Goal: Navigation & Orientation: Find specific page/section

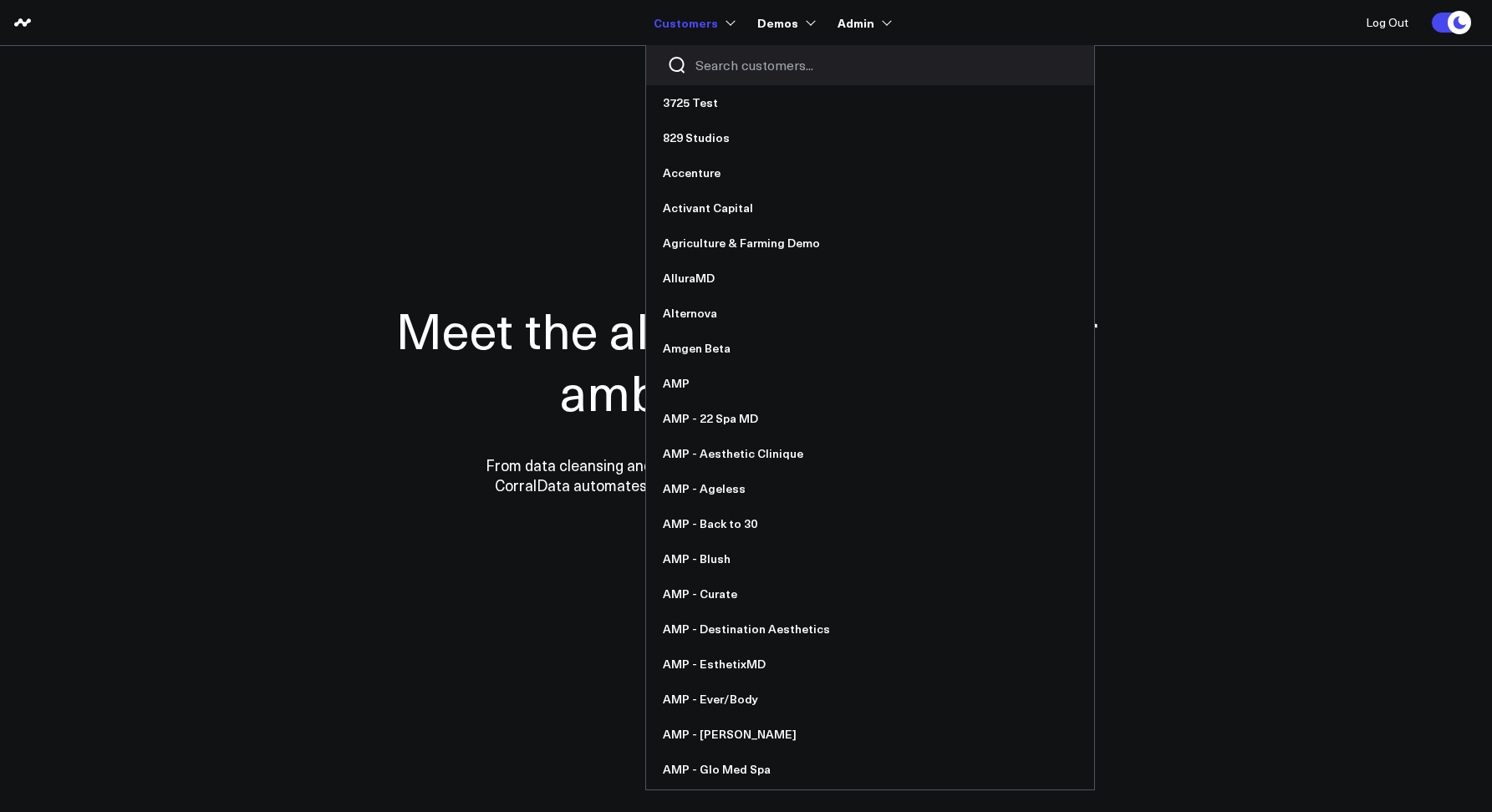
click at [708, 66] on input "Search customers input" at bounding box center [884, 65] width 378 height 19
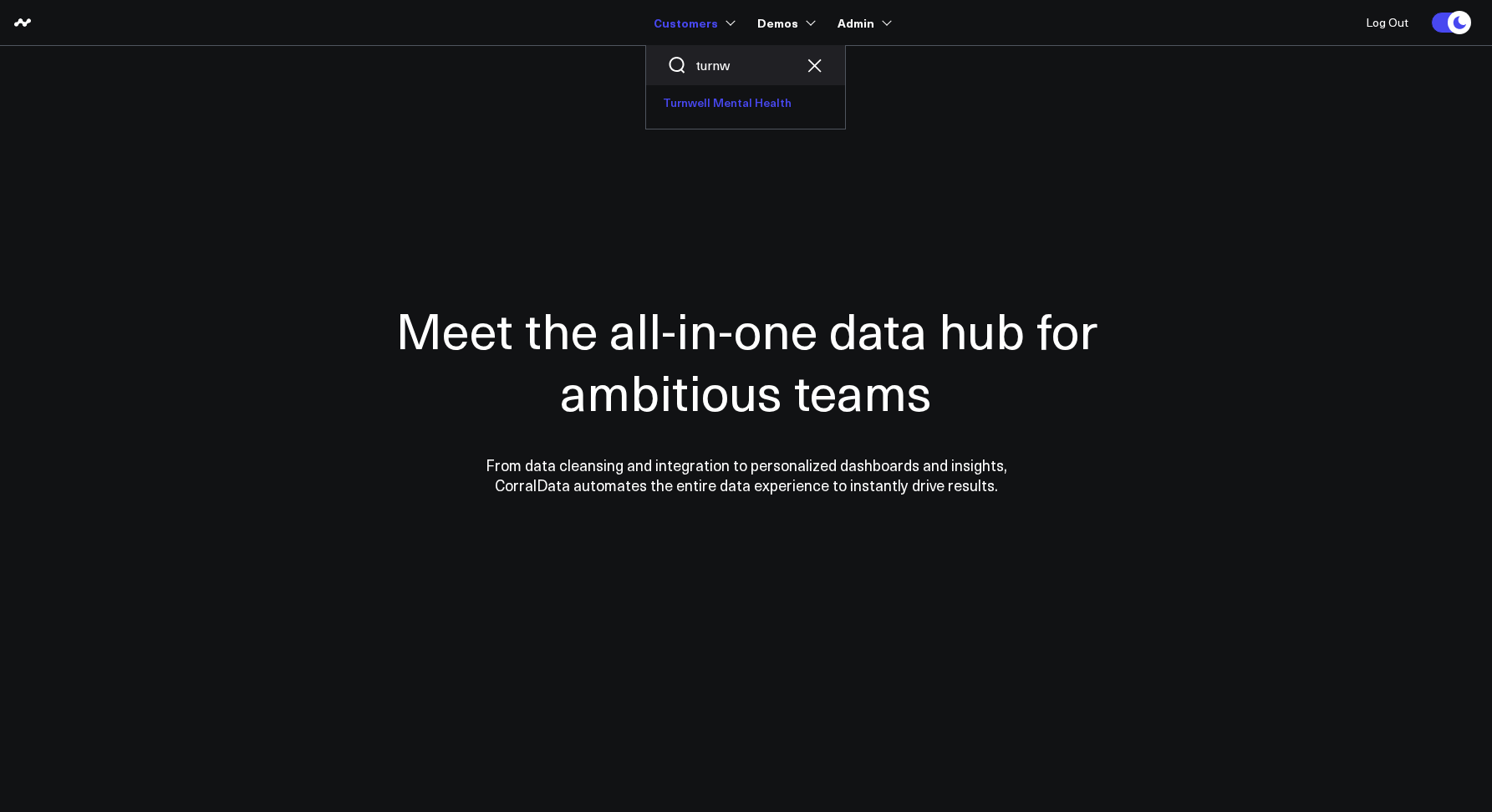
type input "turnw"
click at [701, 97] on link "Turnwell Mental Health" at bounding box center [746, 103] width 199 height 35
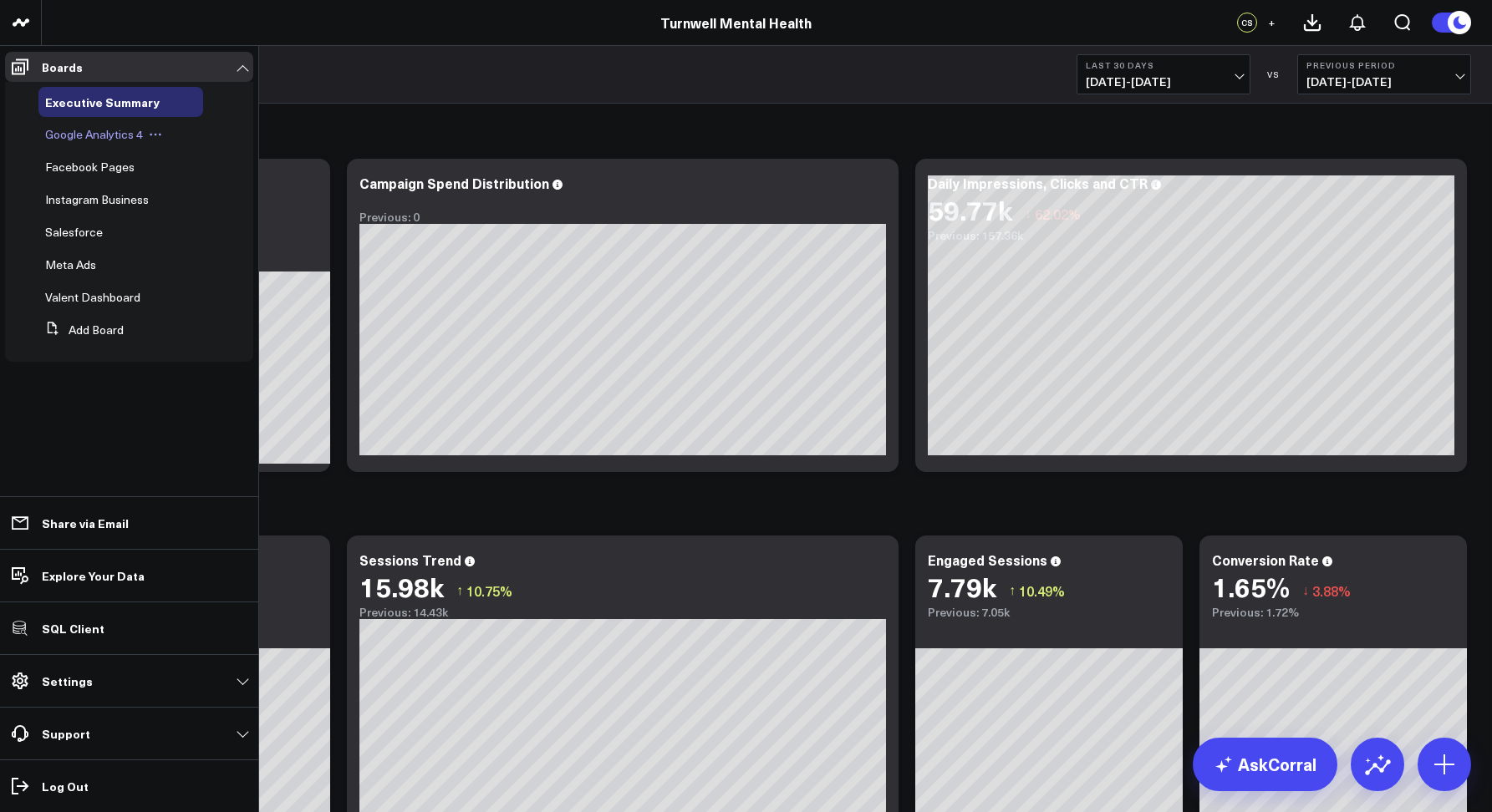
click at [73, 139] on span "Google Analytics 4" at bounding box center [94, 134] width 98 height 16
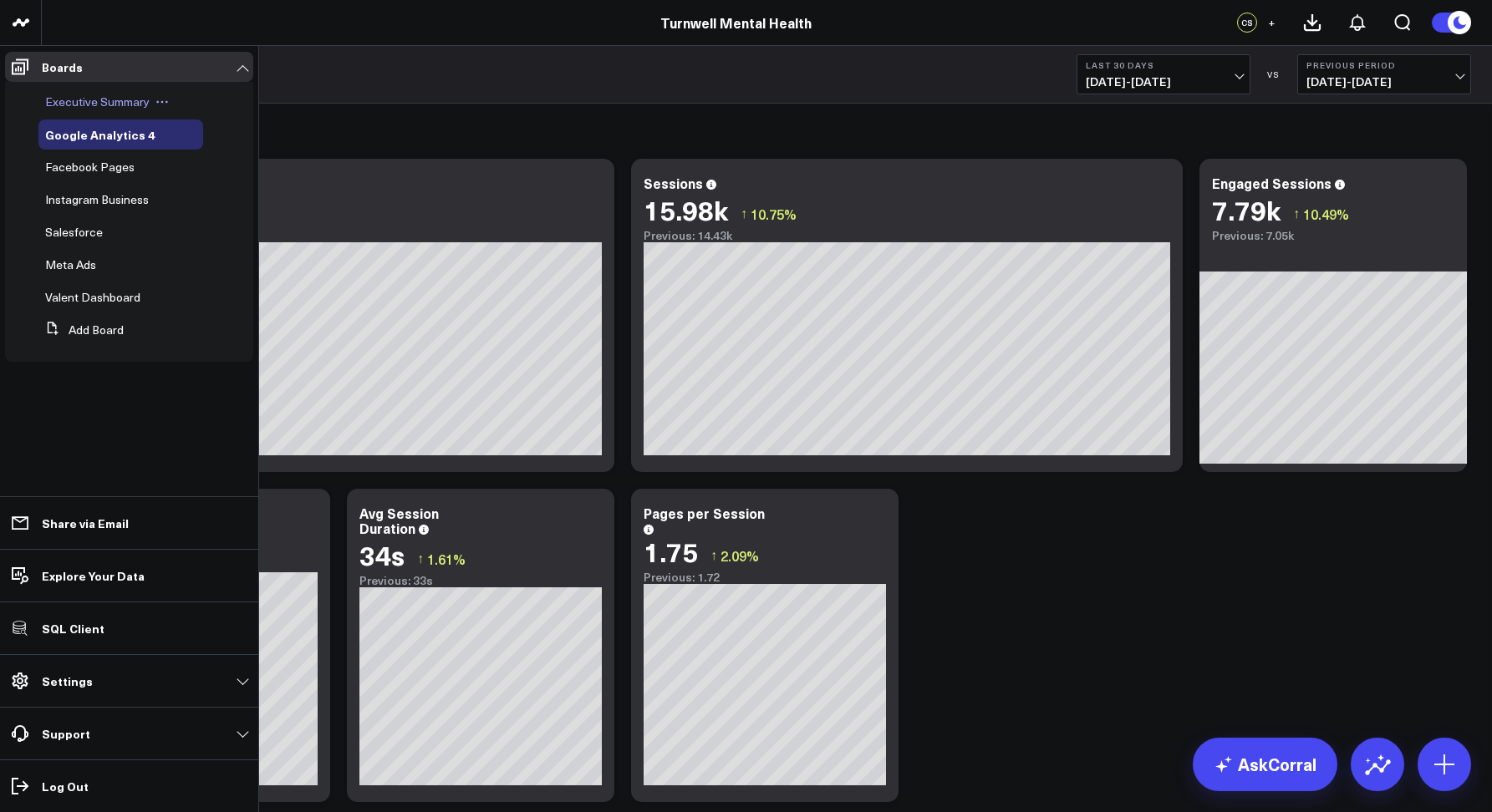
click at [65, 110] on div "Executive Summary" at bounding box center [121, 102] width 164 height 30
click at [64, 108] on span "Executive Summary" at bounding box center [98, 101] width 105 height 16
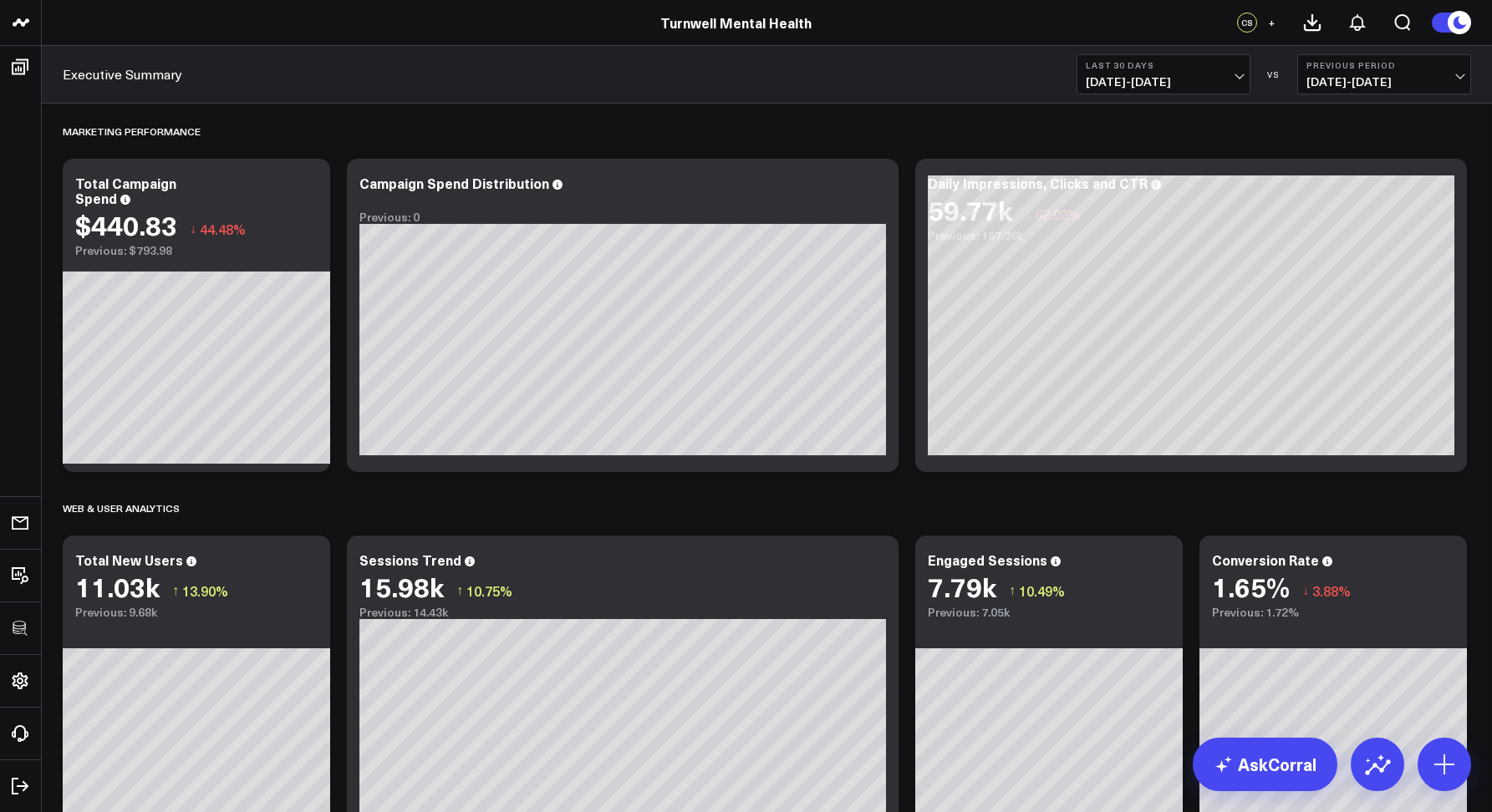
click at [358, 57] on div "Executive Summary Last 30 Days 07/27/25 - 08/25/25 VS Previous Period 06/27/25 …" at bounding box center [767, 74] width 1450 height 57
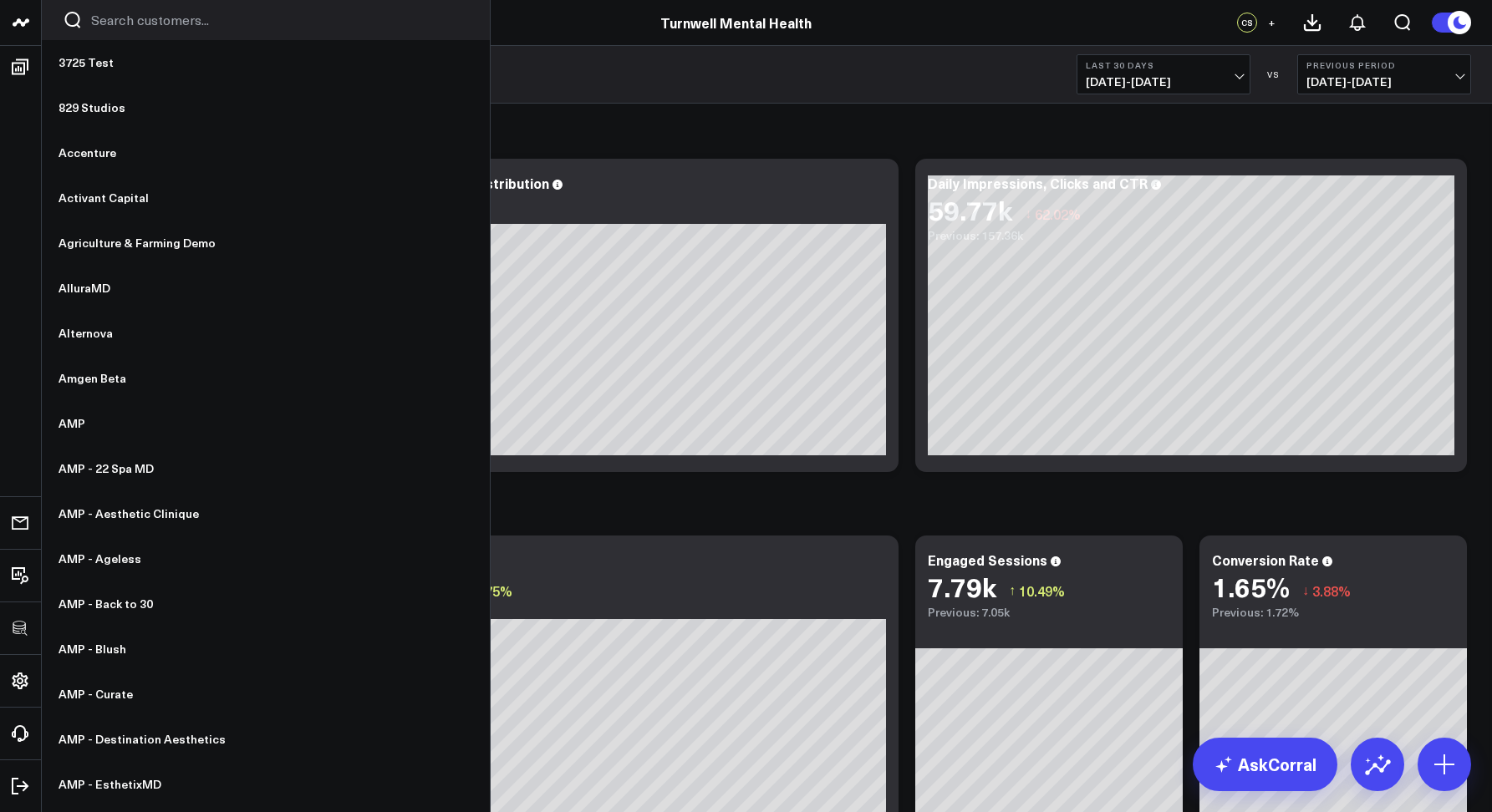
click at [103, 29] on input "Search customers input" at bounding box center [280, 20] width 378 height 19
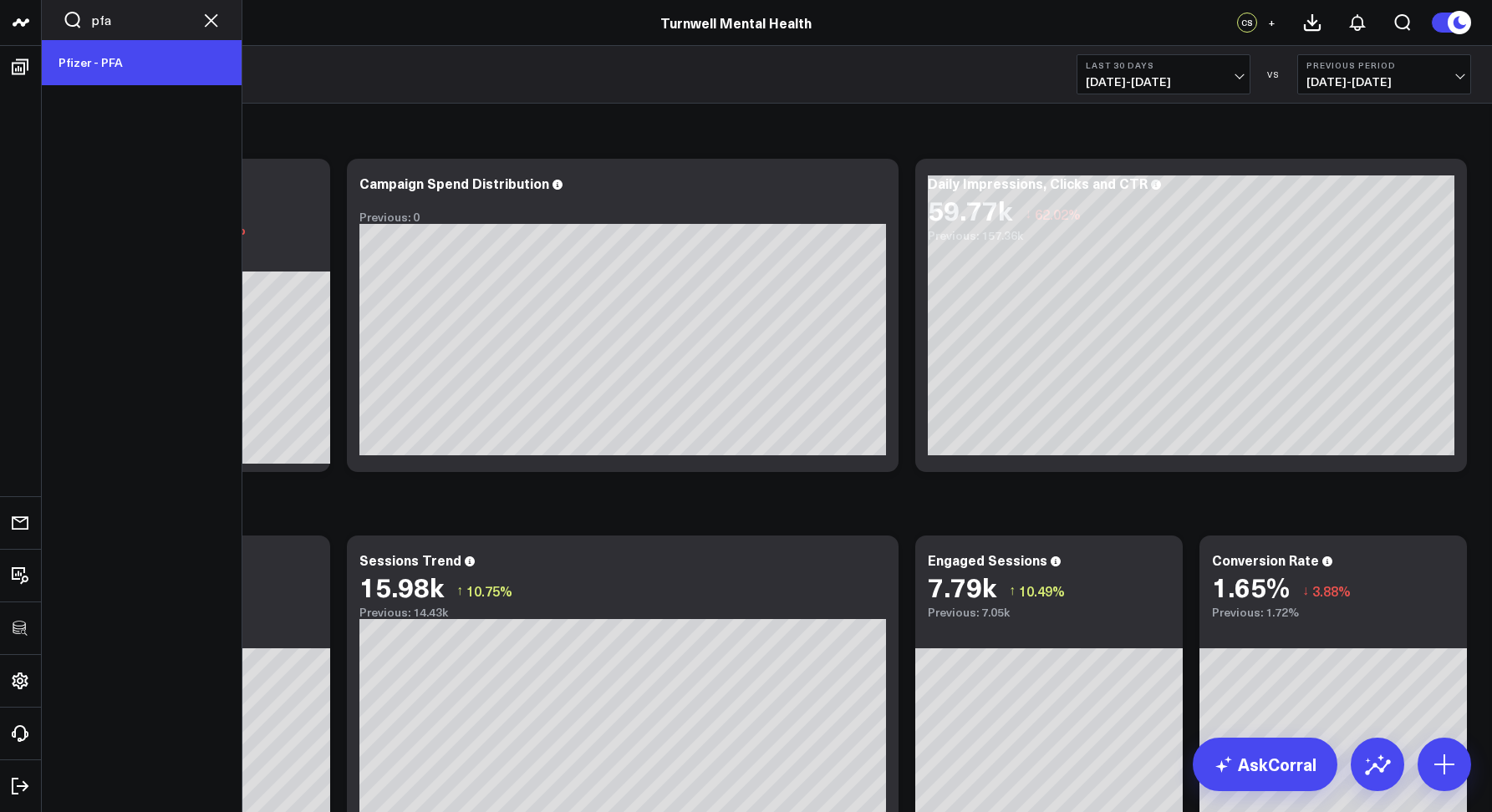
type input "pfa"
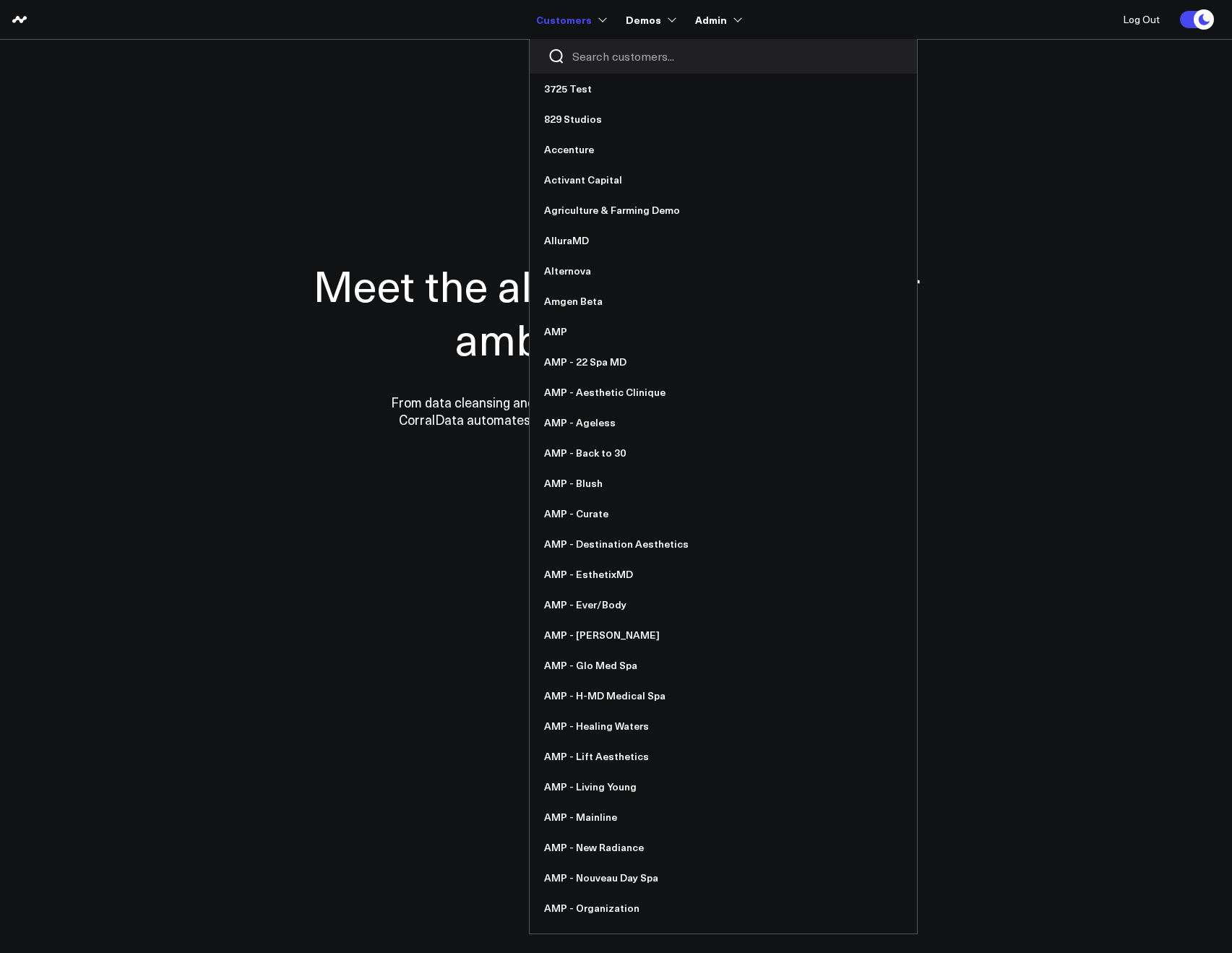
click at [577, 51] on input "Search customers input" at bounding box center [736, 56] width 327 height 16
click at [594, 61] on input "Search customers input" at bounding box center [736, 56] width 327 height 16
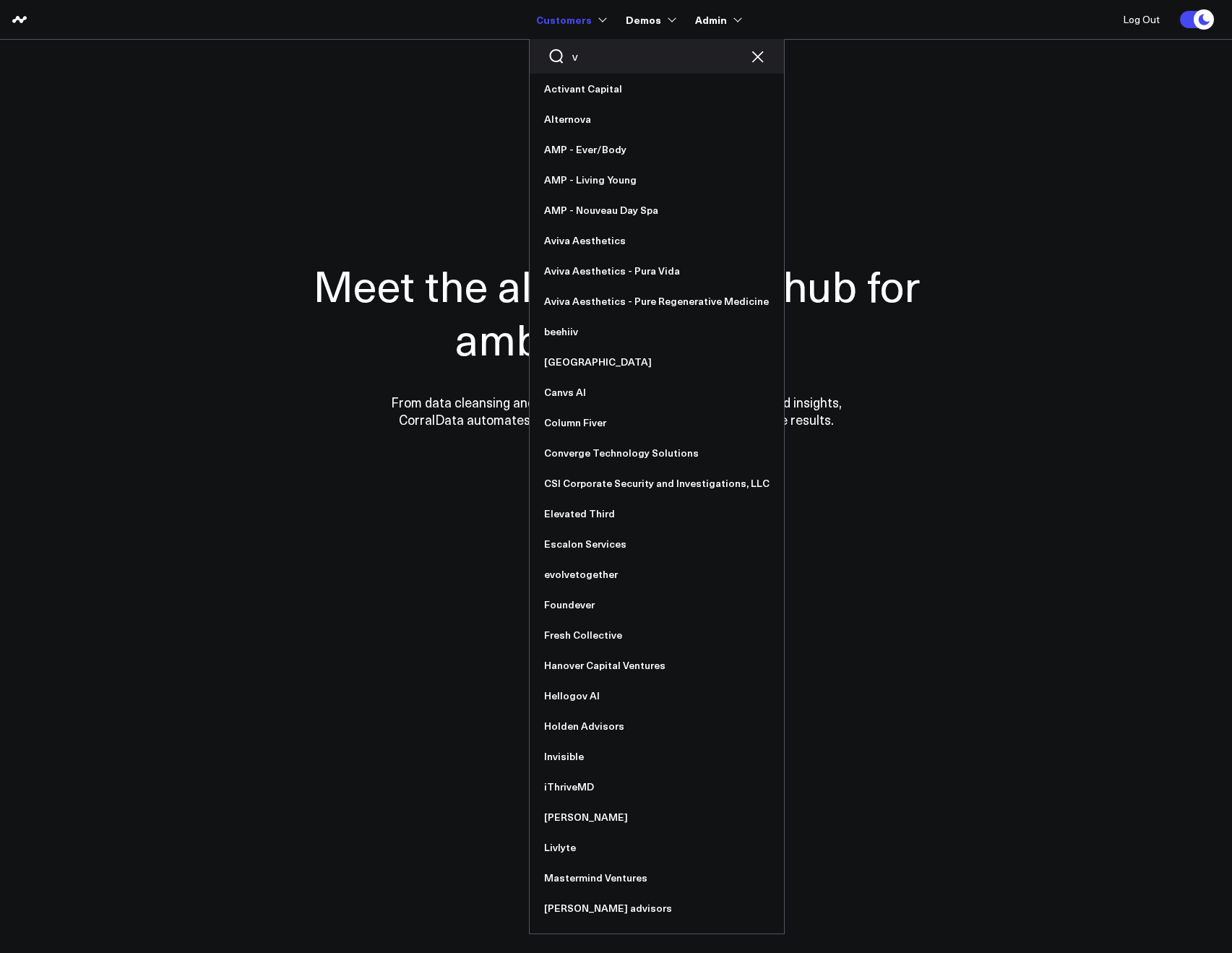
type input "va"
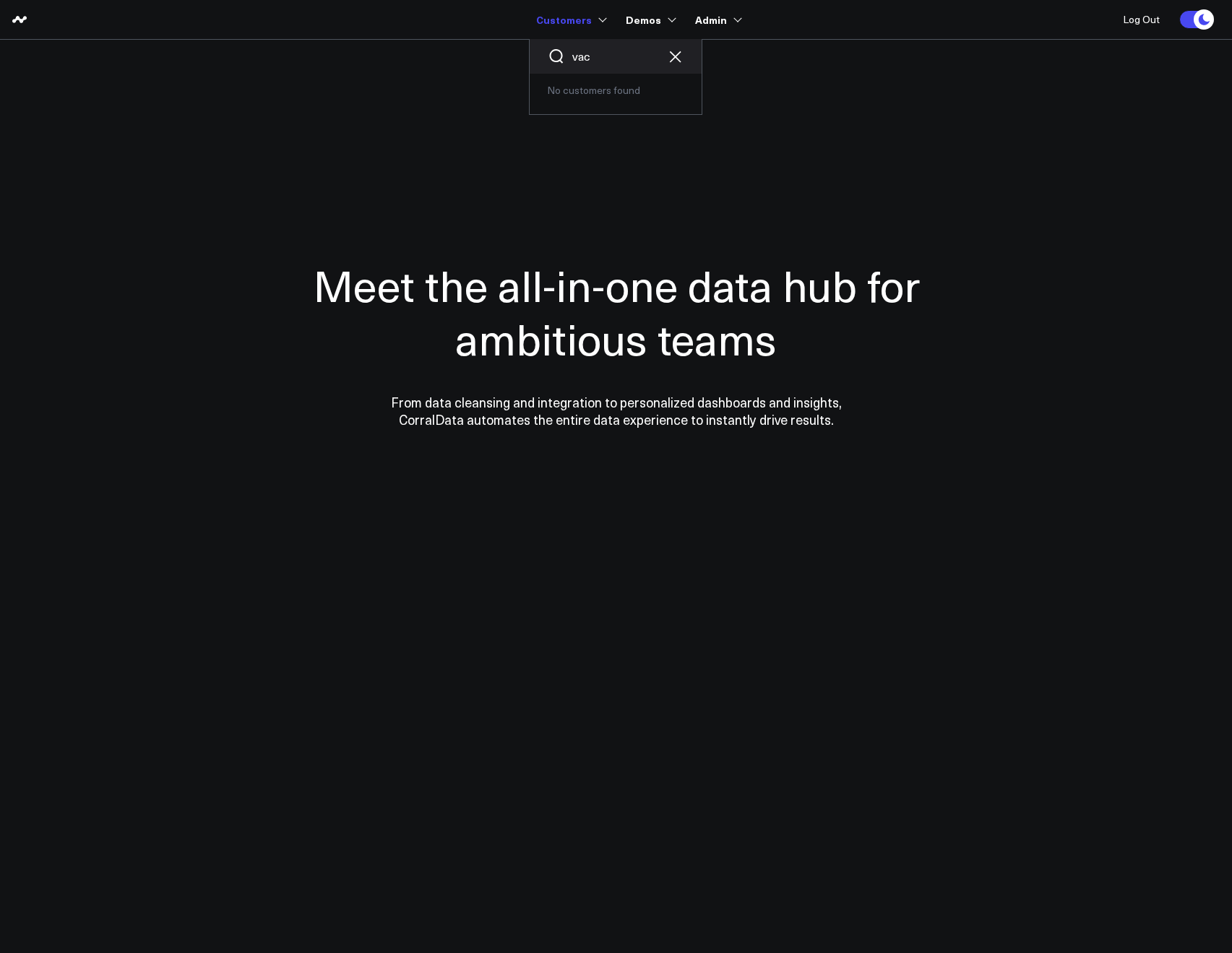
click at [601, 55] on input "vac" at bounding box center [616, 56] width 87 height 16
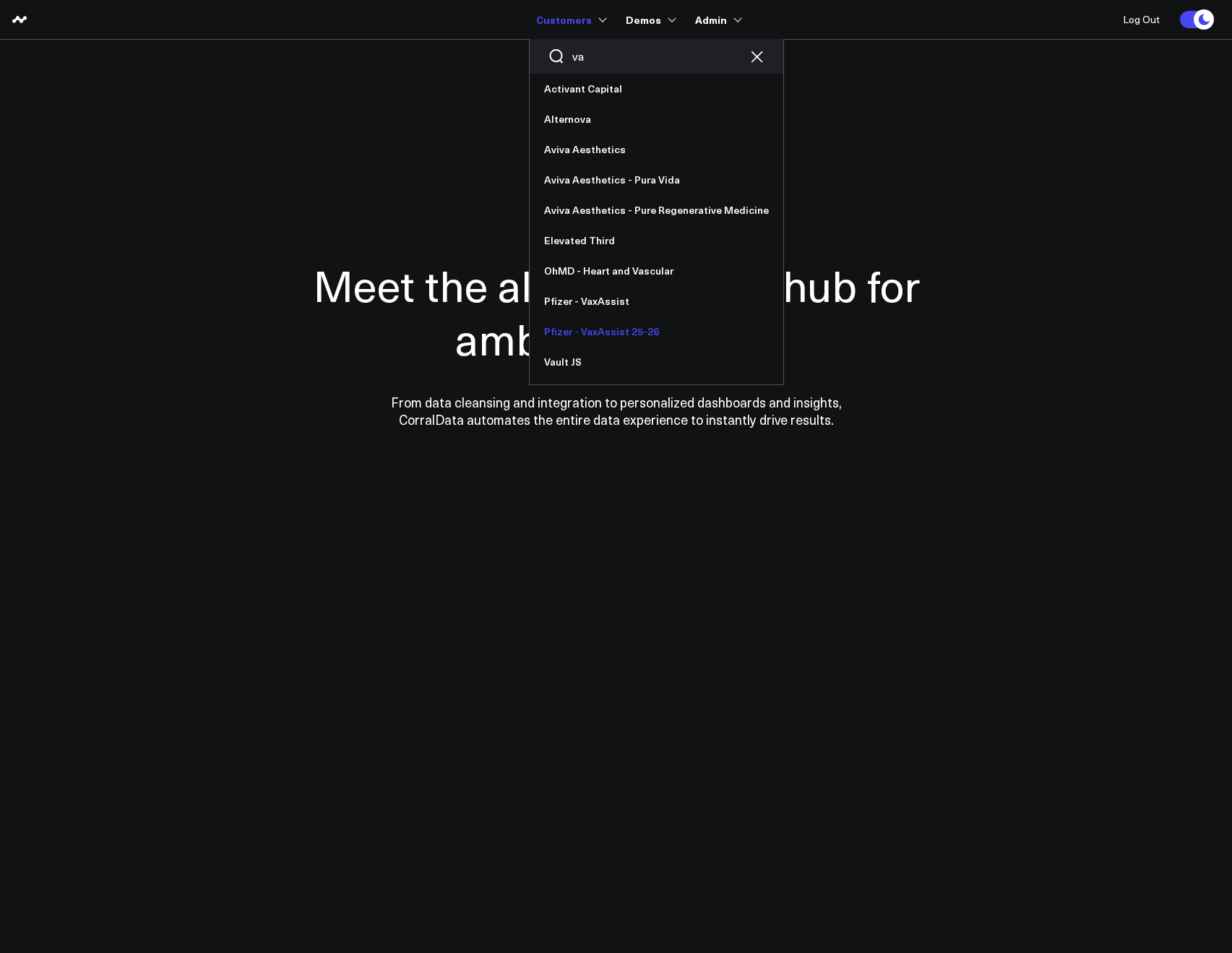
click at [570, 325] on link "Pfizer - VaxAssist 25-26" at bounding box center [656, 332] width 254 height 31
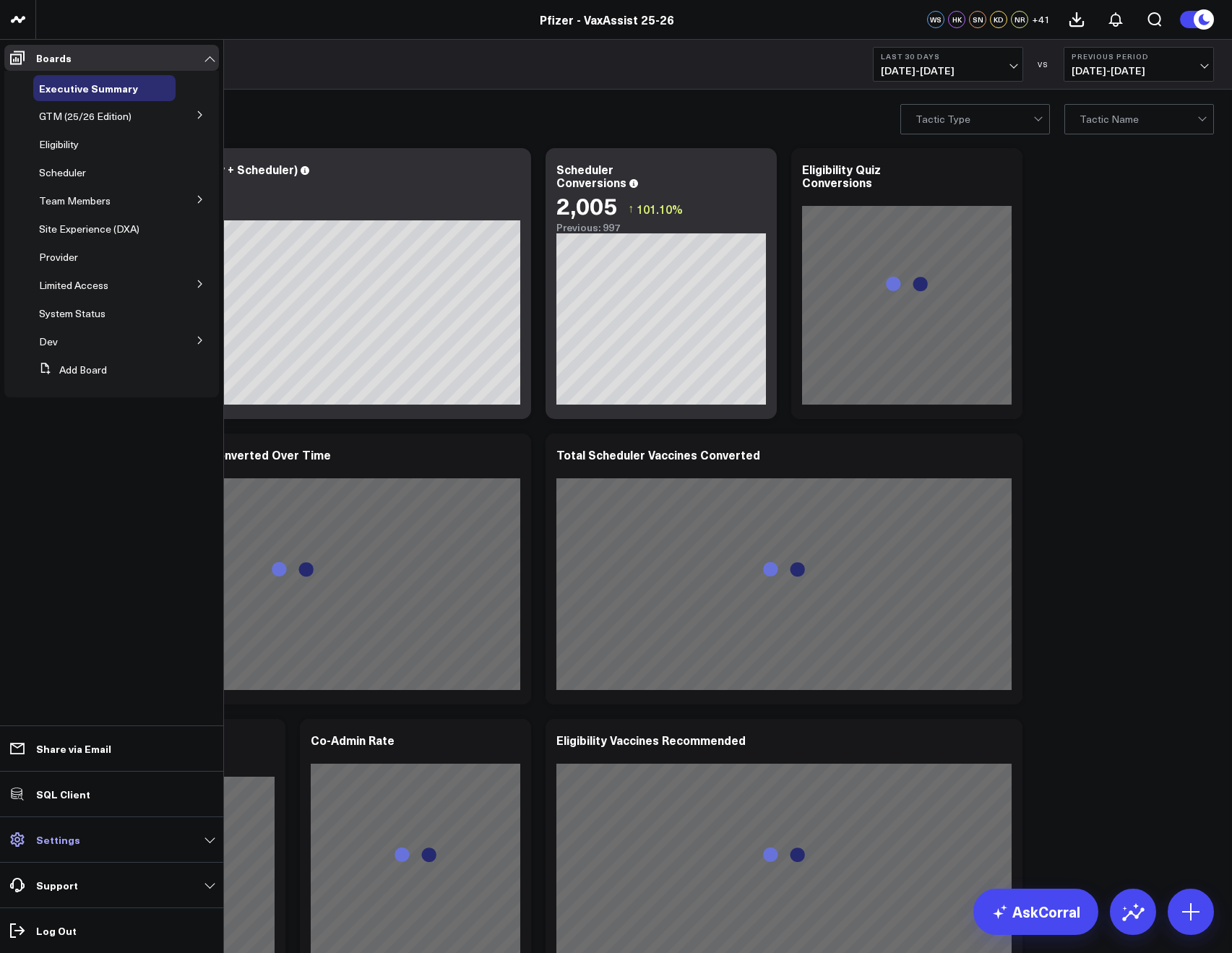
click at [58, 844] on p "Settings" at bounding box center [58, 839] width 44 height 12
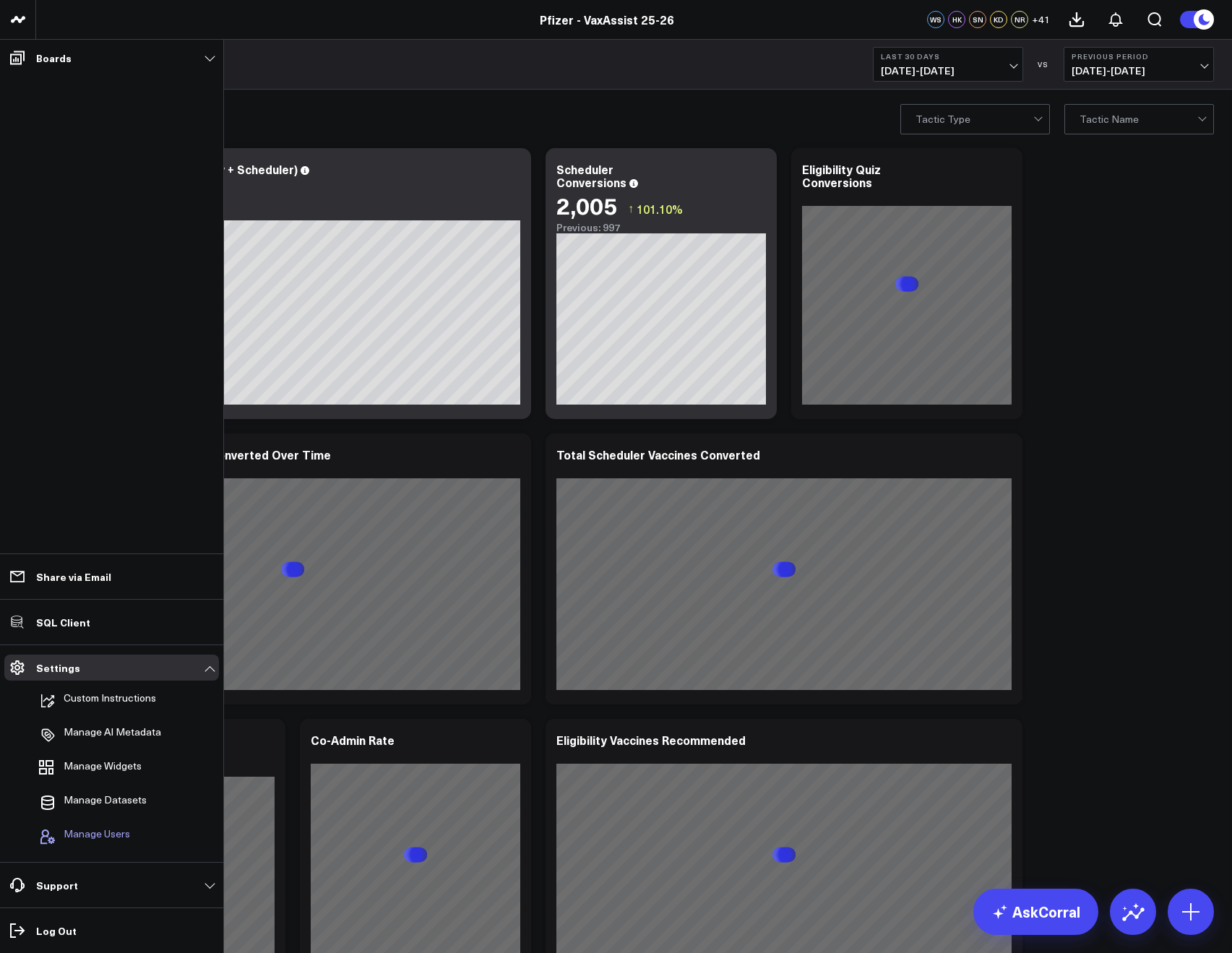
click at [71, 833] on span "Manage Users" at bounding box center [96, 837] width 66 height 17
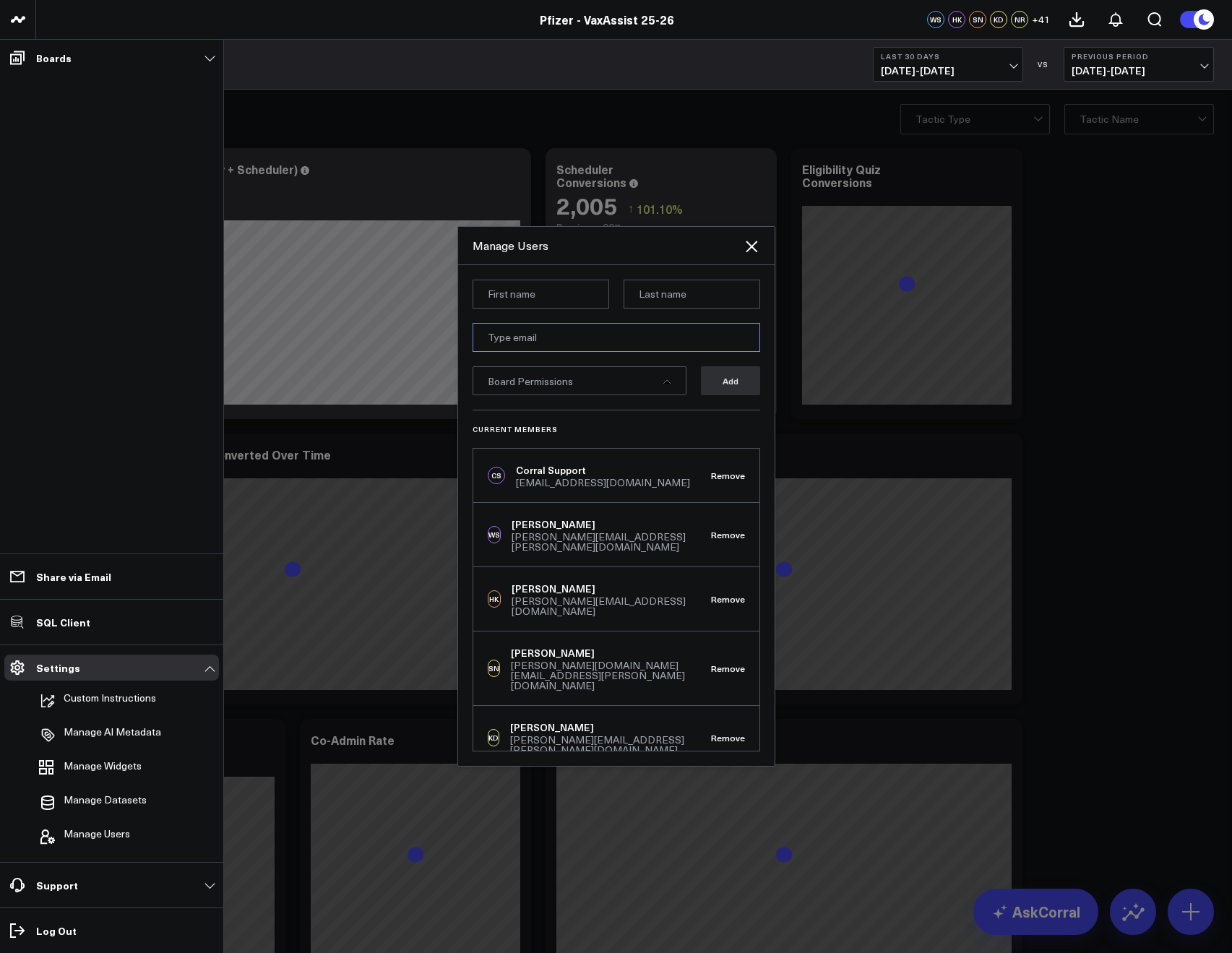
click at [546, 339] on input "email" at bounding box center [616, 338] width 287 height 29
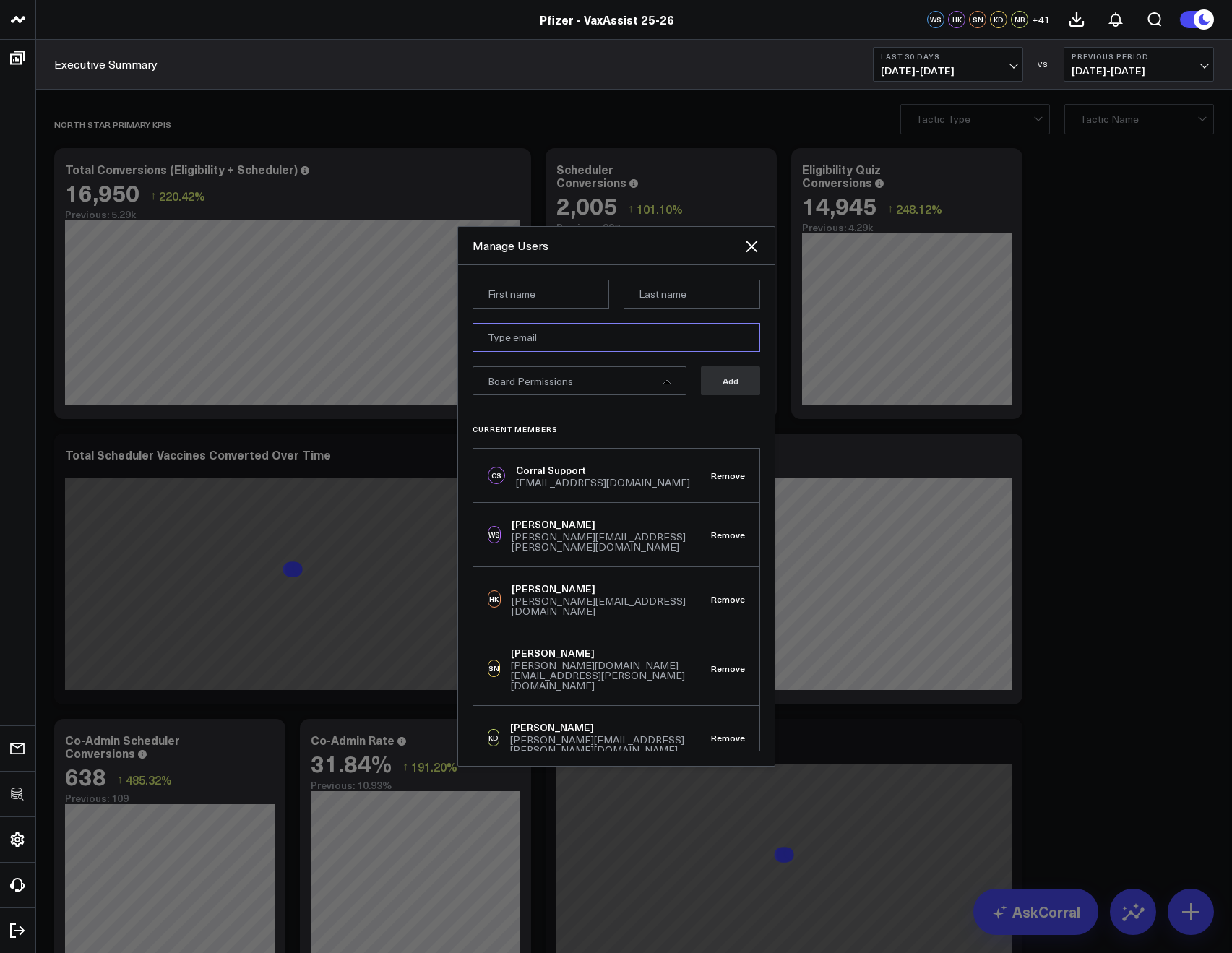
click at [489, 339] on input "email" at bounding box center [616, 338] width 287 height 29
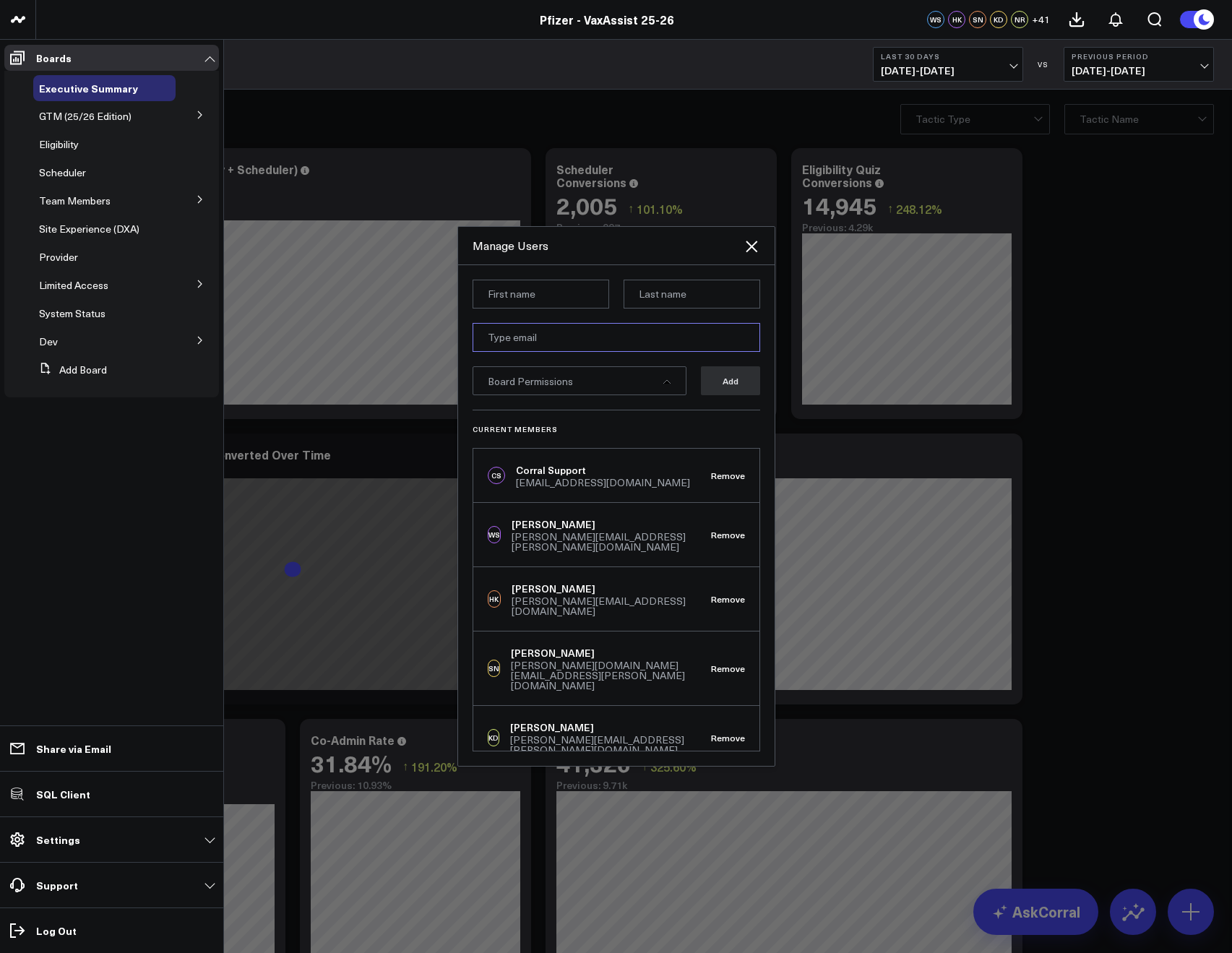
paste input "kevin.toth@pfizer.com"
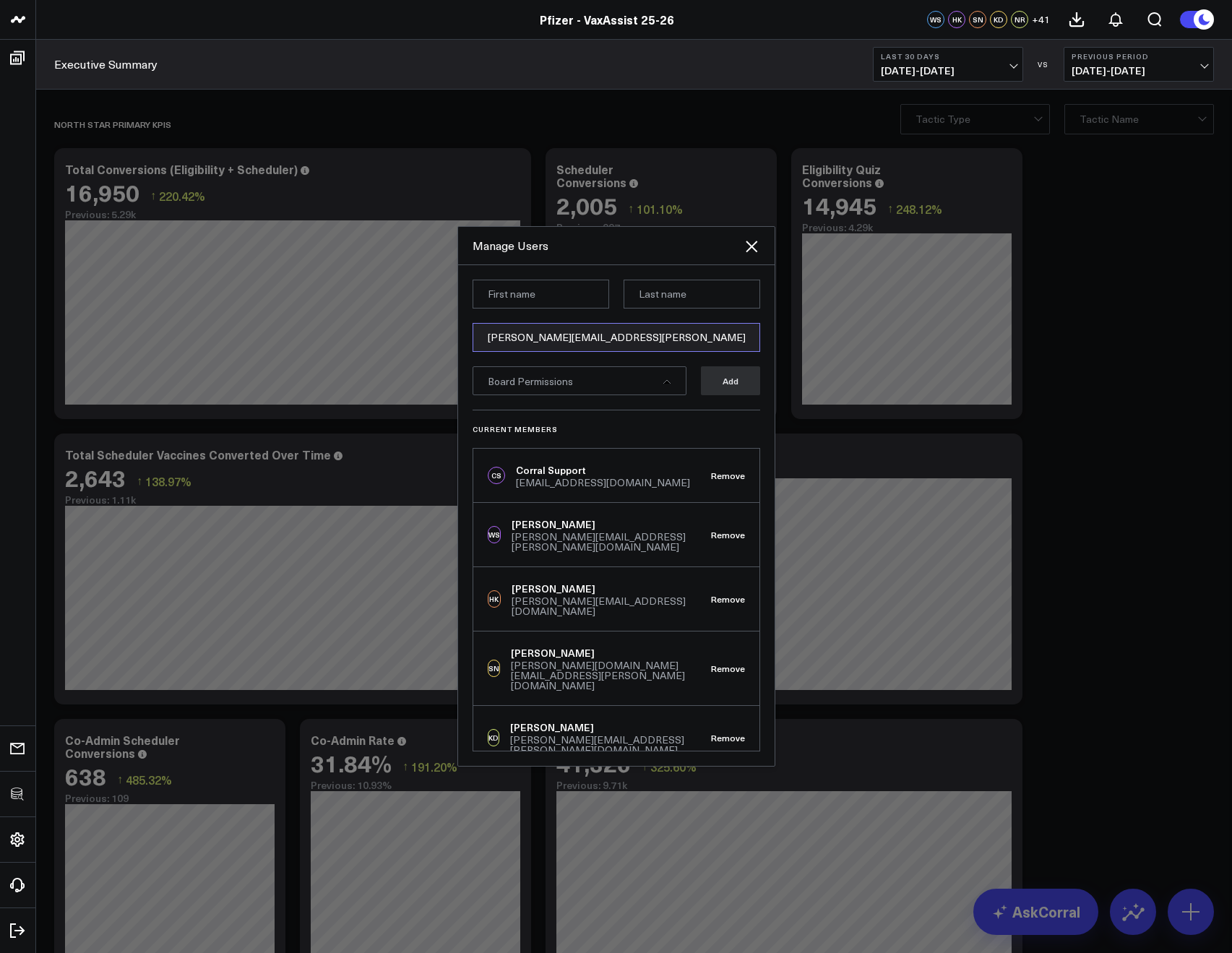
type input "kevin.toth@pfizer.com"
click at [524, 294] on input at bounding box center [541, 294] width 136 height 29
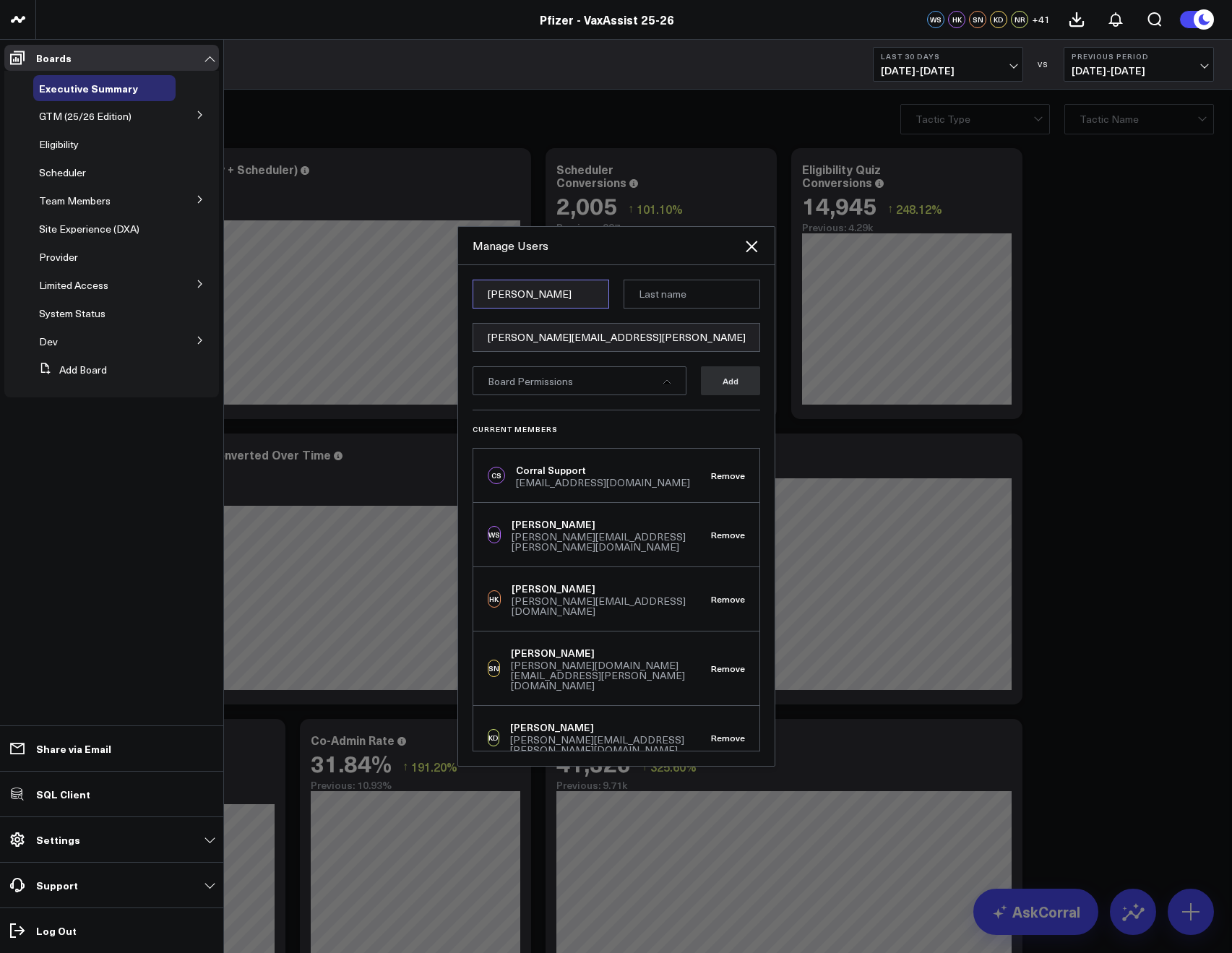
type input "Kevin"
type input "Toth"
click at [564, 383] on span "Board Permissions" at bounding box center [530, 381] width 85 height 14
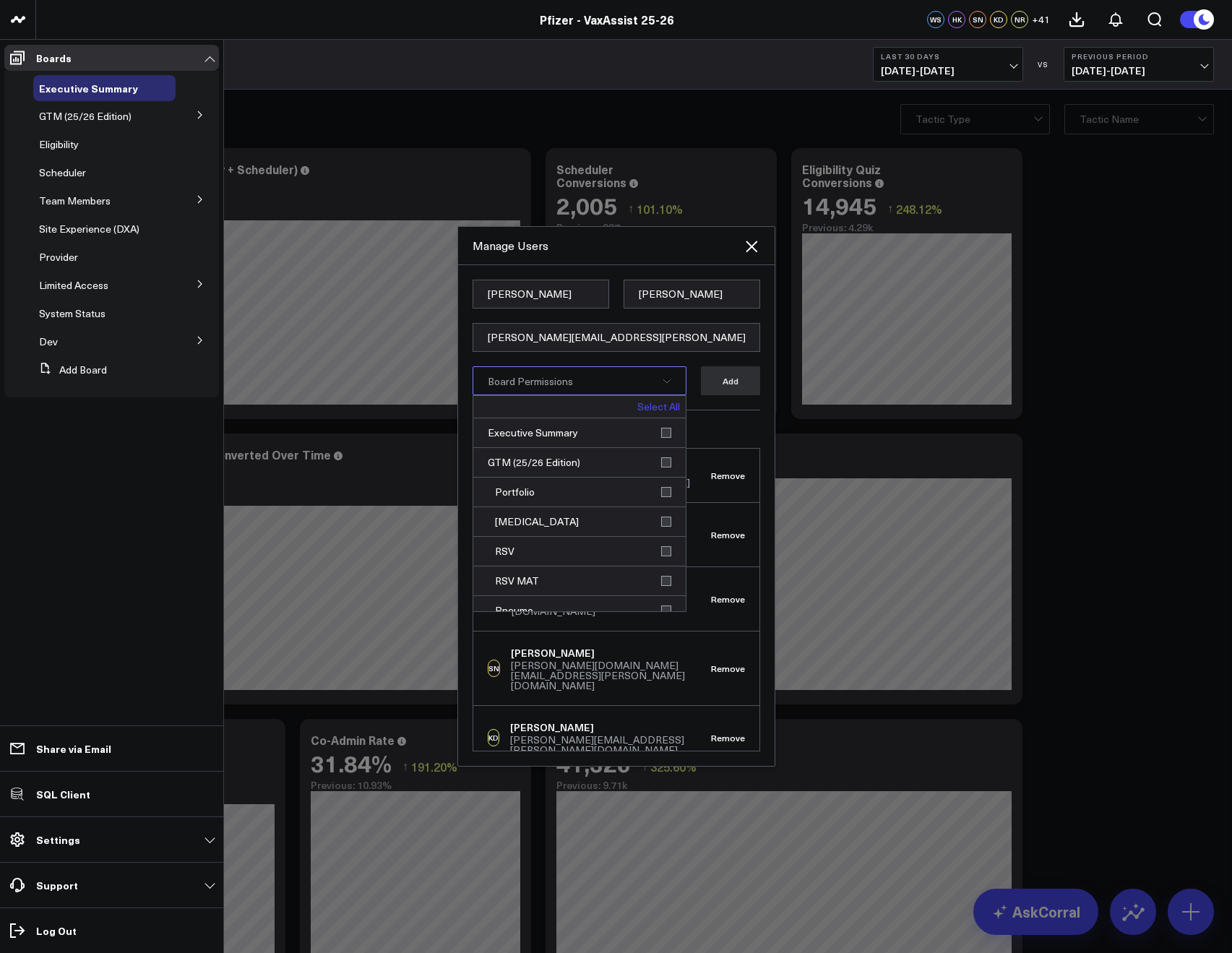
click at [648, 404] on link "Select All" at bounding box center [659, 407] width 42 height 10
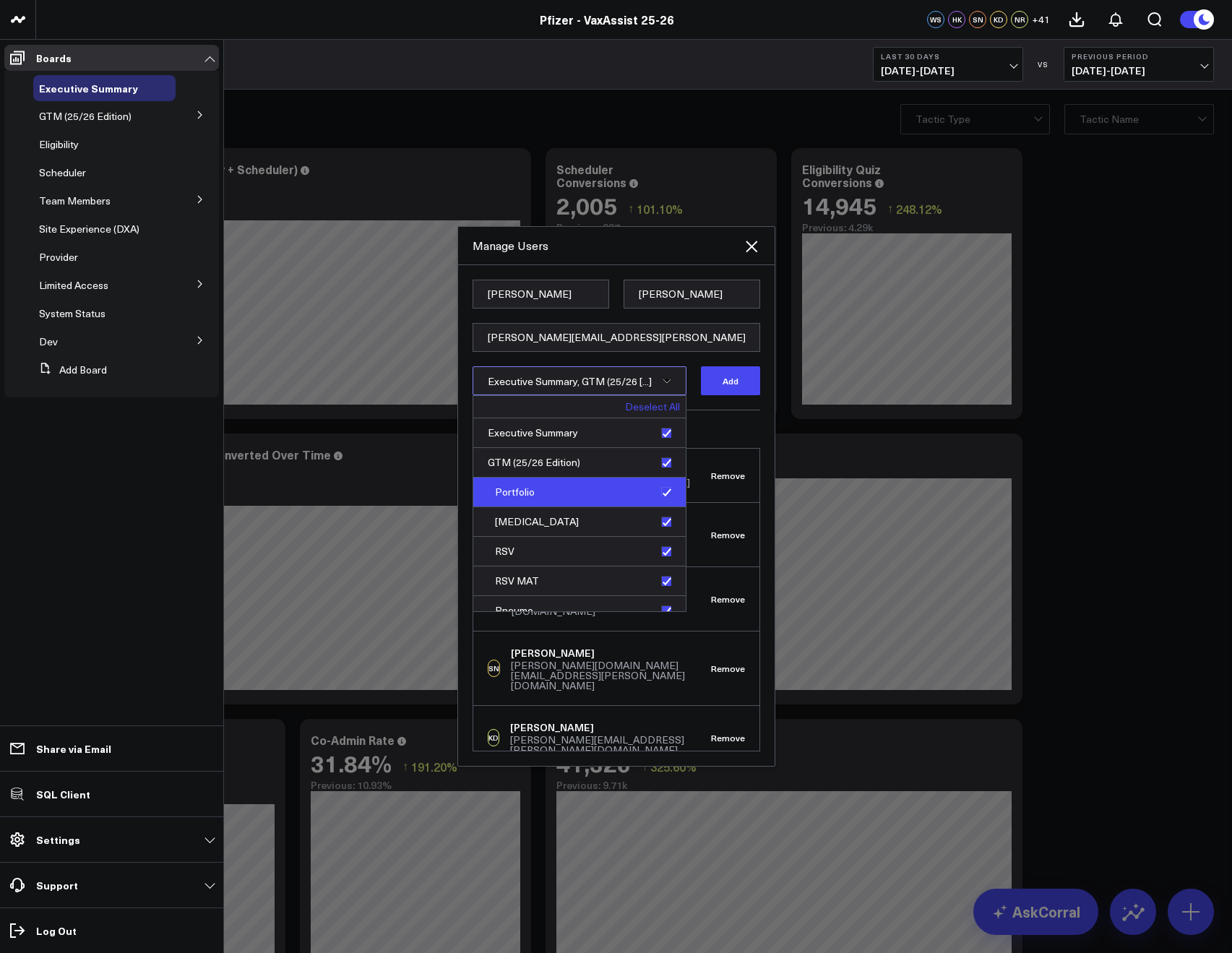
scroll to position [458, 0]
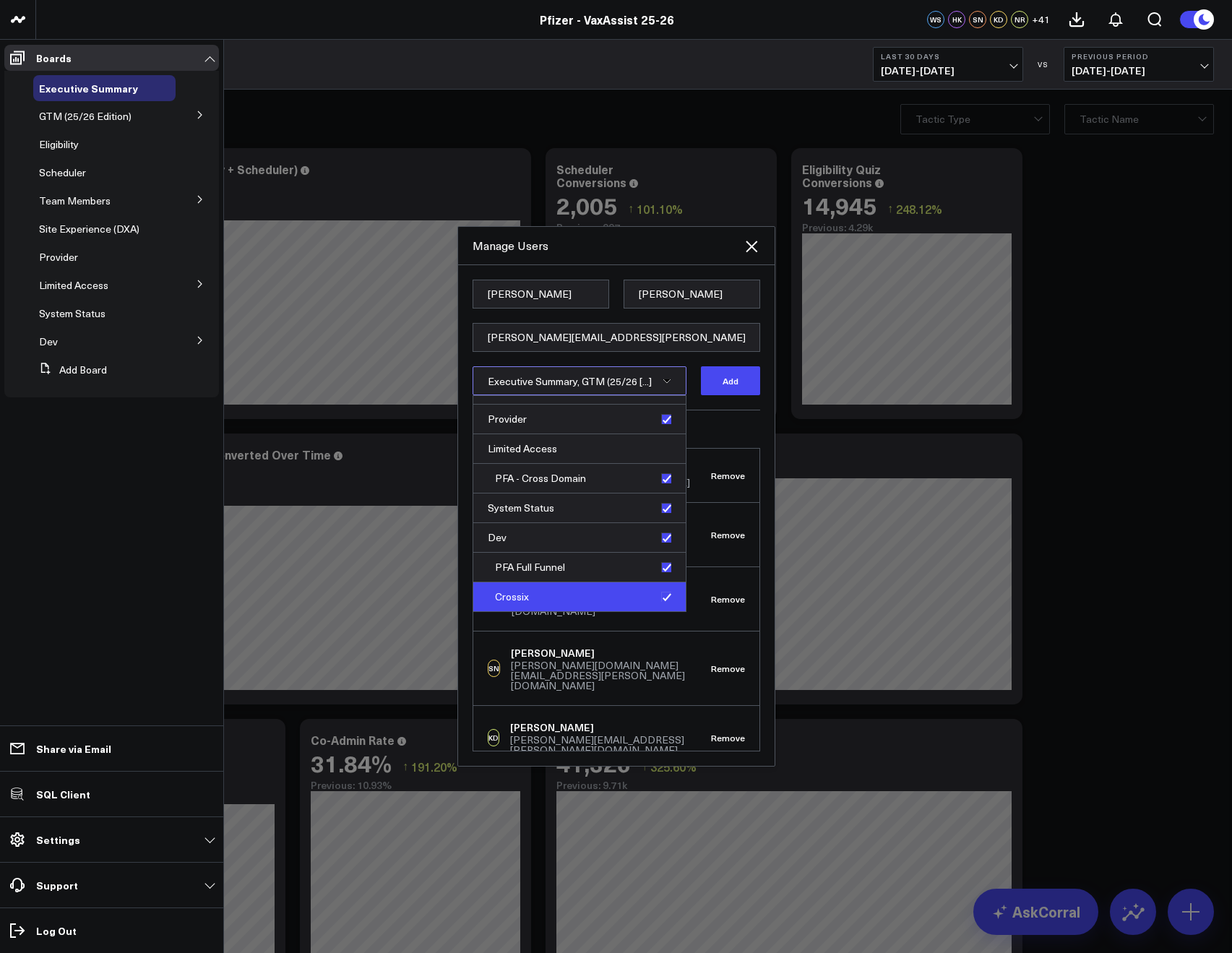
click at [652, 595] on div "Crossix" at bounding box center [579, 597] width 212 height 29
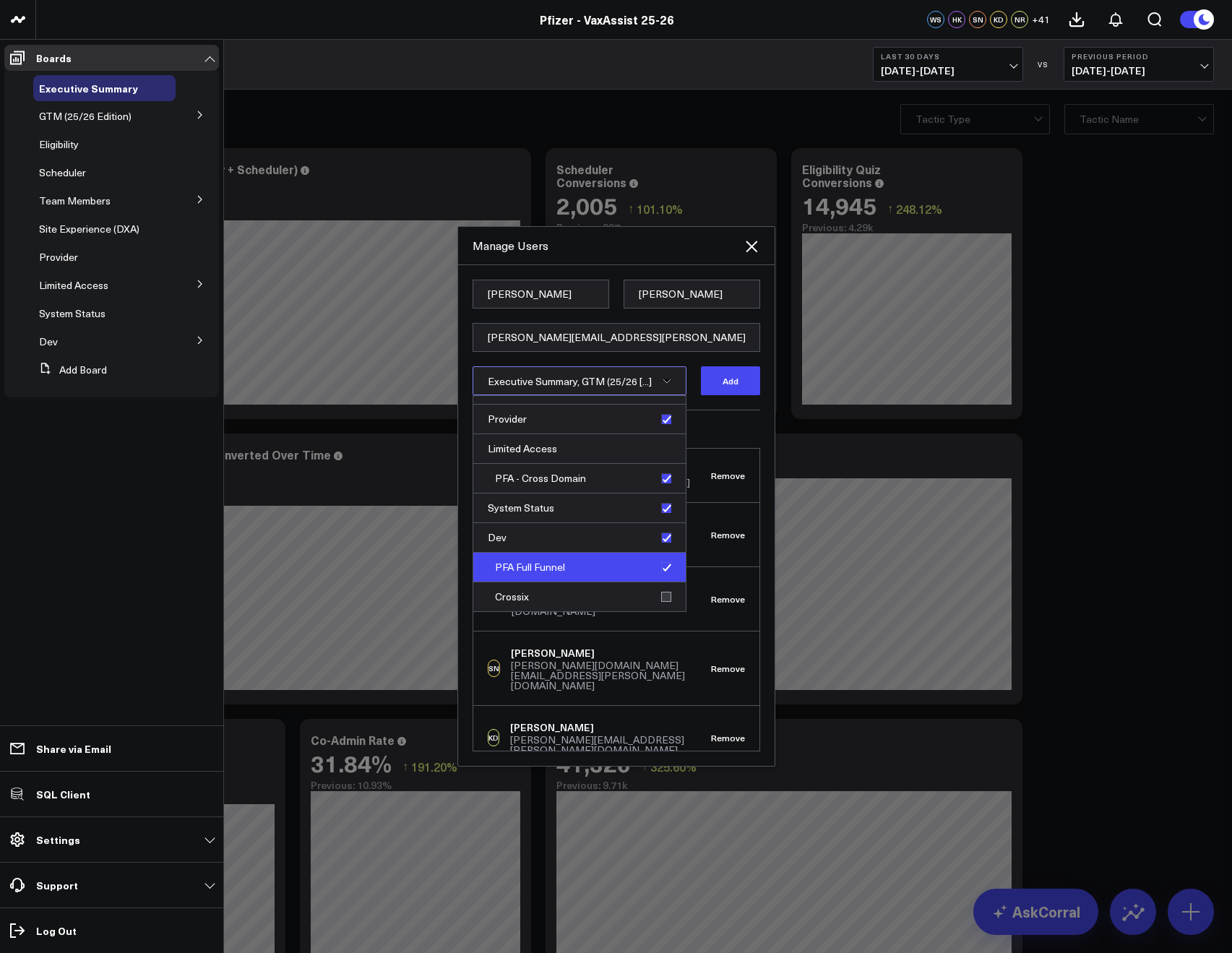
click at [654, 575] on div "PFA Full Funnel" at bounding box center [579, 567] width 212 height 30
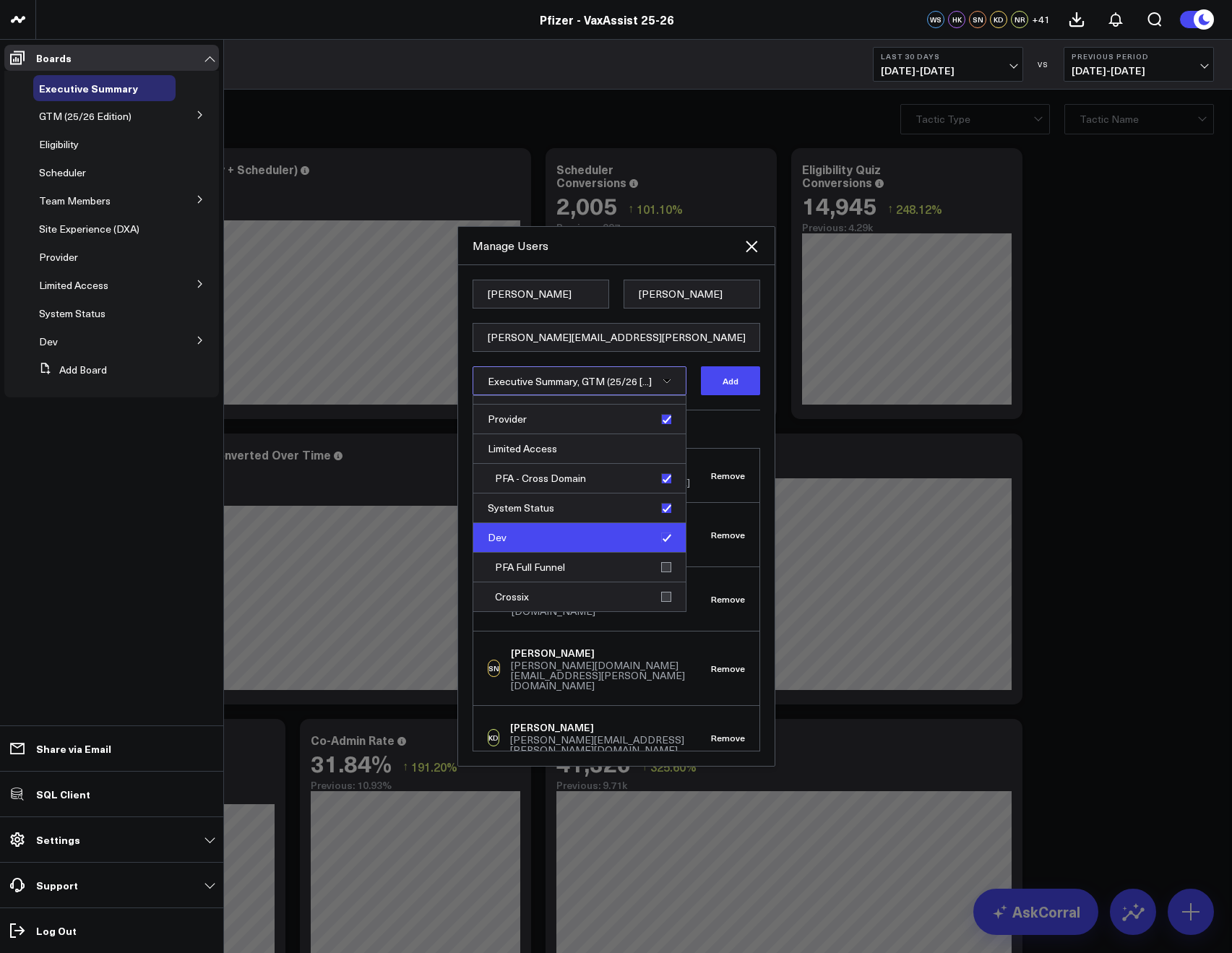
click at [656, 535] on div "Dev" at bounding box center [579, 537] width 212 height 30
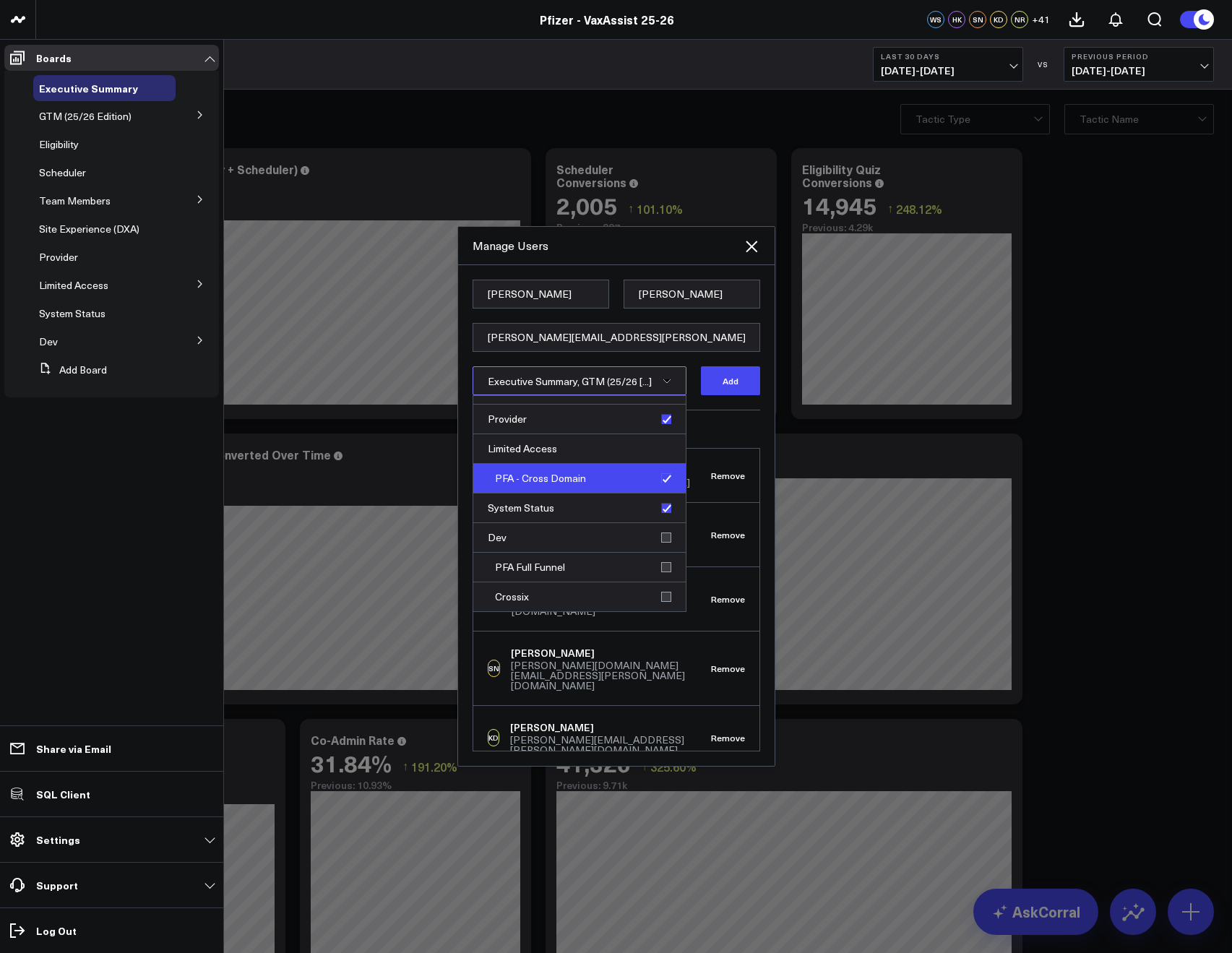
click at [659, 484] on div "PFA - Cross Domain" at bounding box center [579, 478] width 212 height 30
click at [702, 428] on h3 "Current Members" at bounding box center [616, 429] width 287 height 9
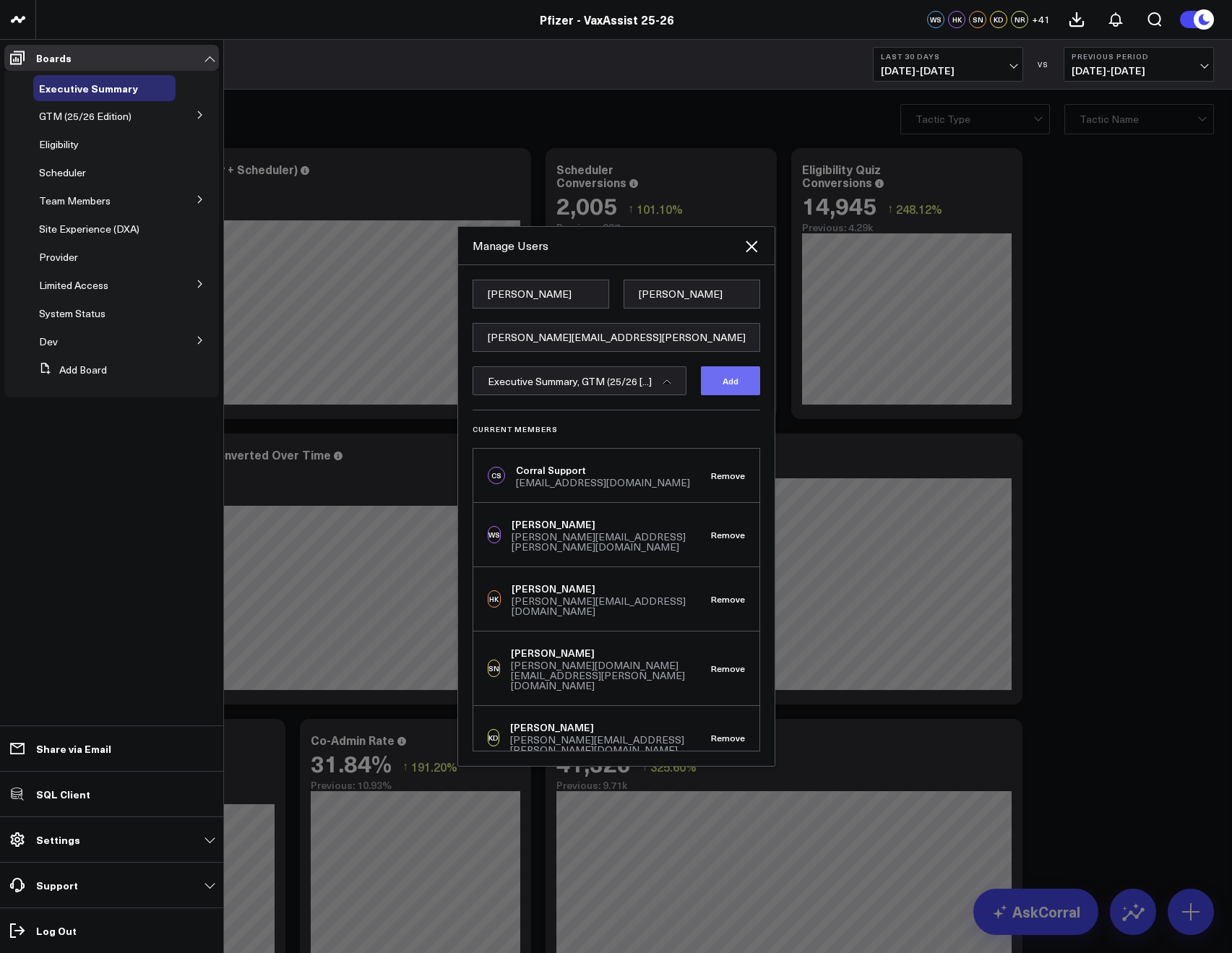
click at [745, 368] on button "Add" at bounding box center [730, 381] width 59 height 29
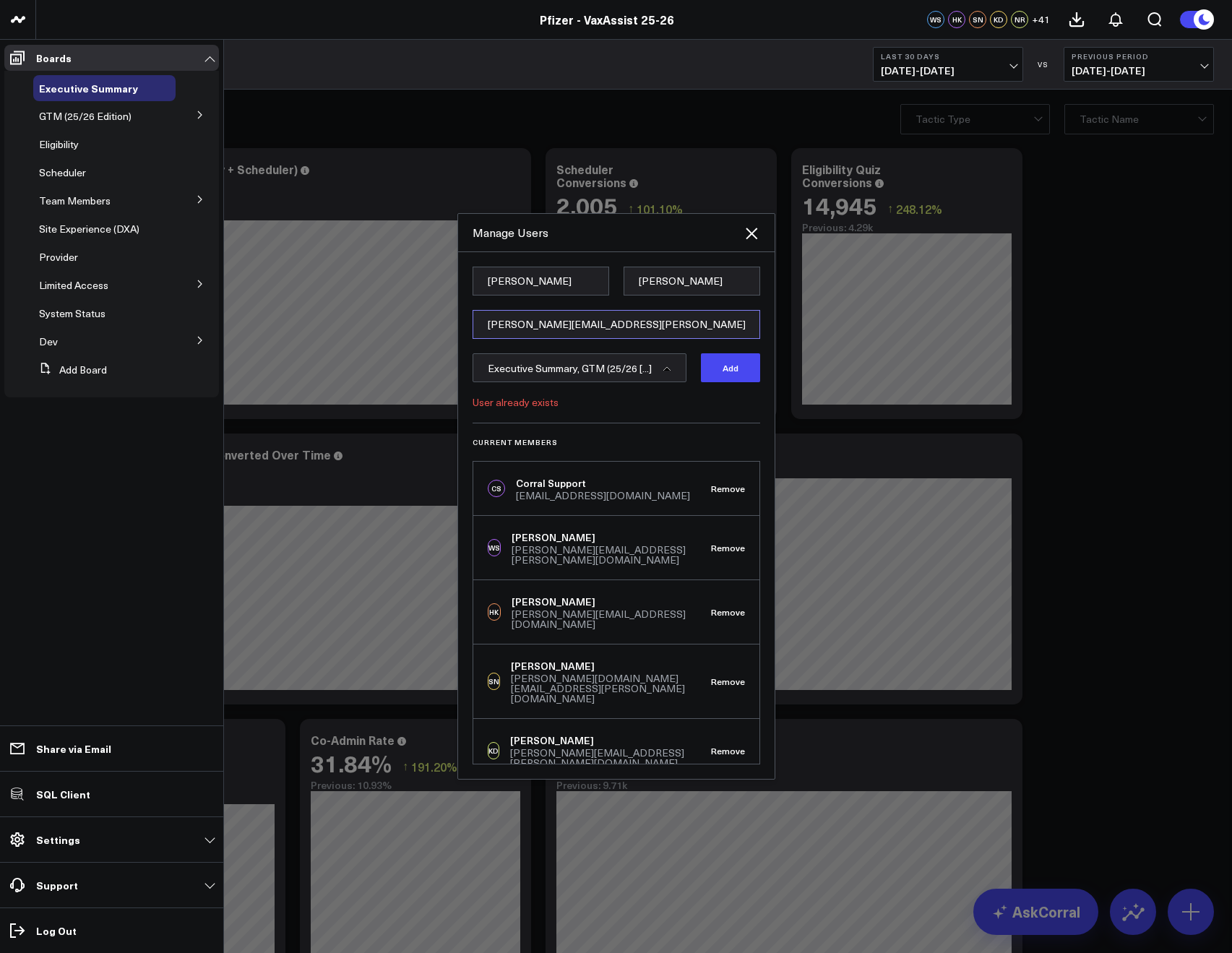
click at [527, 330] on input "kevin.toth@pfizer.com" at bounding box center [616, 324] width 287 height 29
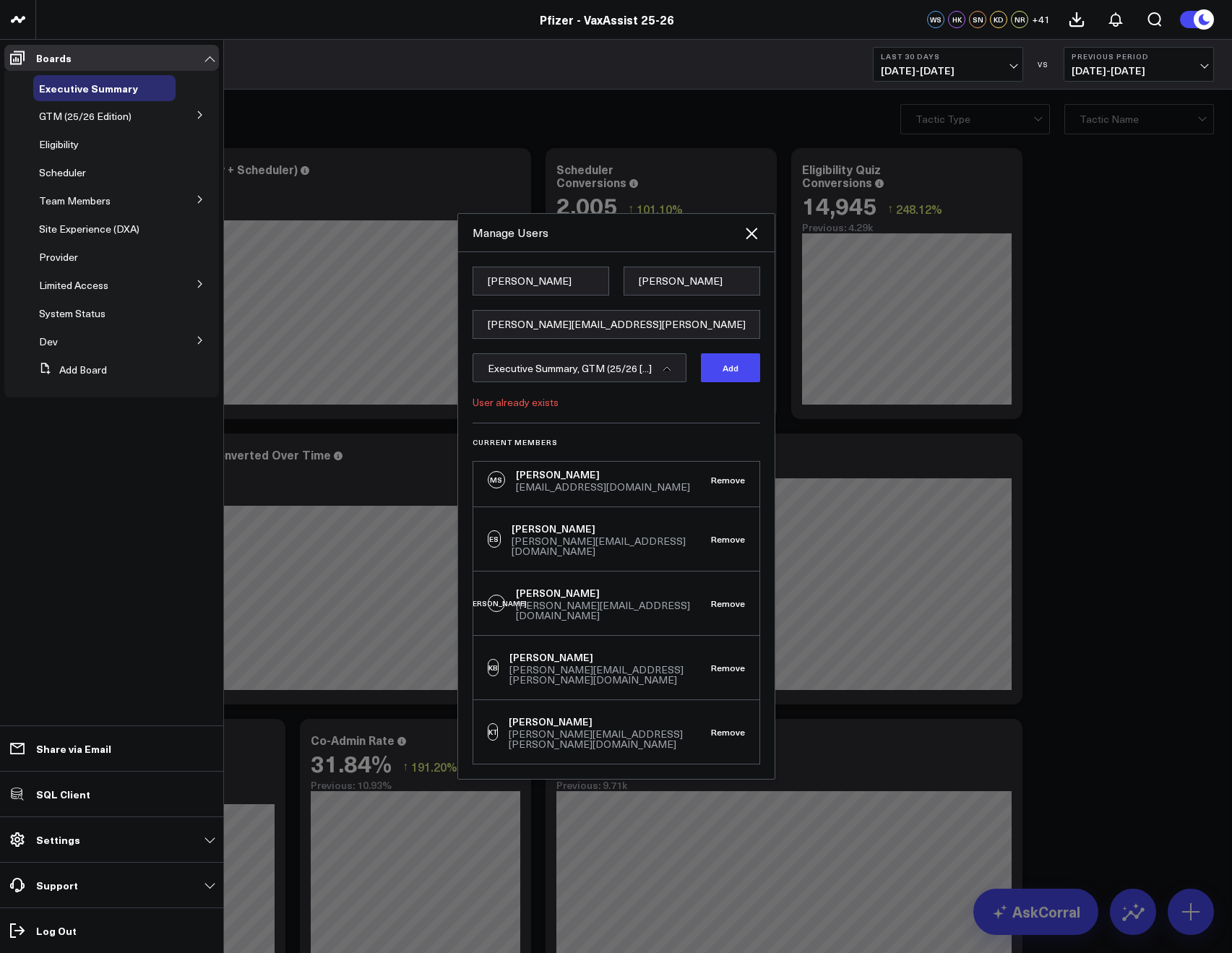
scroll to position [2244, 0]
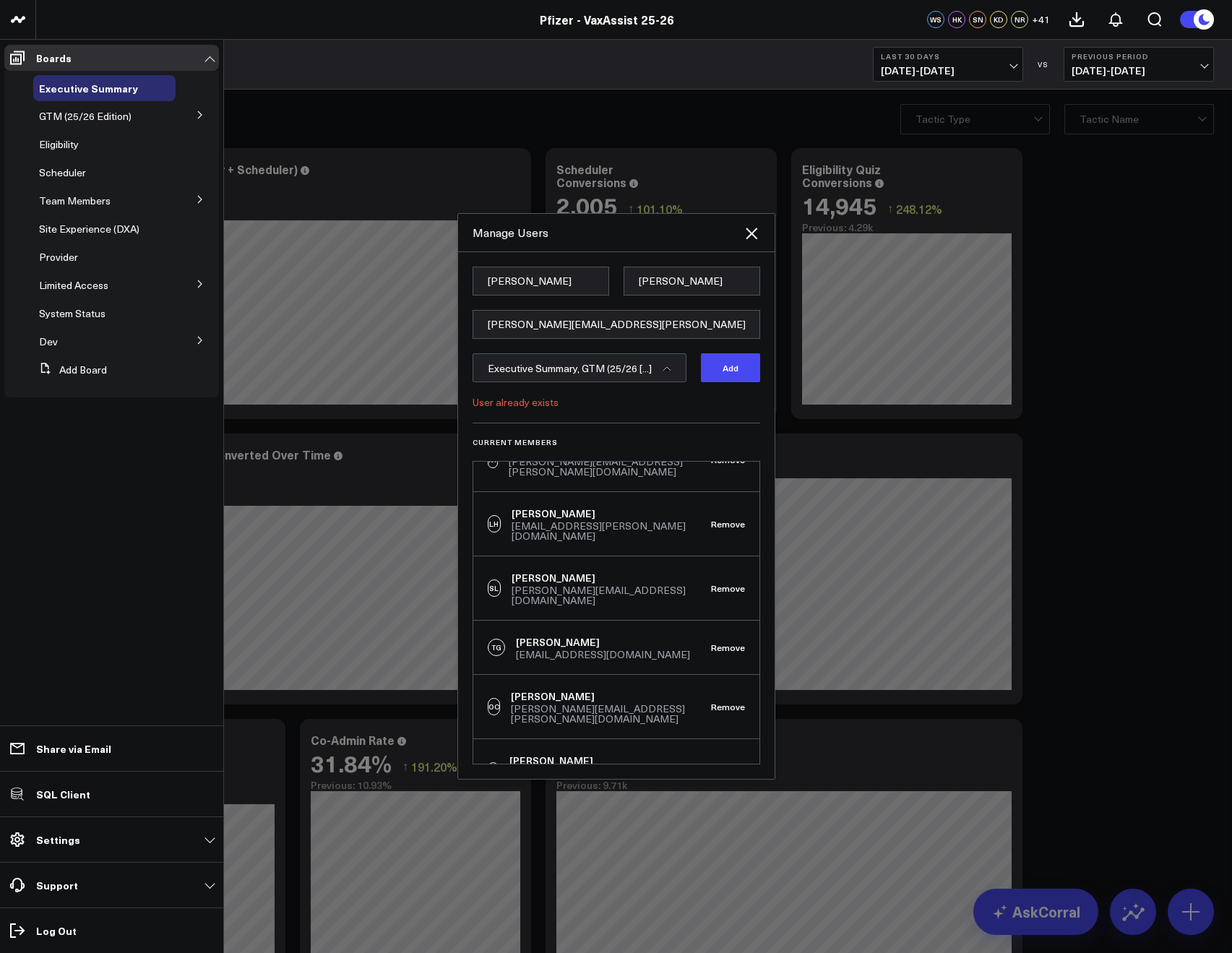
click at [648, 440] on h3 "Current Members" at bounding box center [616, 442] width 287 height 9
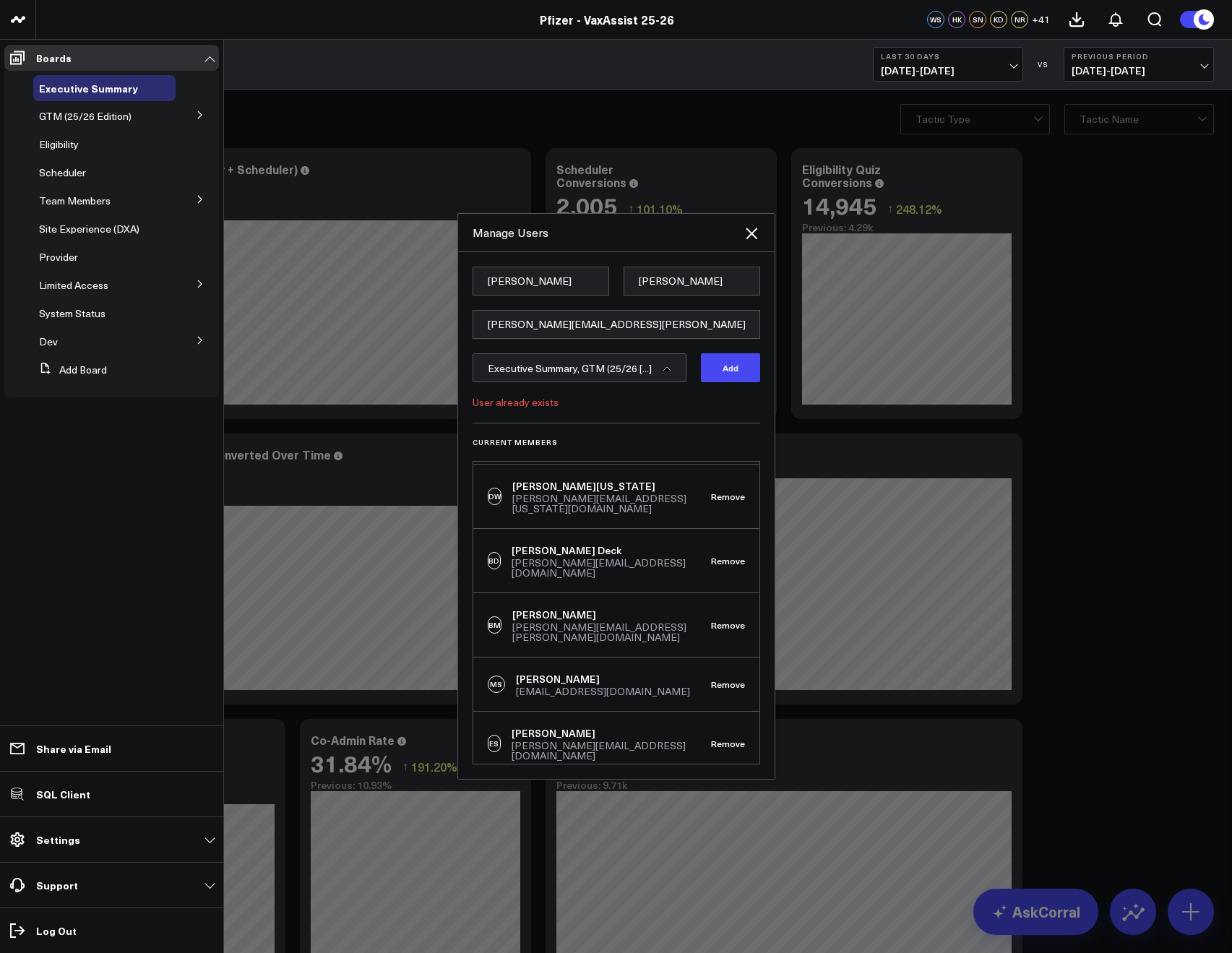
click at [712, 931] on button "Remove" at bounding box center [728, 936] width 34 height 10
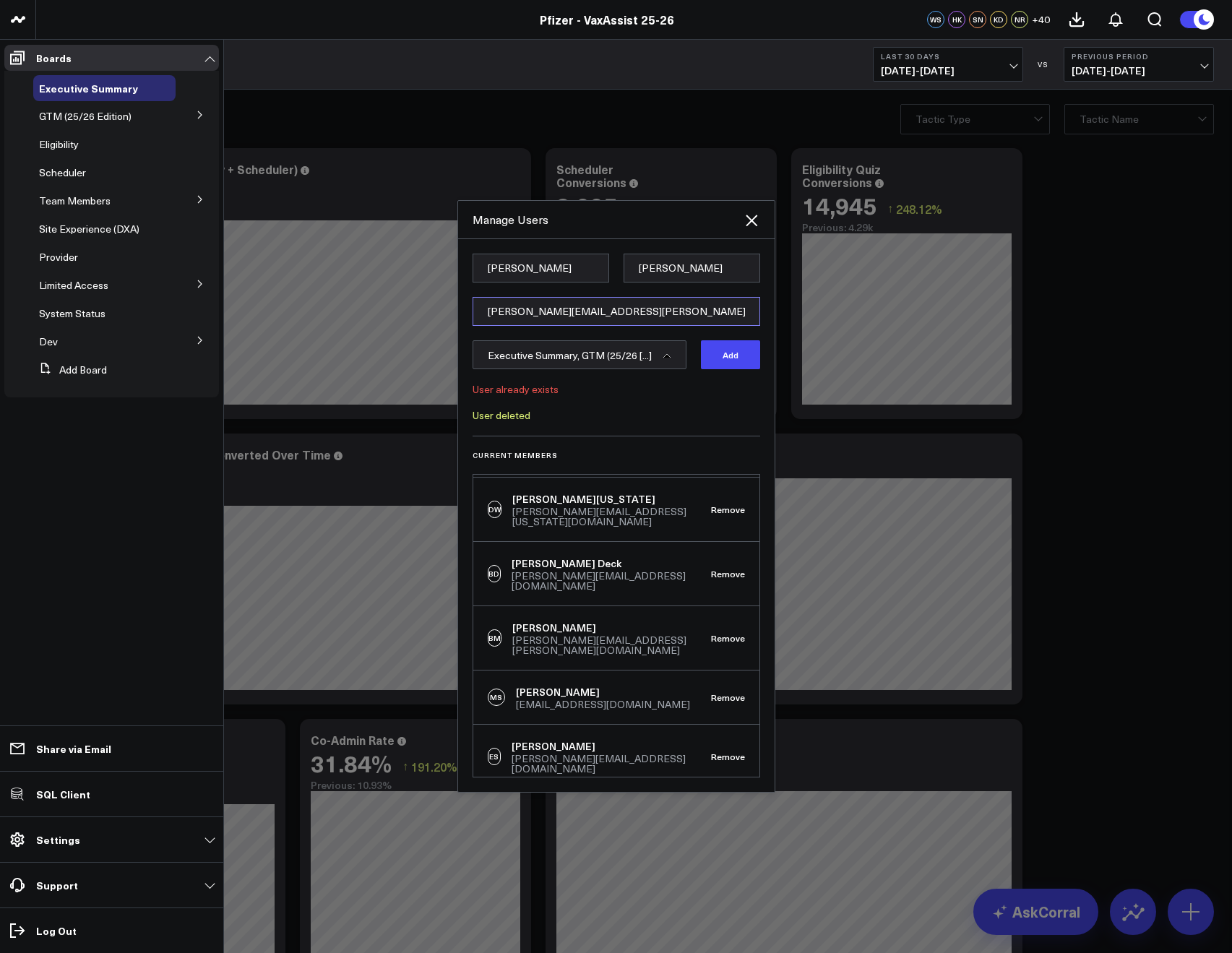
click at [518, 306] on input "kevin.toth@pfizer.com" at bounding box center [616, 311] width 287 height 29
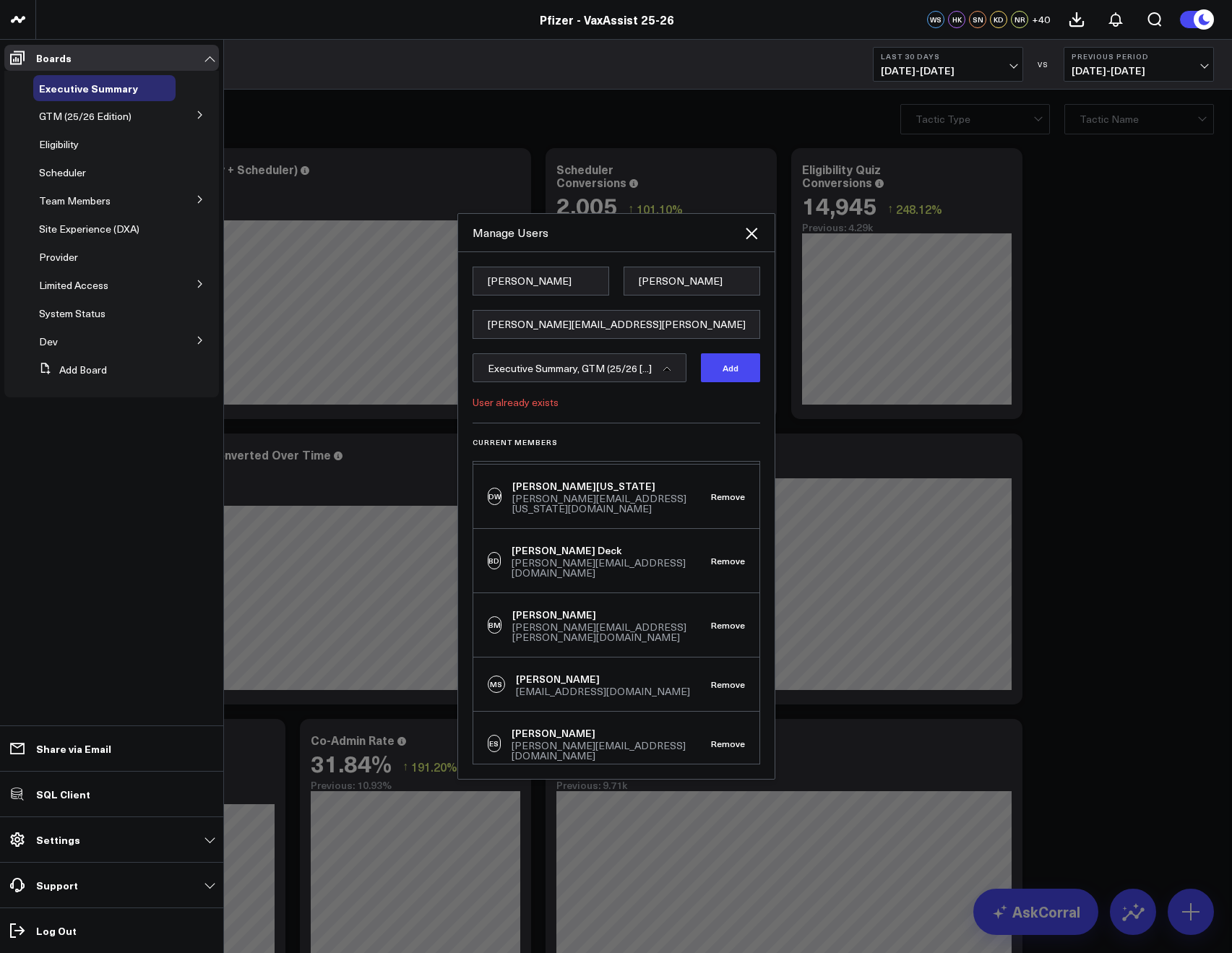
click at [683, 403] on div "User already exists" at bounding box center [616, 402] width 287 height 12
click at [720, 363] on button "Add" at bounding box center [730, 368] width 59 height 29
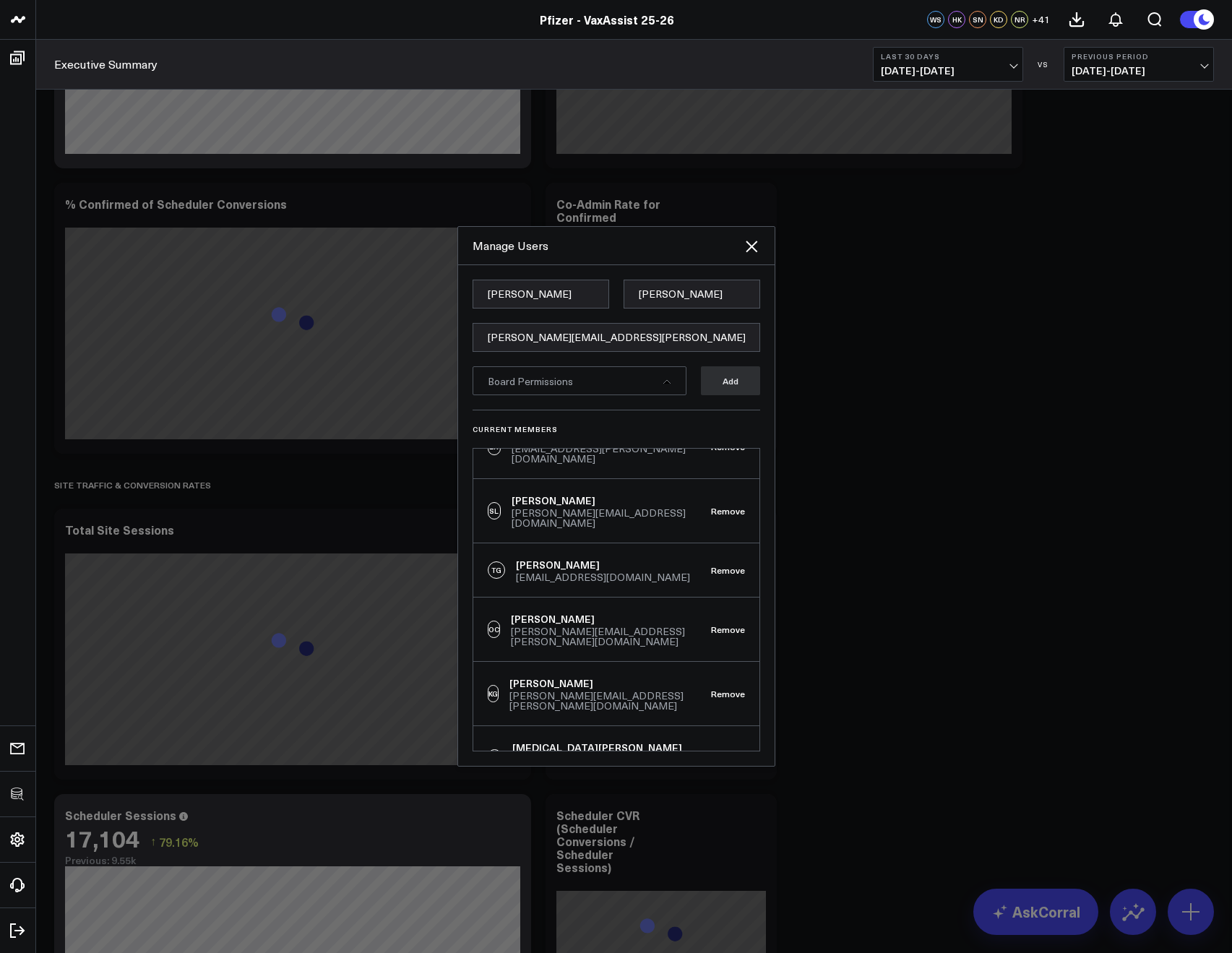
scroll to position [1175, 0]
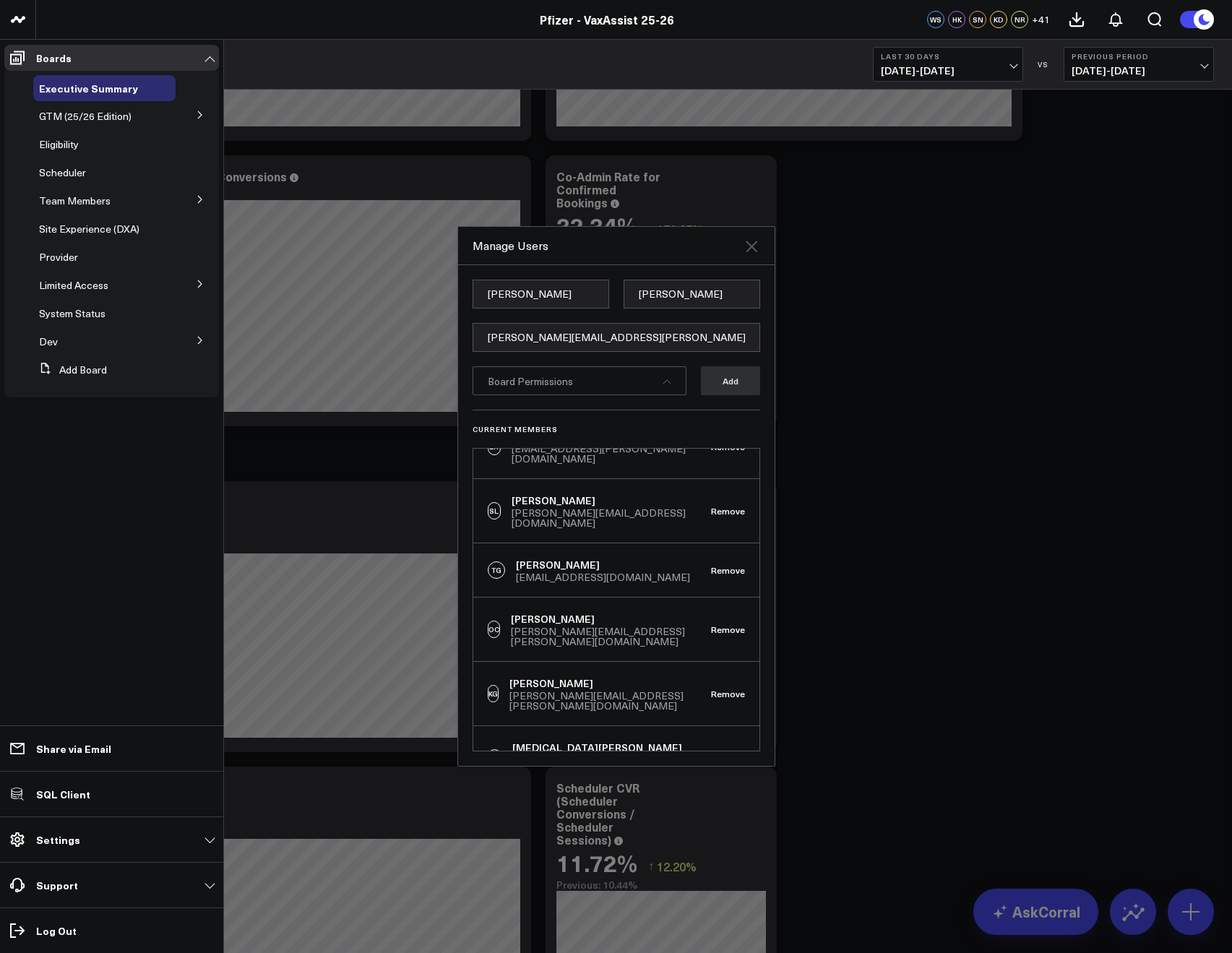
click at [743, 246] on icon at bounding box center [752, 246] width 18 height 17
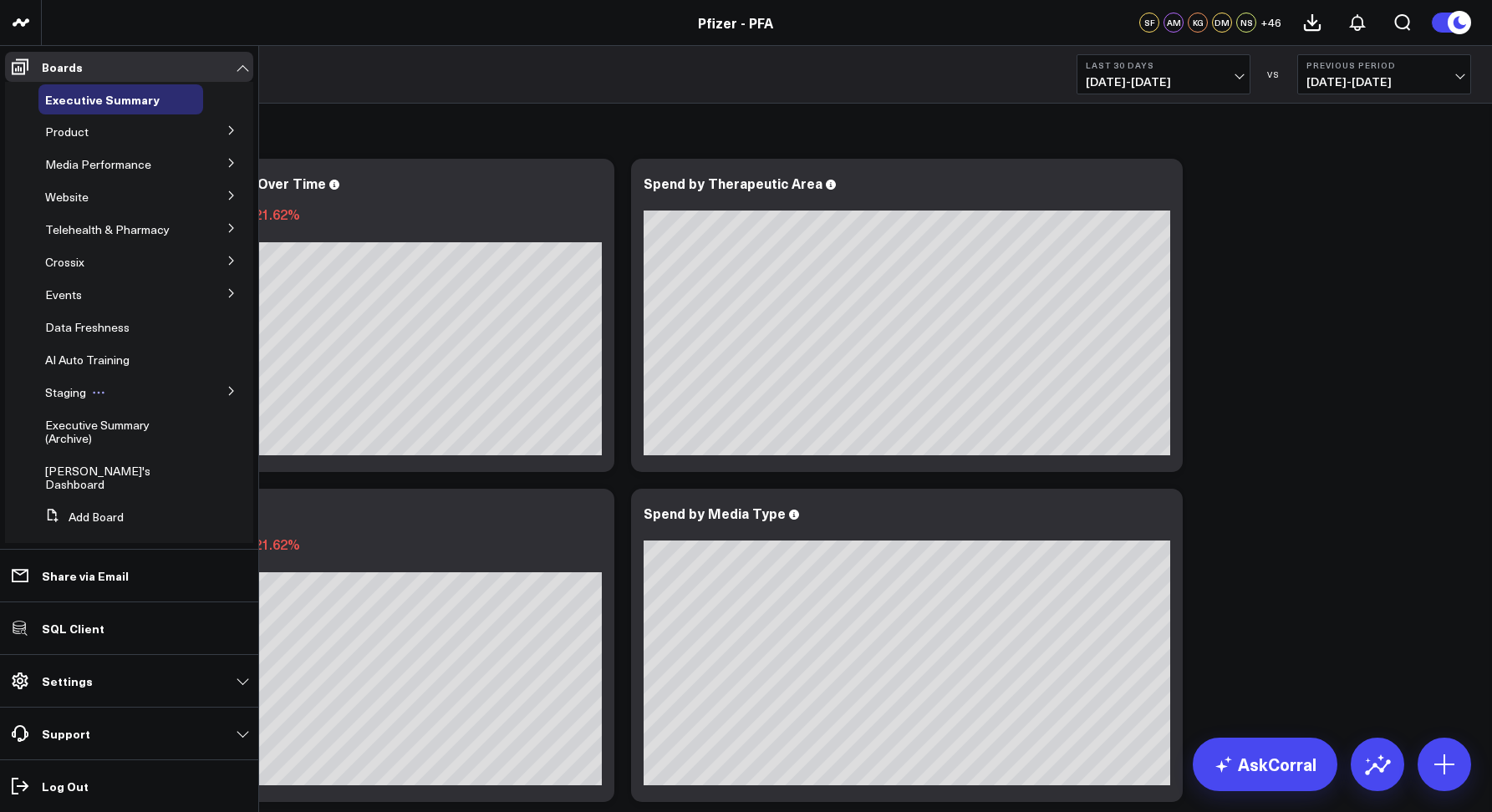
scroll to position [5, 0]
click at [227, 290] on icon at bounding box center [232, 291] width 10 height 10
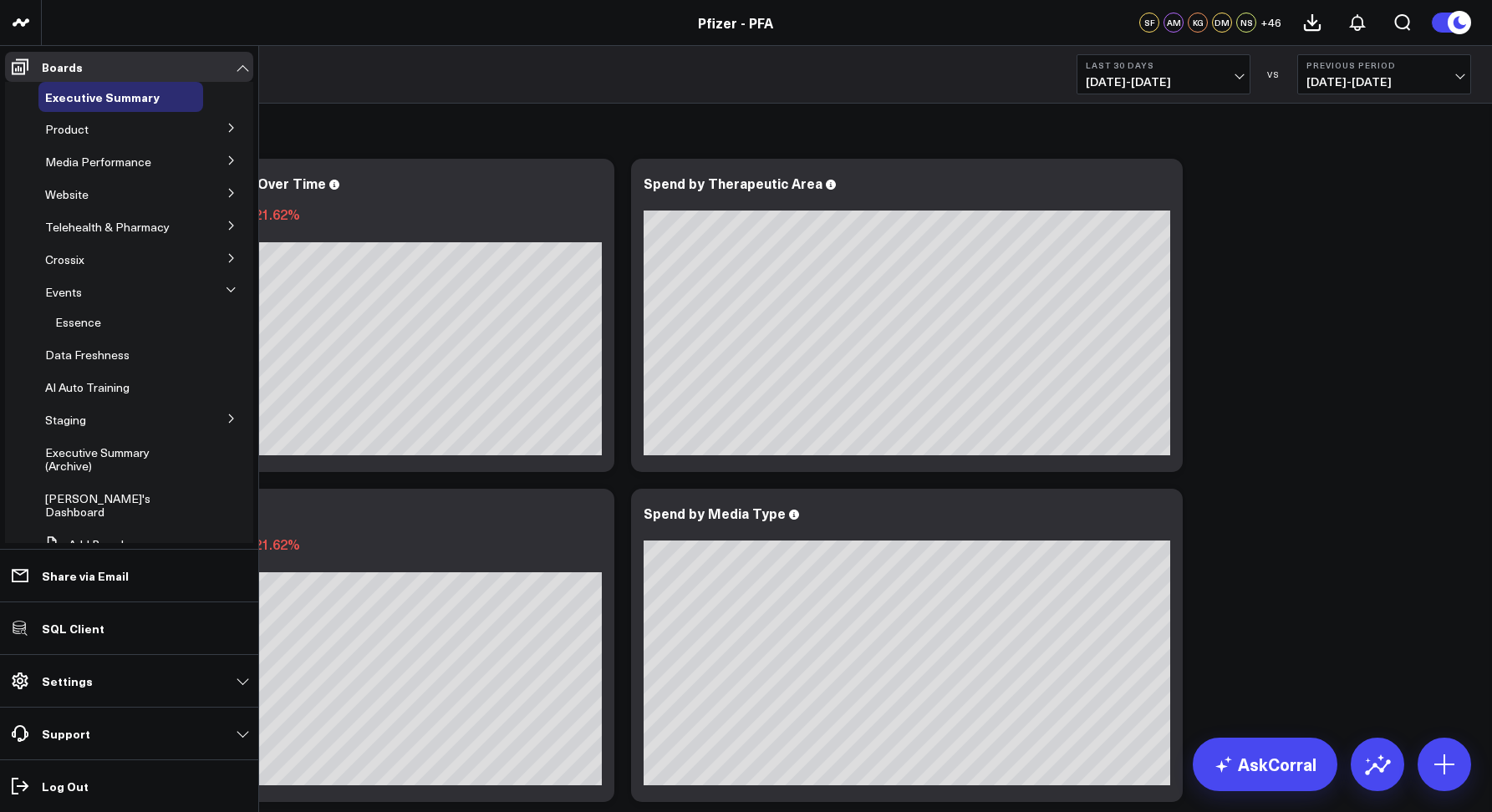
click at [226, 290] on icon at bounding box center [231, 290] width 10 height 10
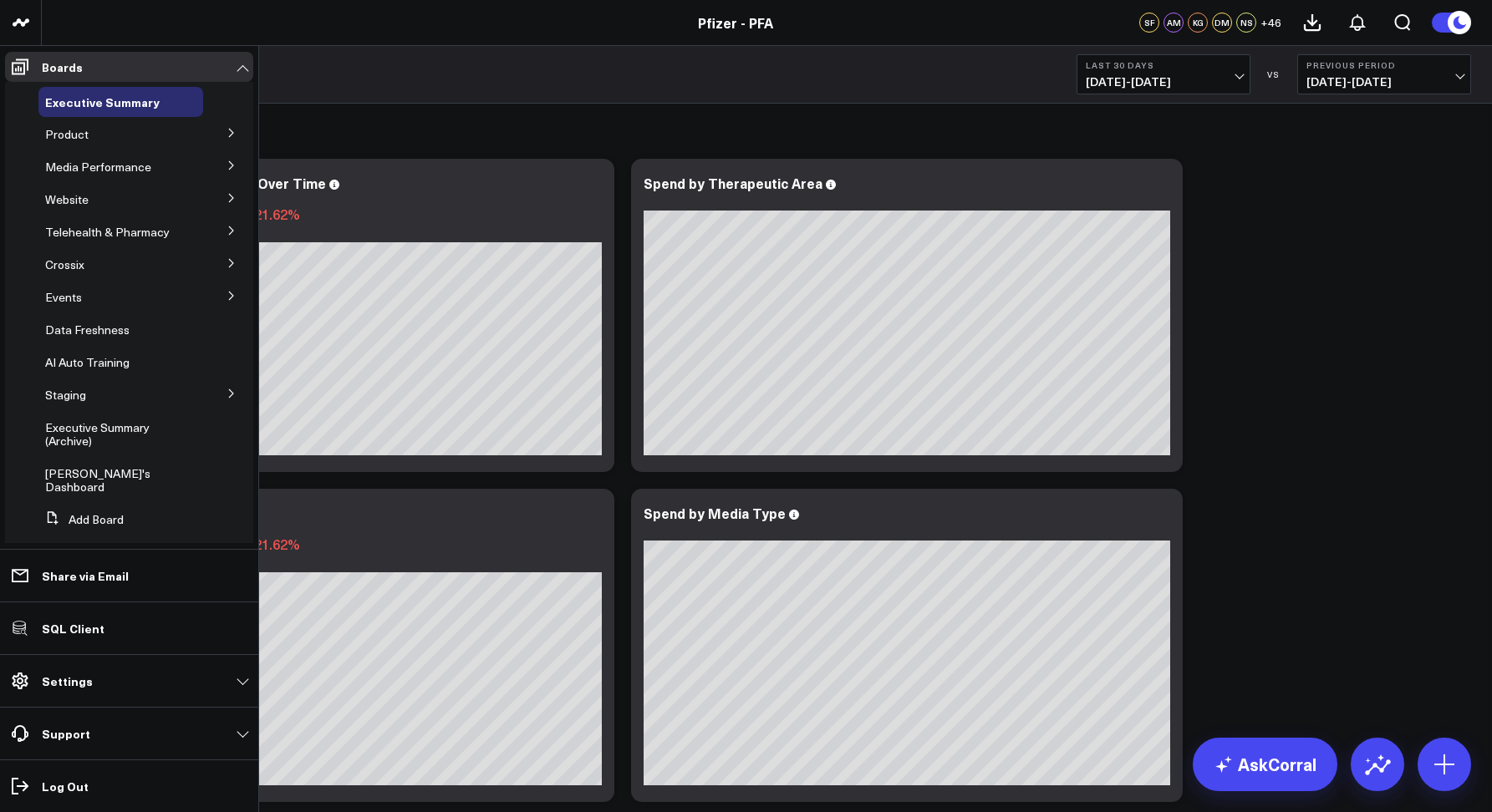
click at [227, 132] on icon at bounding box center [232, 133] width 10 height 10
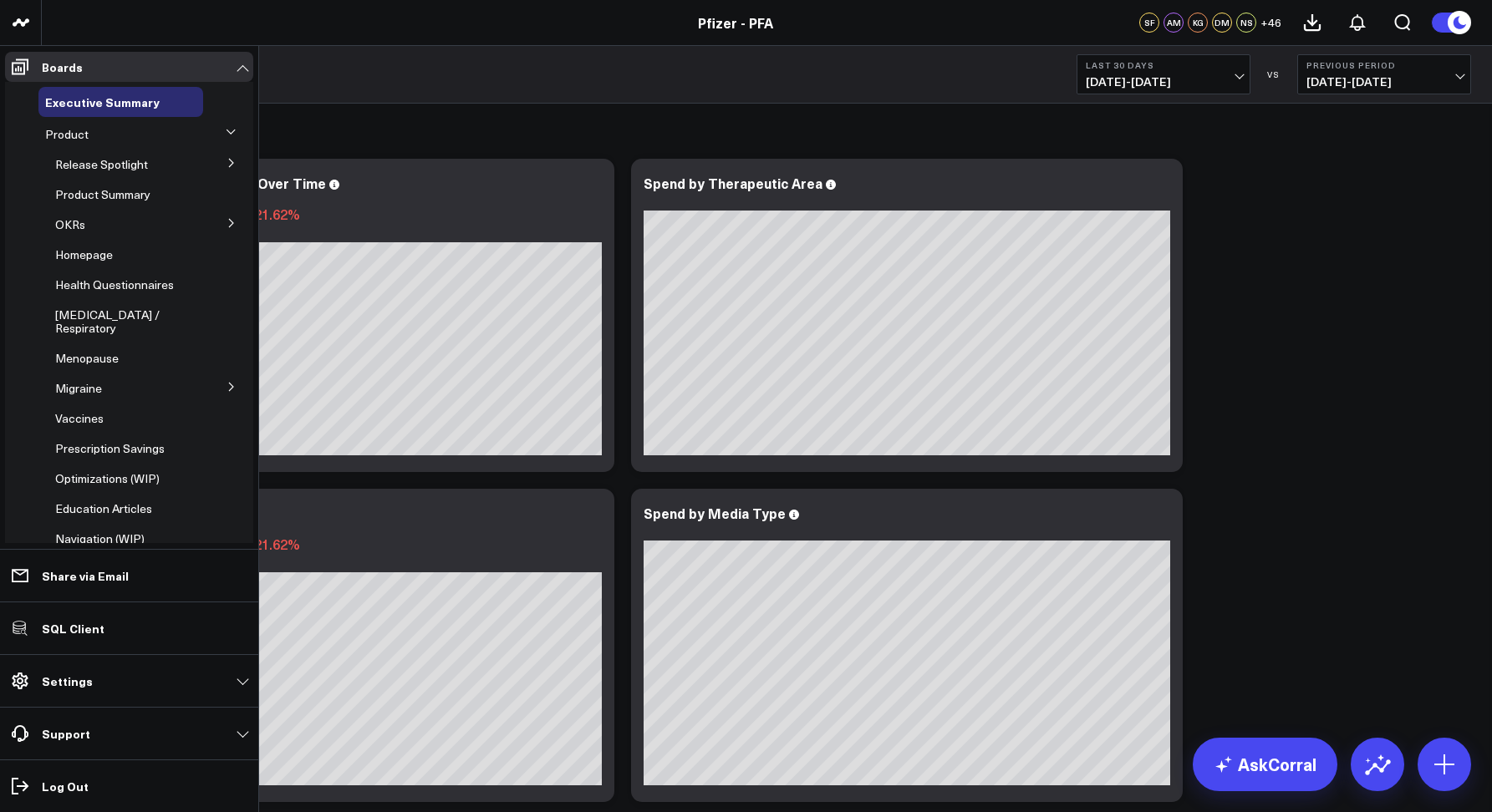
click at [227, 132] on icon at bounding box center [231, 132] width 8 height 4
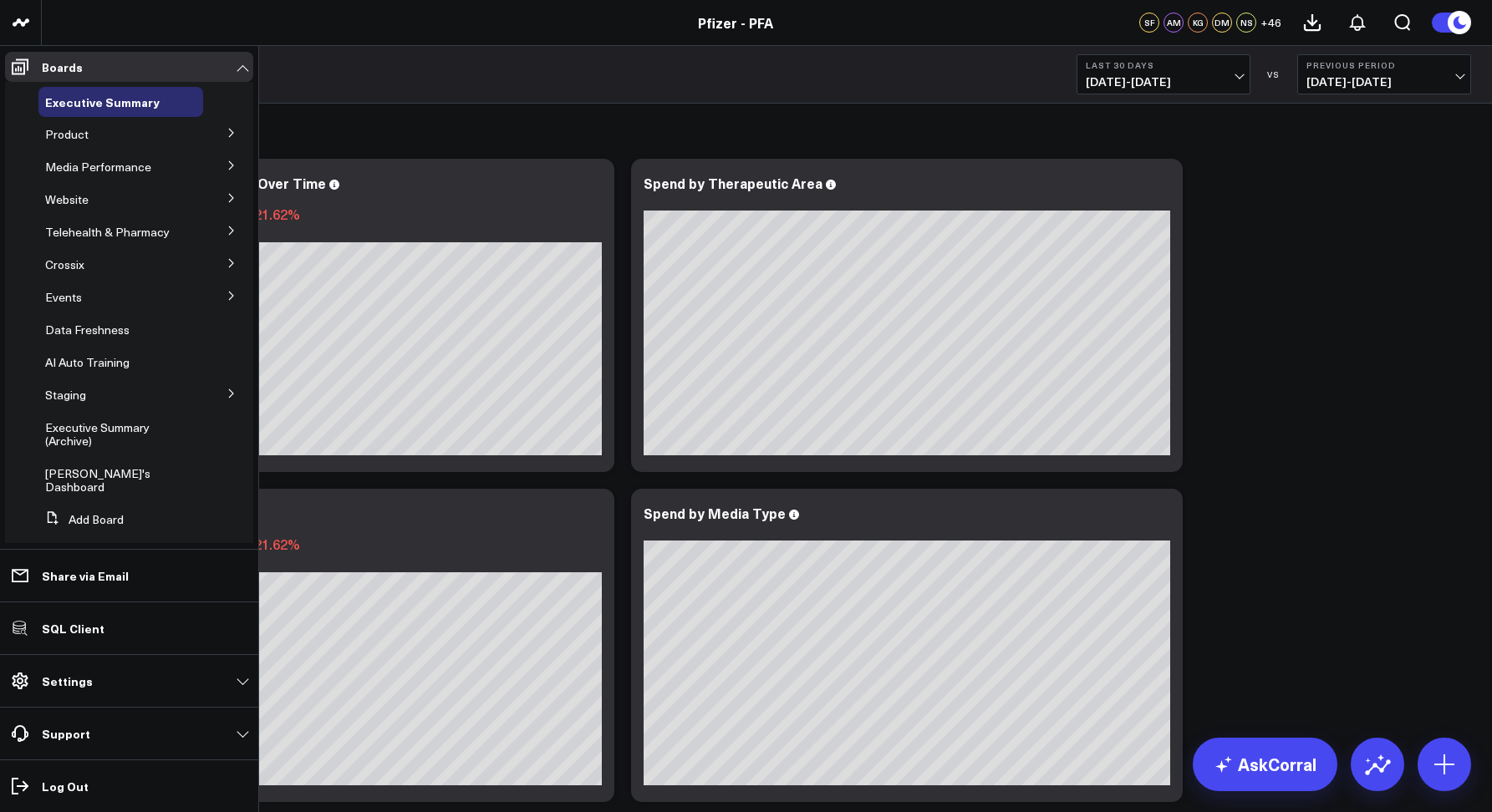
click at [222, 175] on button at bounding box center [232, 164] width 44 height 25
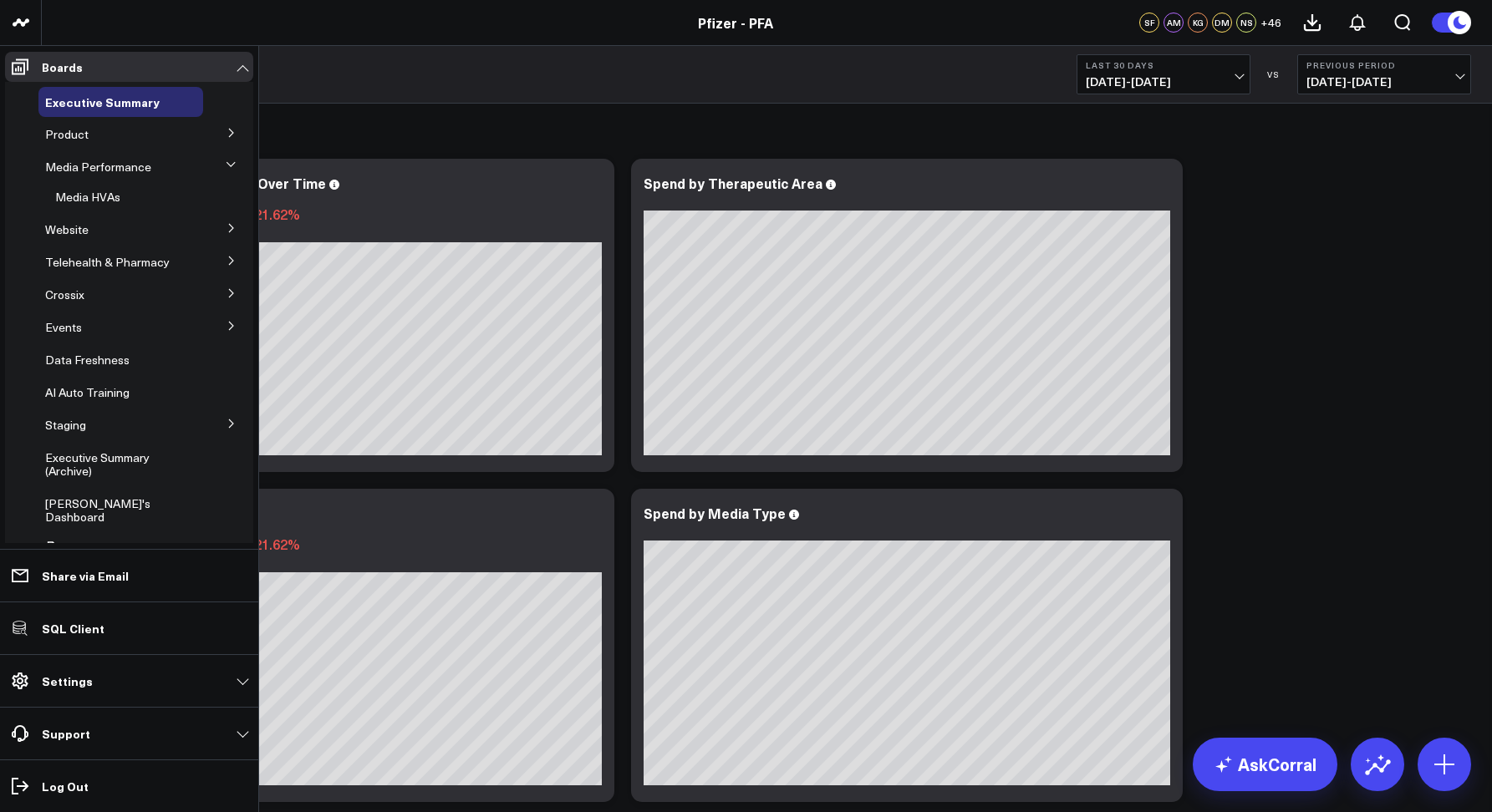
click at [222, 170] on button at bounding box center [232, 164] width 25 height 44
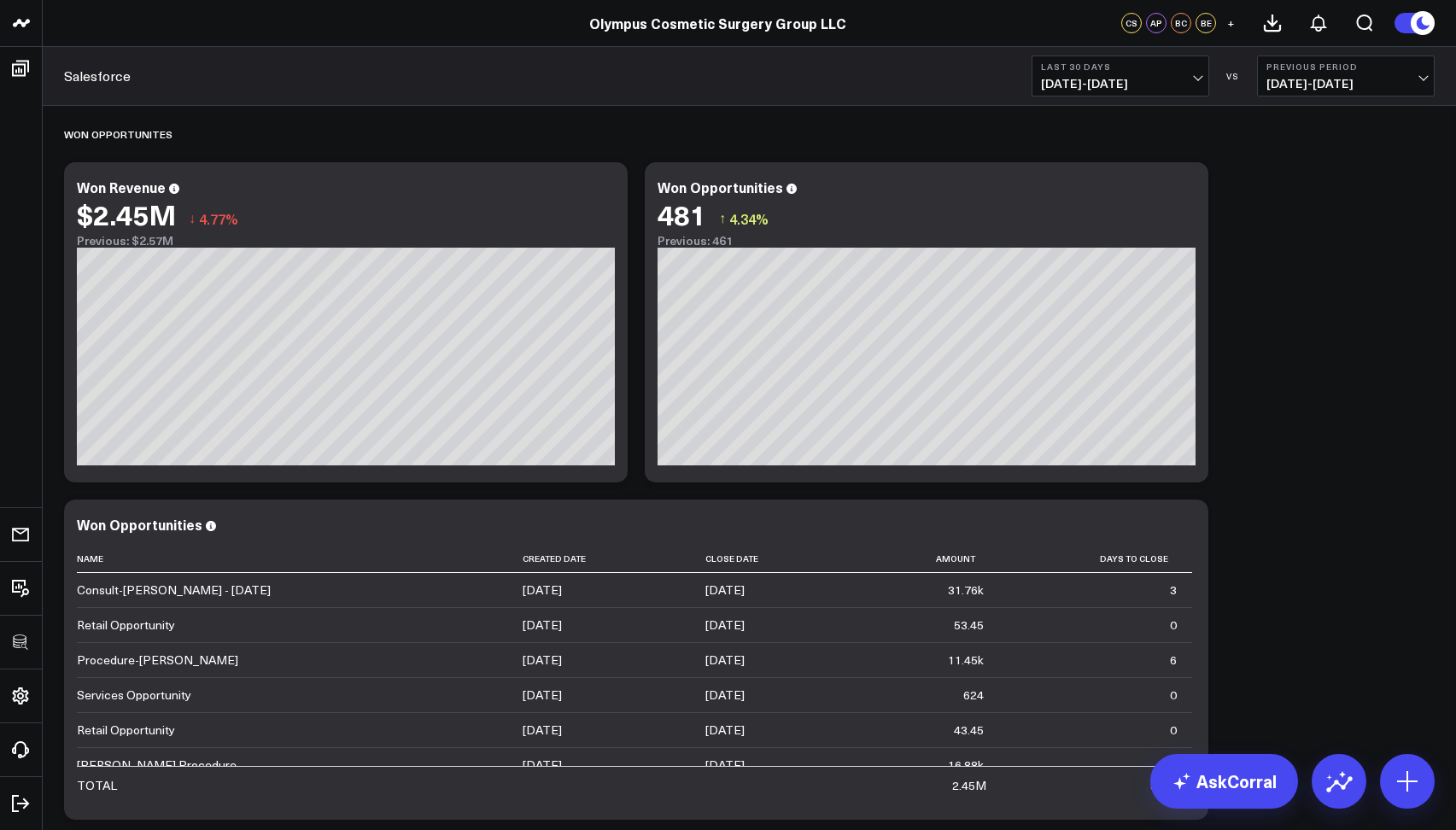
scroll to position [702, 0]
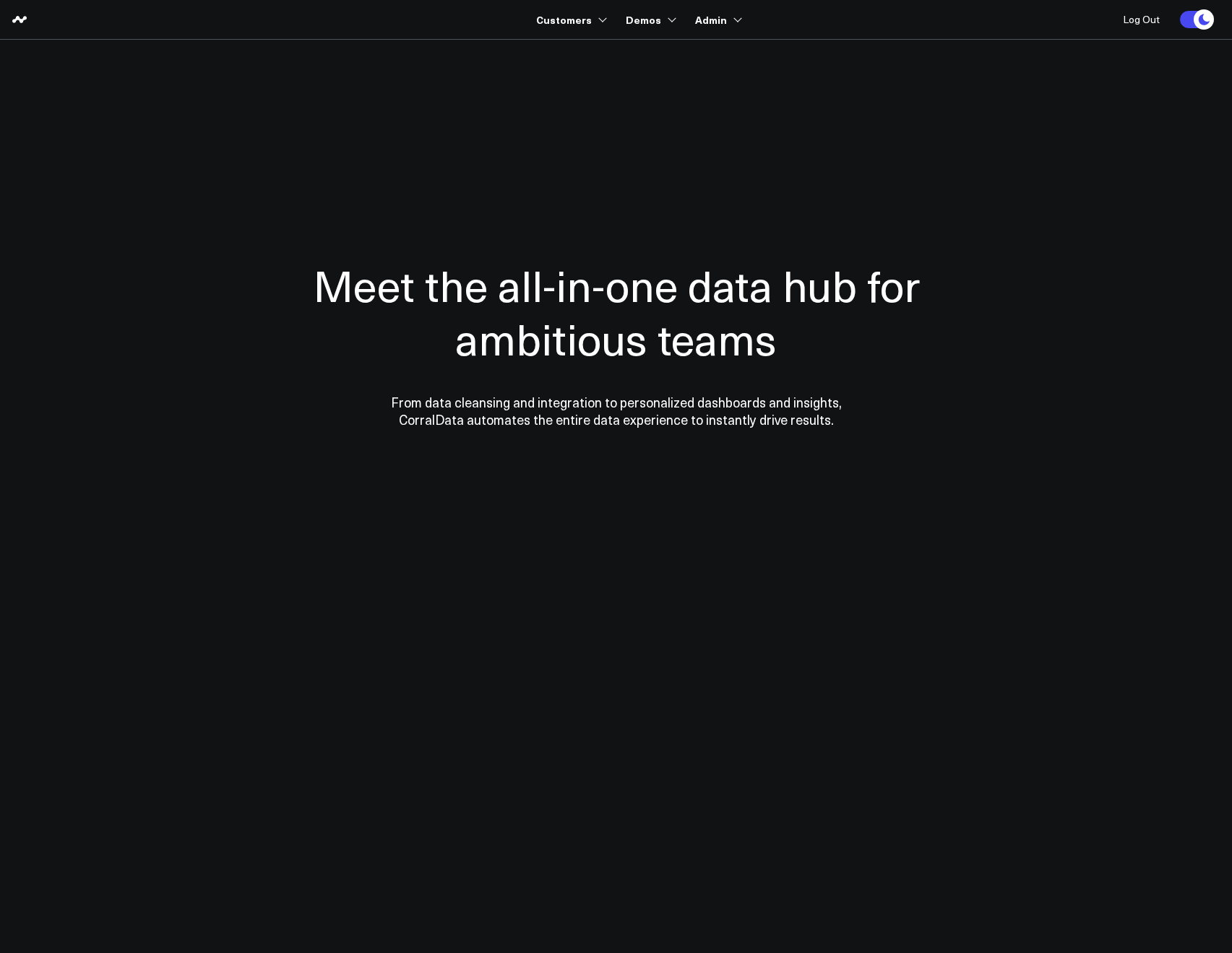
click at [377, 115] on div at bounding box center [616, 343] width 1041 height 491
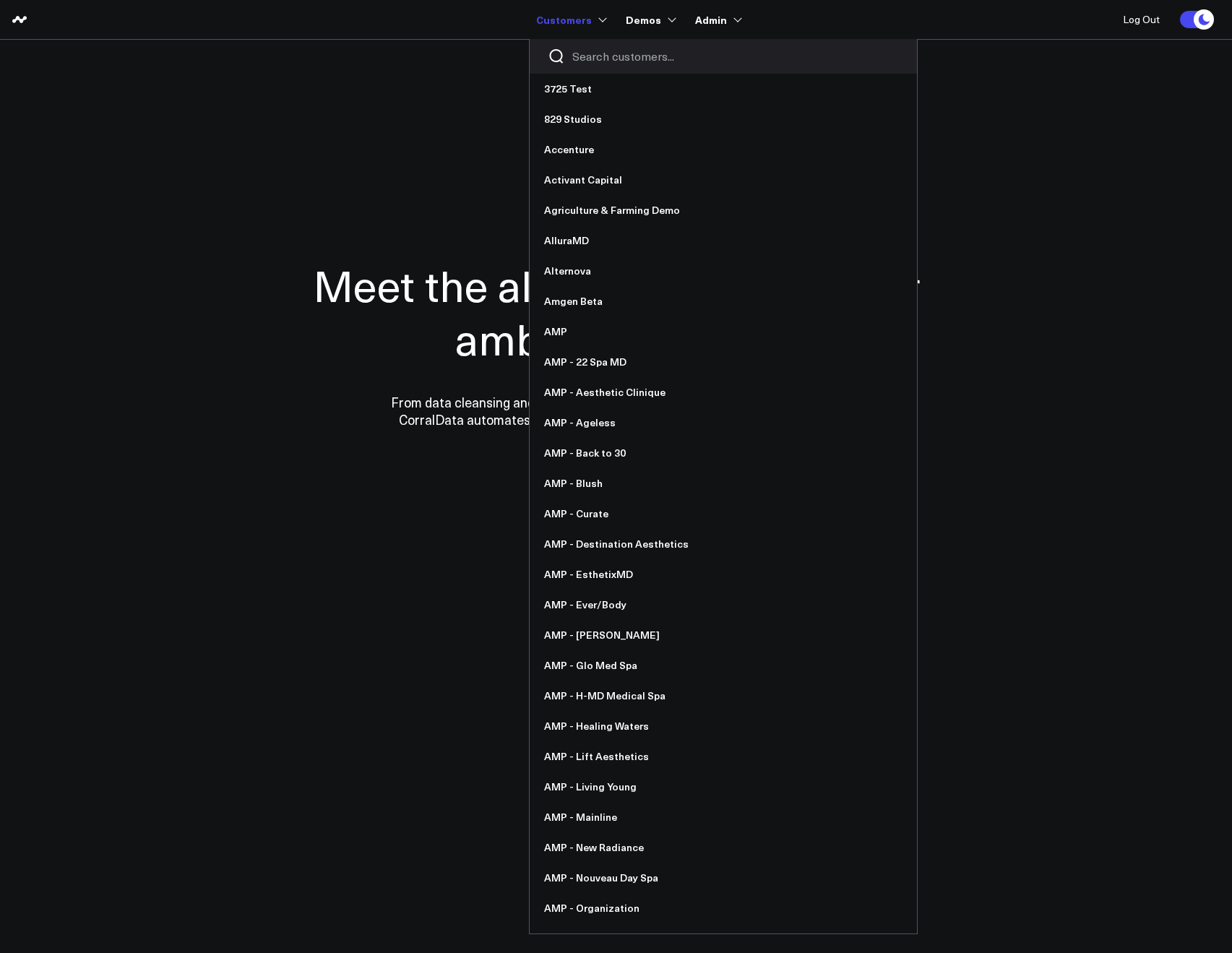
click at [573, 64] on div at bounding box center [723, 57] width 387 height 35
click at [576, 63] on input "Search customers input" at bounding box center [736, 56] width 327 height 16
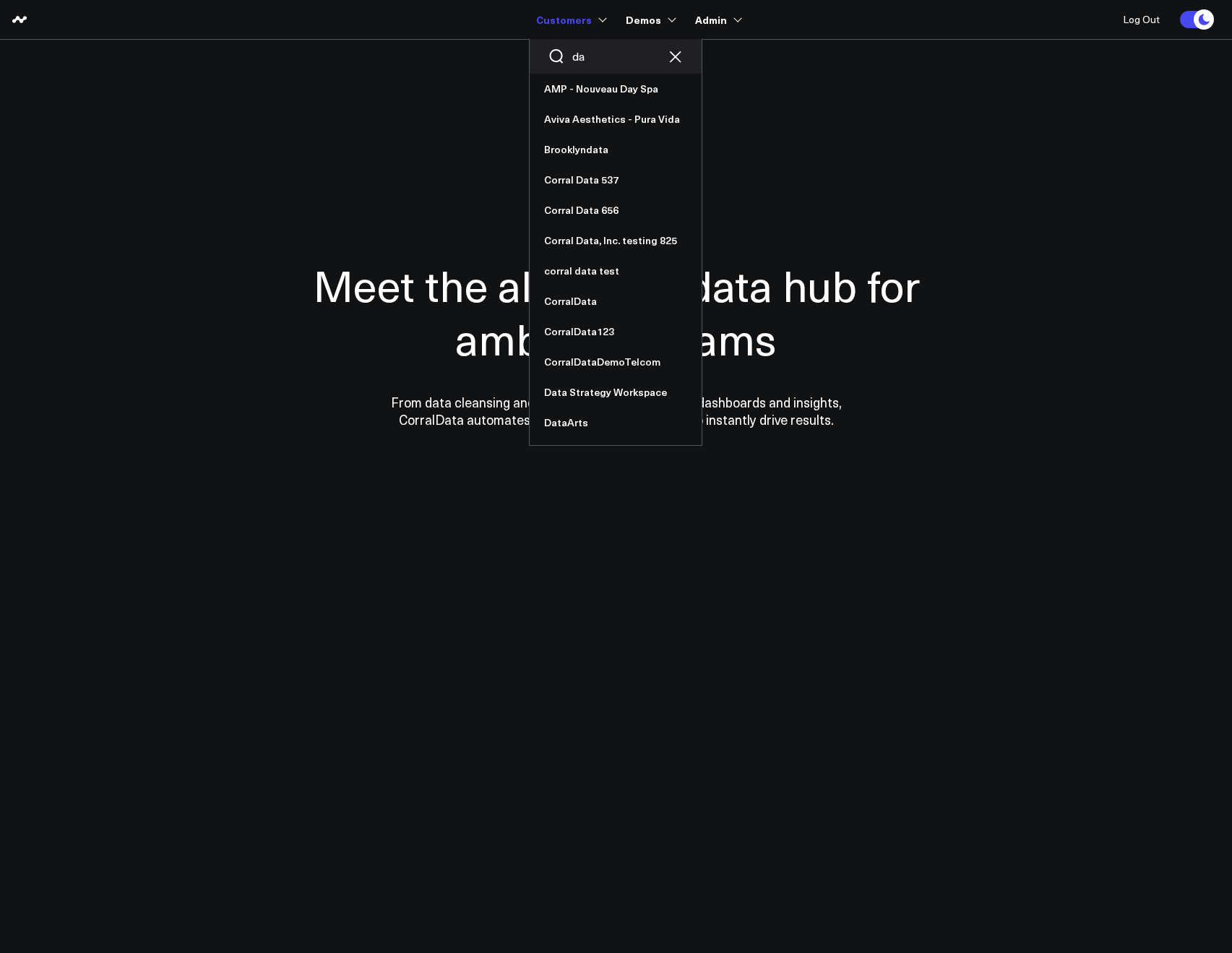
type input "d"
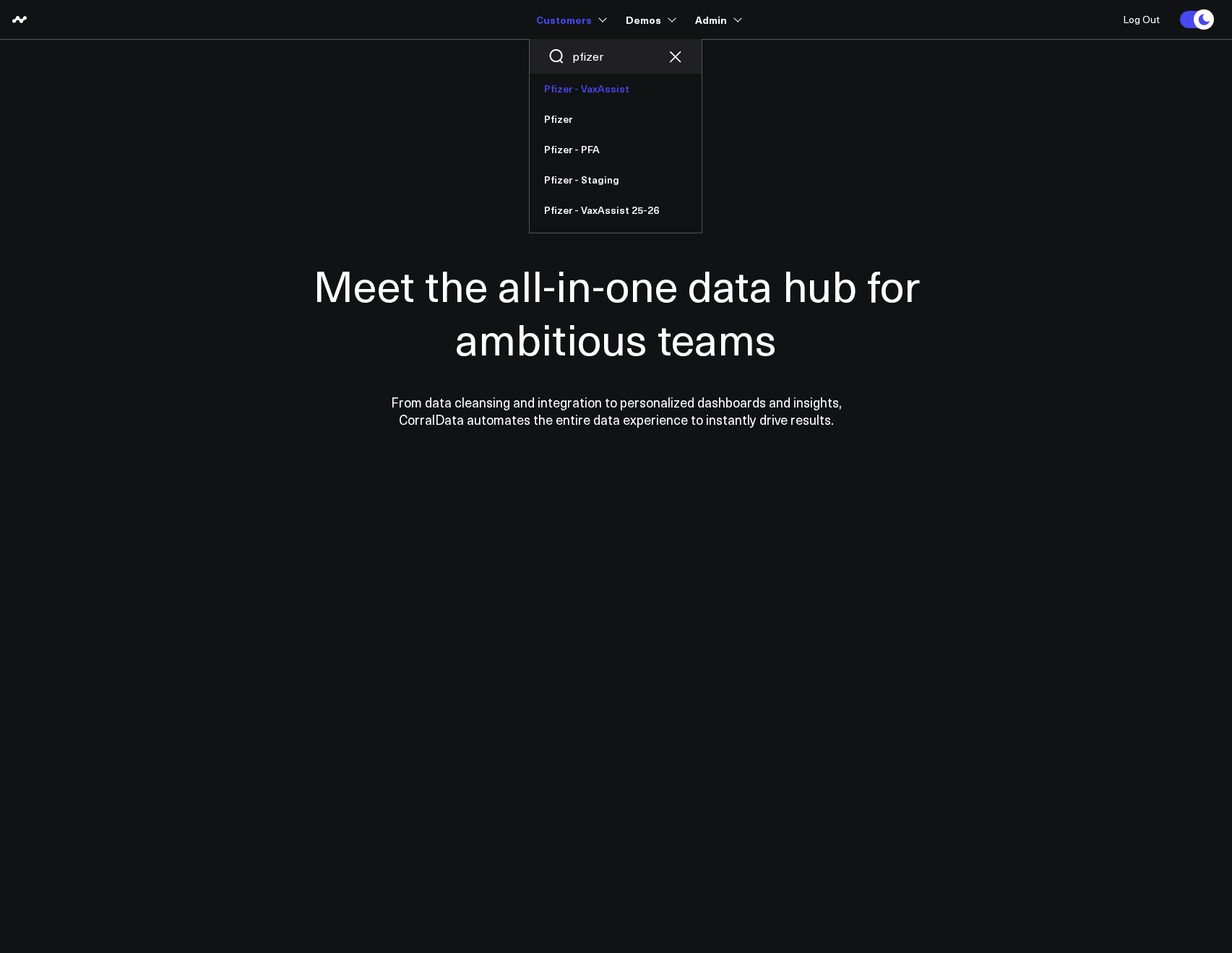
type input "pfizer"
click at [565, 86] on link "Pfizer - VaxAssist" at bounding box center [616, 89] width 172 height 31
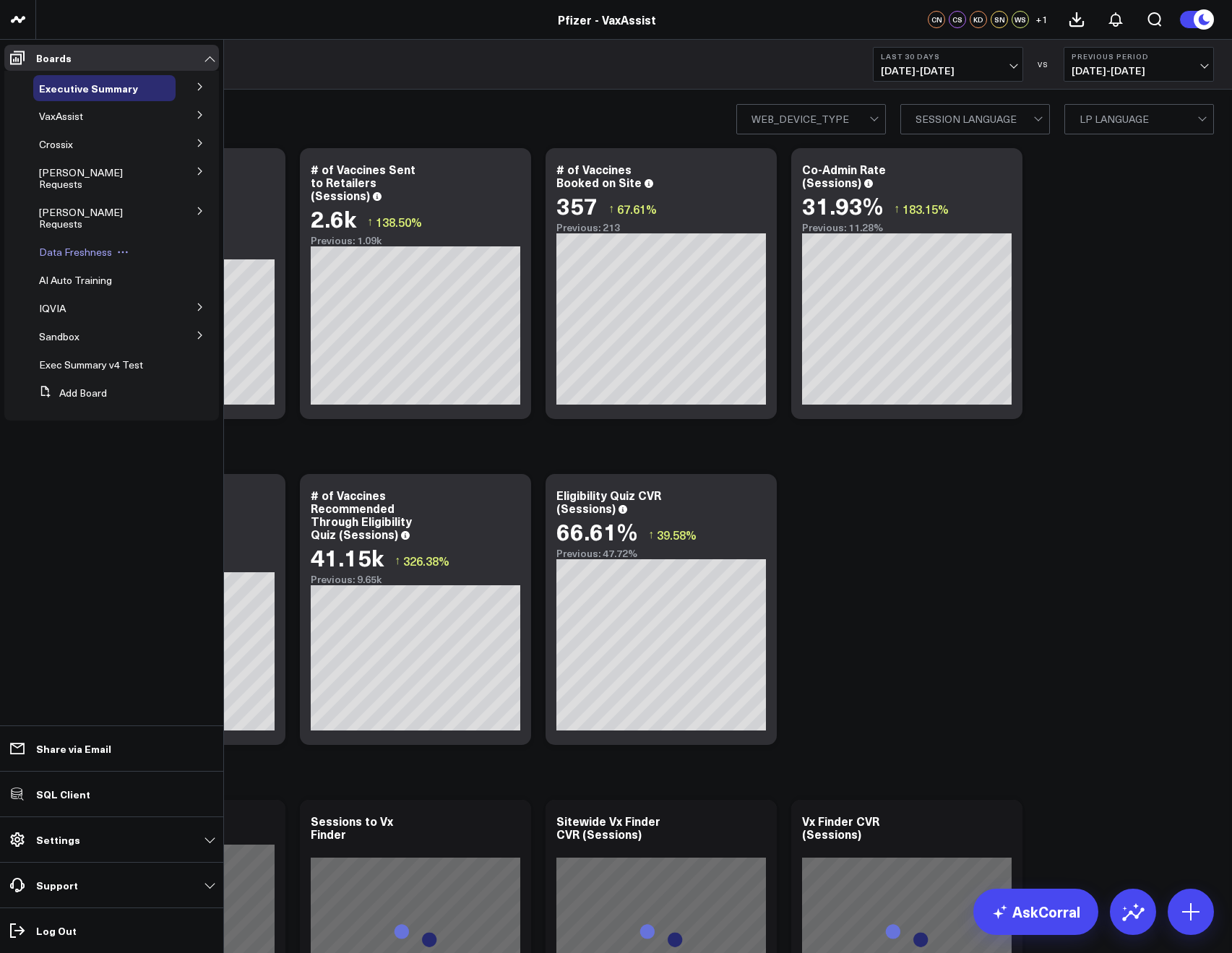
click at [54, 245] on span "Data Freshness" at bounding box center [76, 252] width 73 height 14
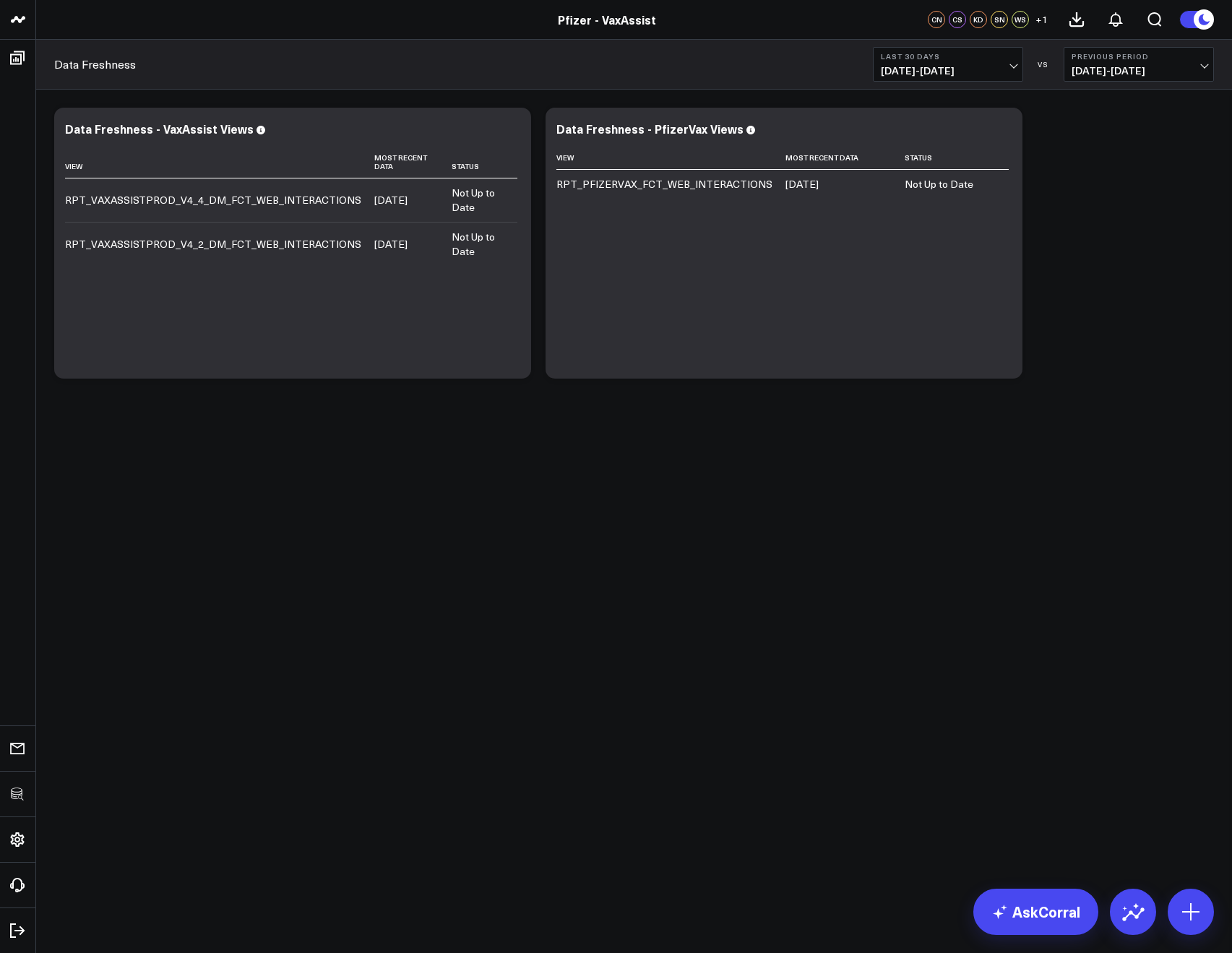
click at [900, 72] on span "07/27/25 - 08/25/25" at bounding box center [948, 71] width 134 height 12
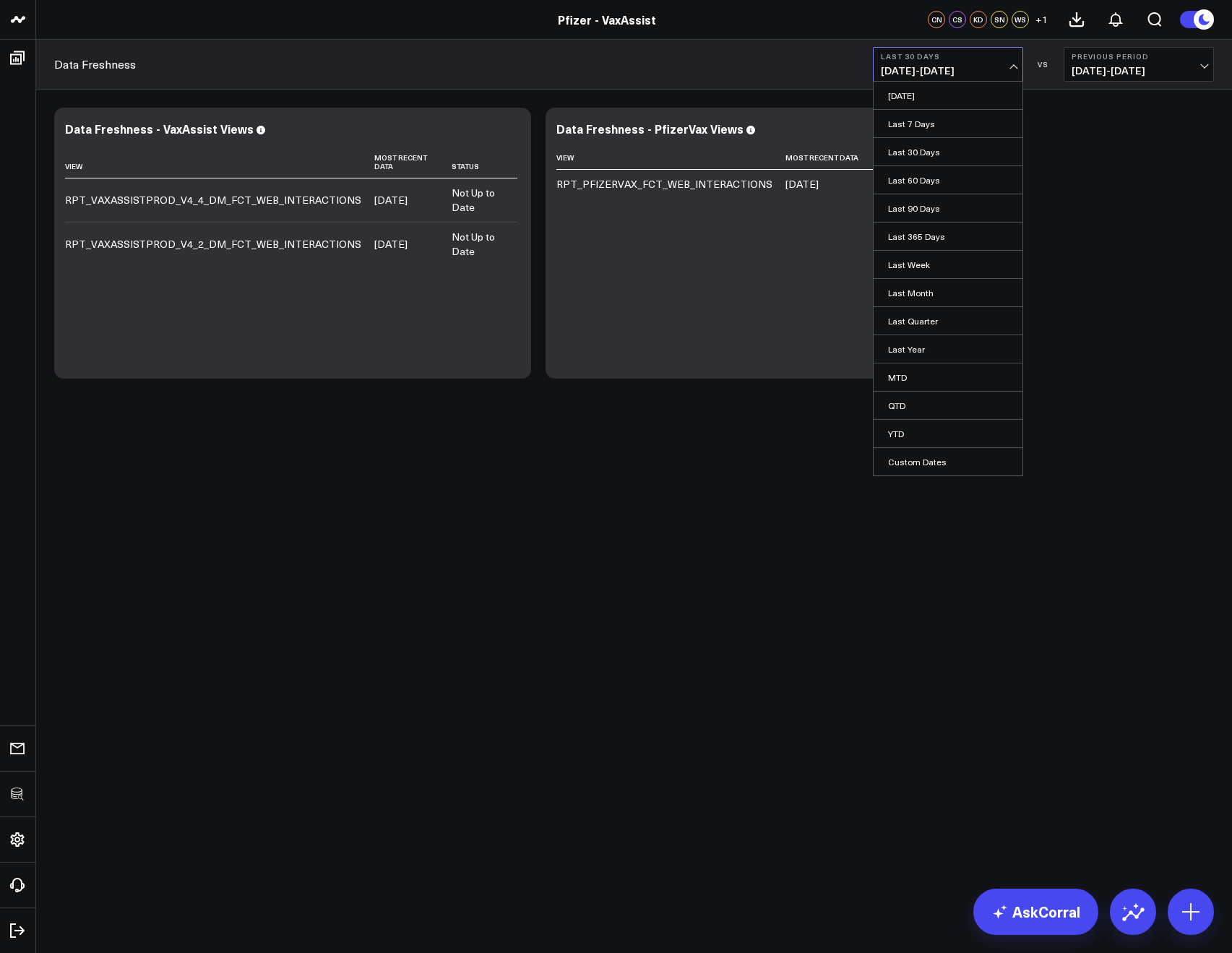
click at [963, 455] on link "Custom Dates" at bounding box center [948, 462] width 149 height 28
select select "7"
select select "2025"
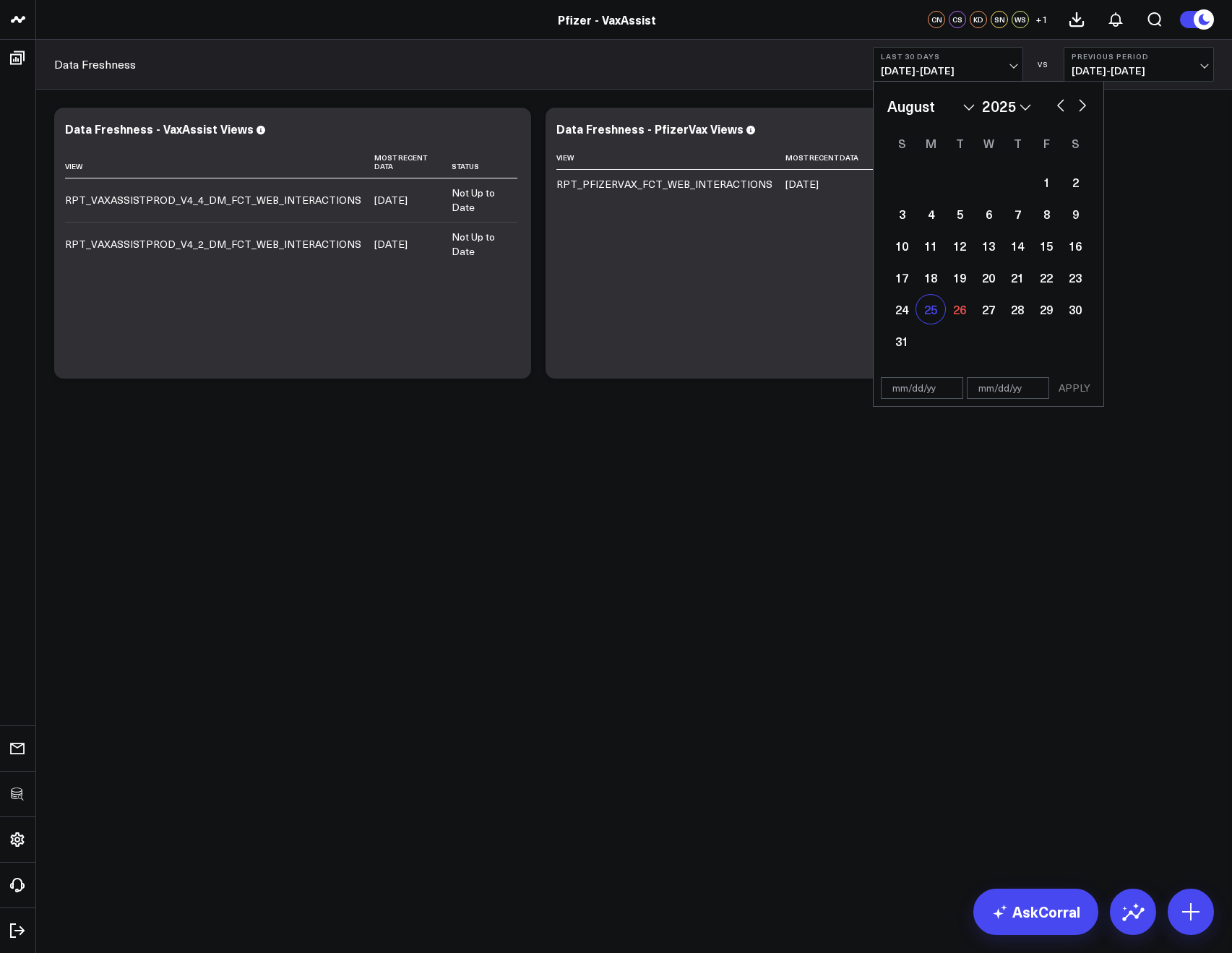
click at [941, 308] on div "25" at bounding box center [931, 309] width 29 height 29
type input "[DATE]"
select select "7"
select select "2025"
click at [962, 313] on div "26" at bounding box center [960, 309] width 29 height 29
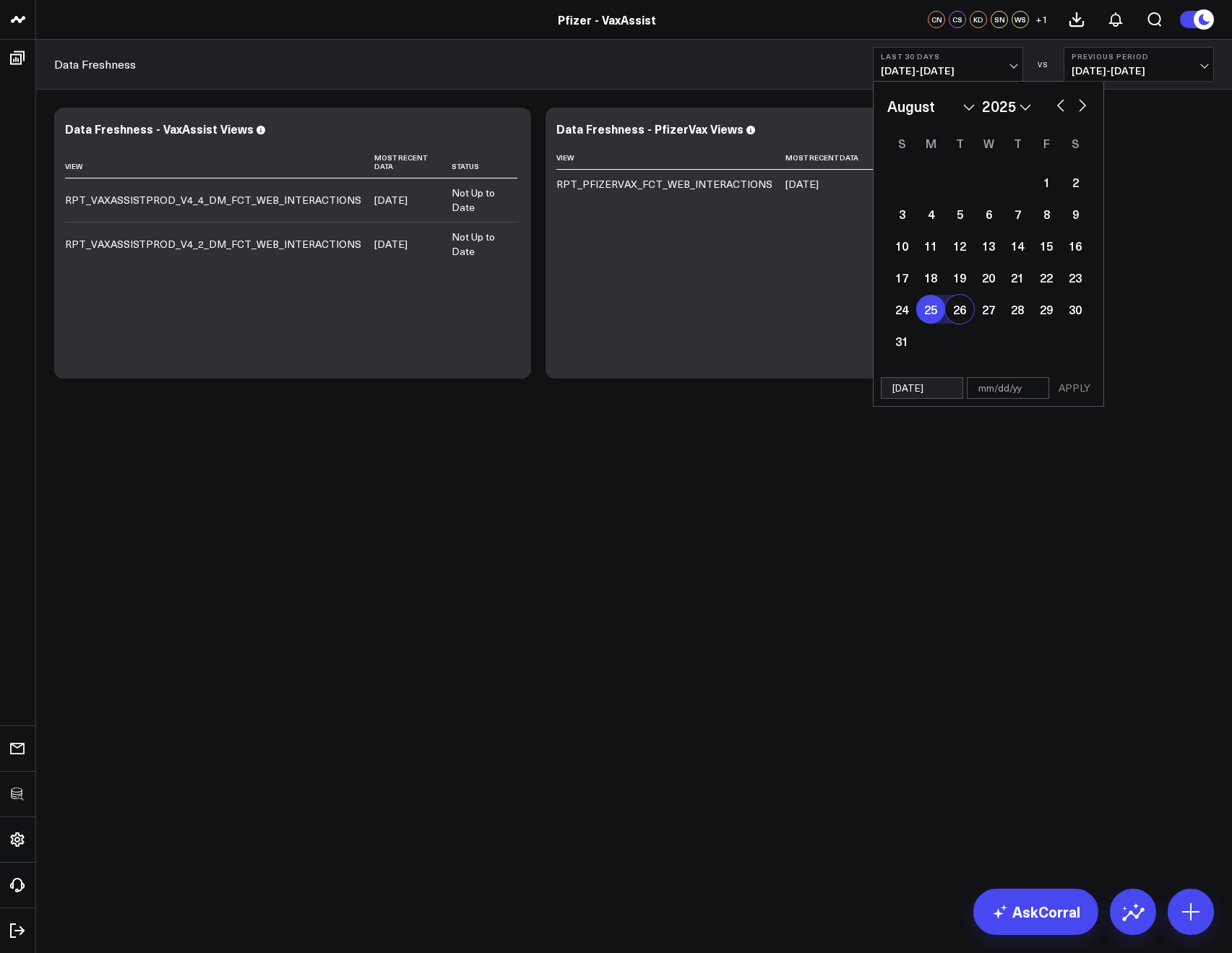
type input "08/26/25"
select select "7"
select select "2025"
click at [1075, 385] on button "APPLY" at bounding box center [1074, 388] width 43 height 22
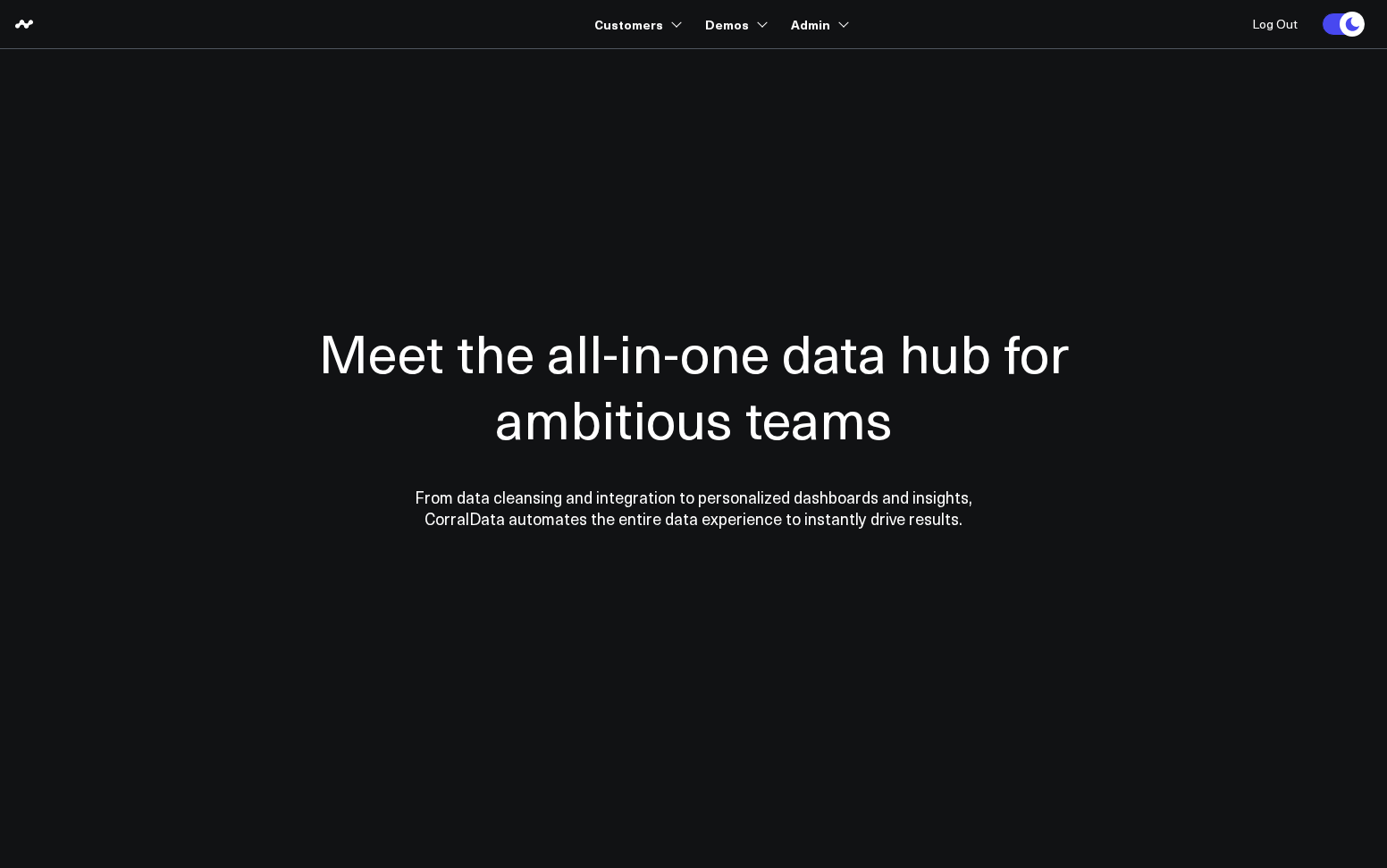
click at [528, 127] on div at bounding box center [693, 425] width 1287 height 608
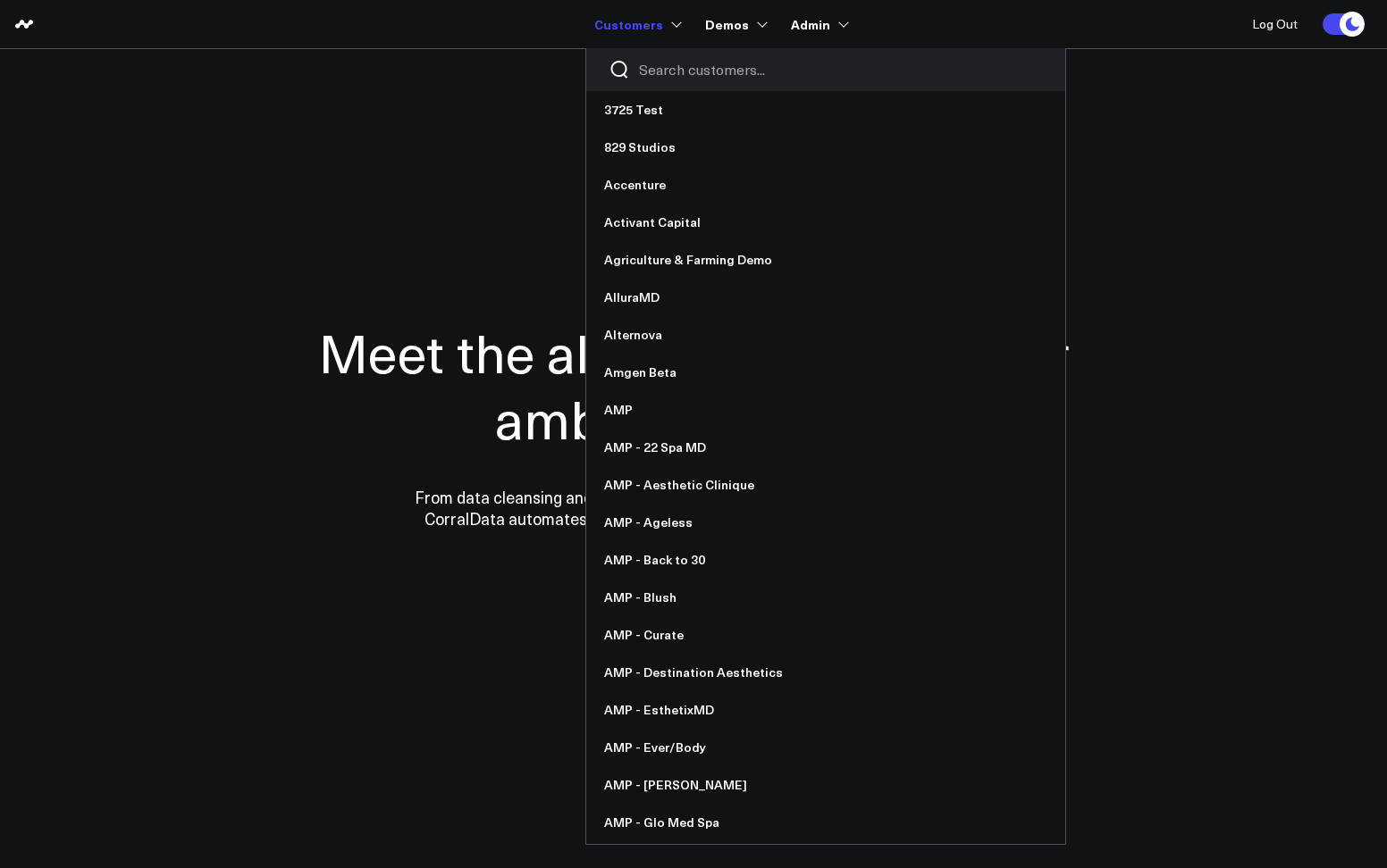
click at [668, 62] on input "Search customers input" at bounding box center [840, 69] width 404 height 20
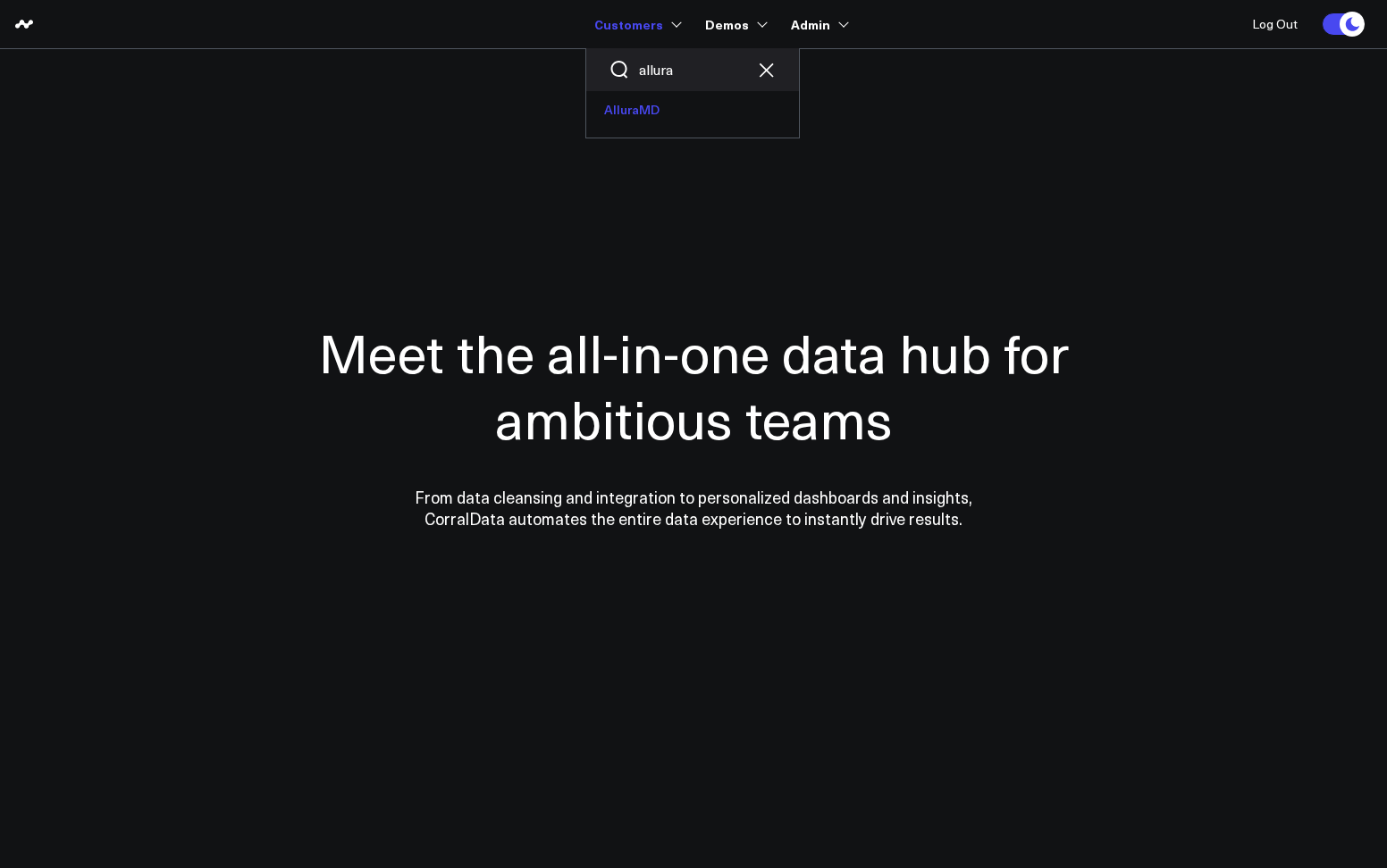
type input "allura"
click at [635, 118] on link "AlluraMD" at bounding box center [693, 110] width 213 height 38
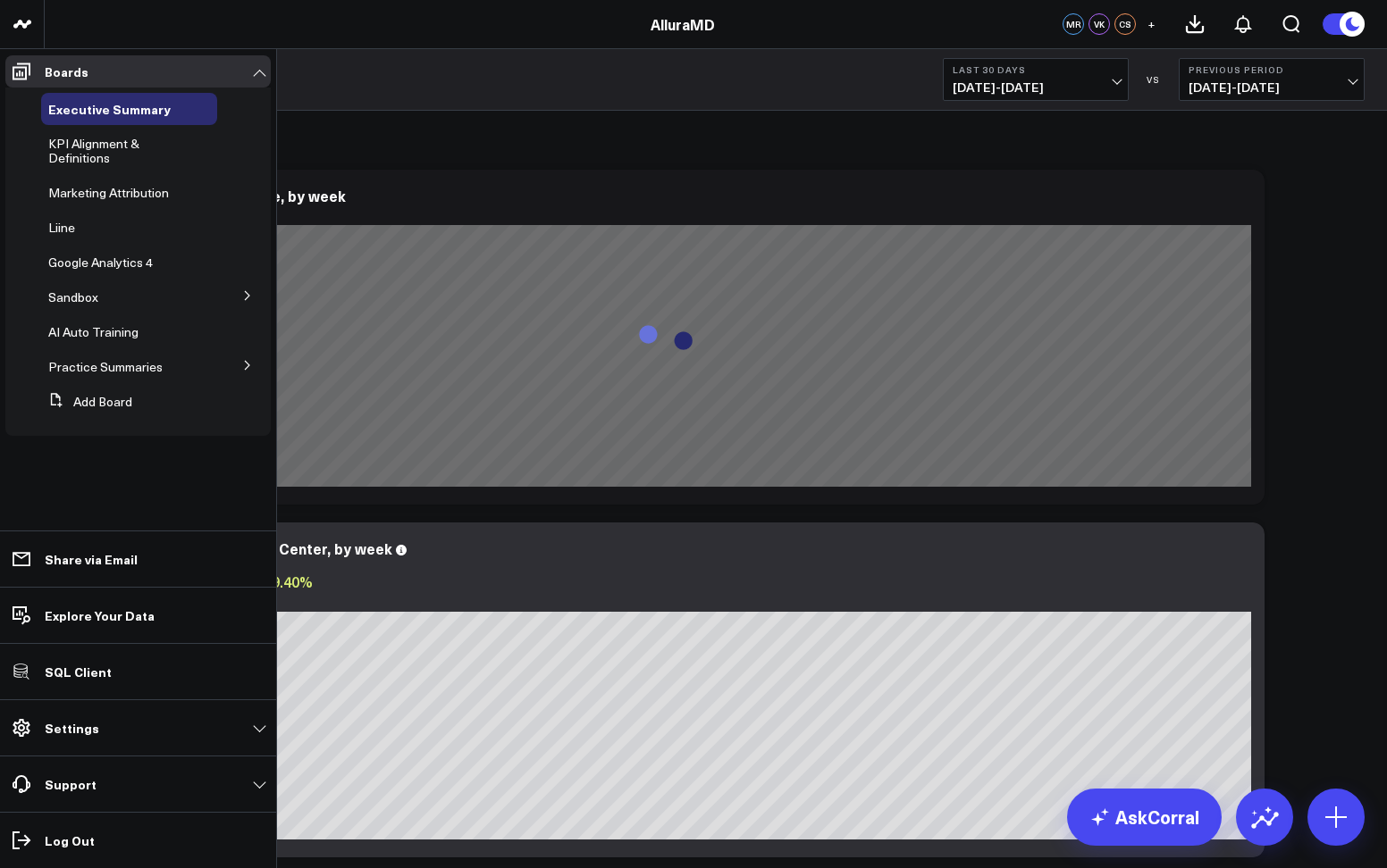
click at [240, 367] on button at bounding box center [248, 364] width 47 height 27
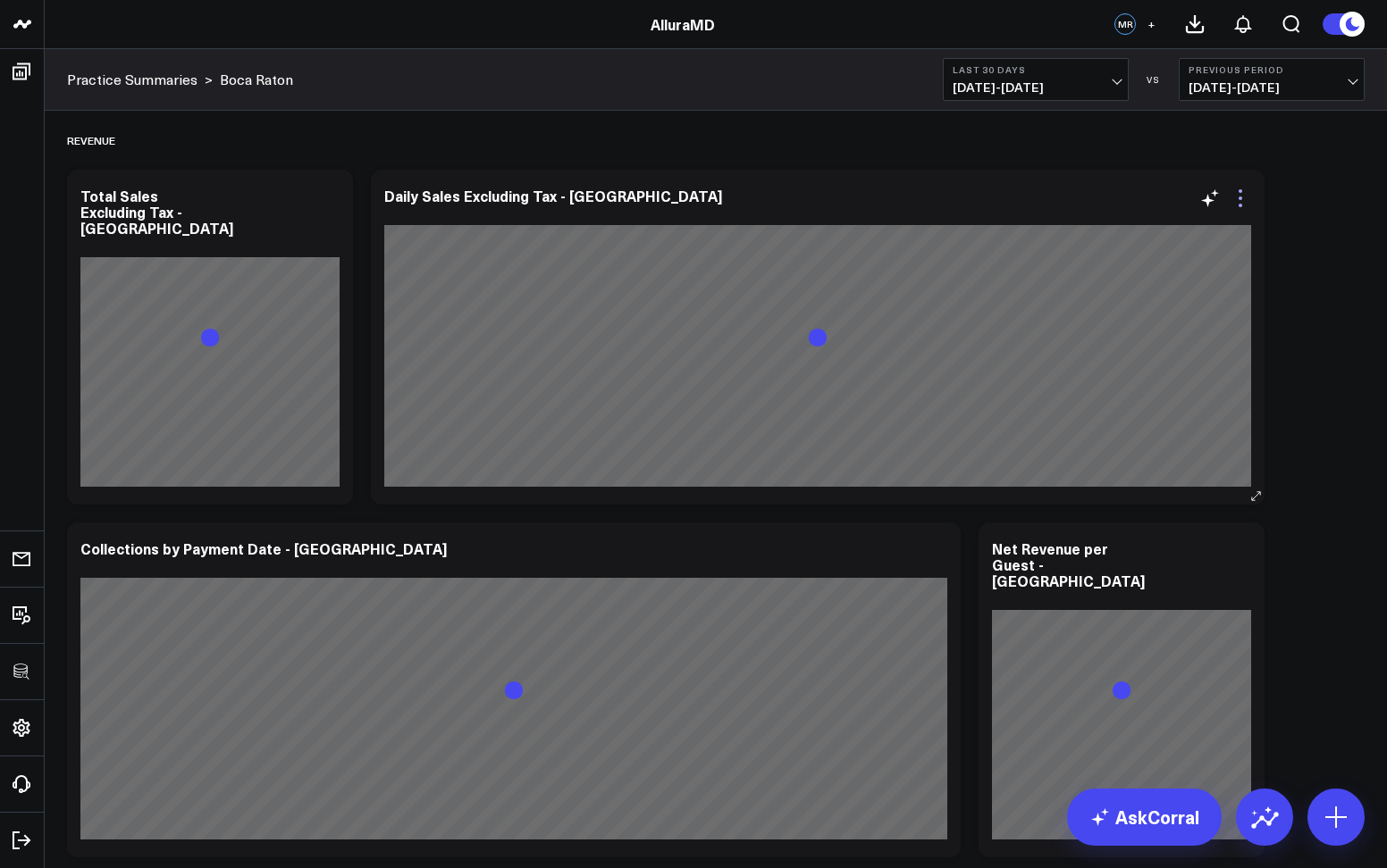
click at [1241, 201] on icon at bounding box center [1240, 198] width 22 height 22
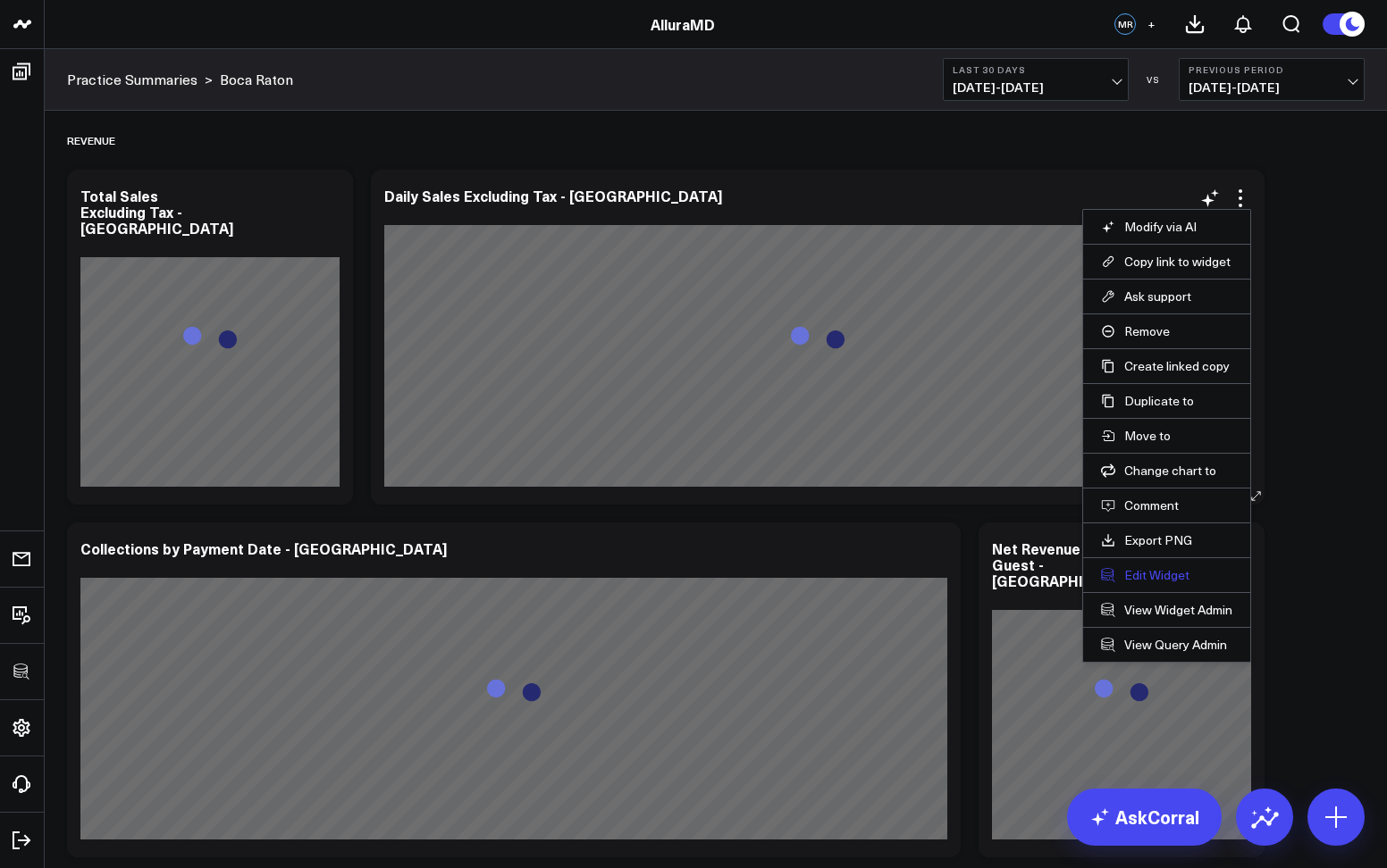
click at [1161, 567] on button "Edit Widget" at bounding box center [1167, 575] width 132 height 16
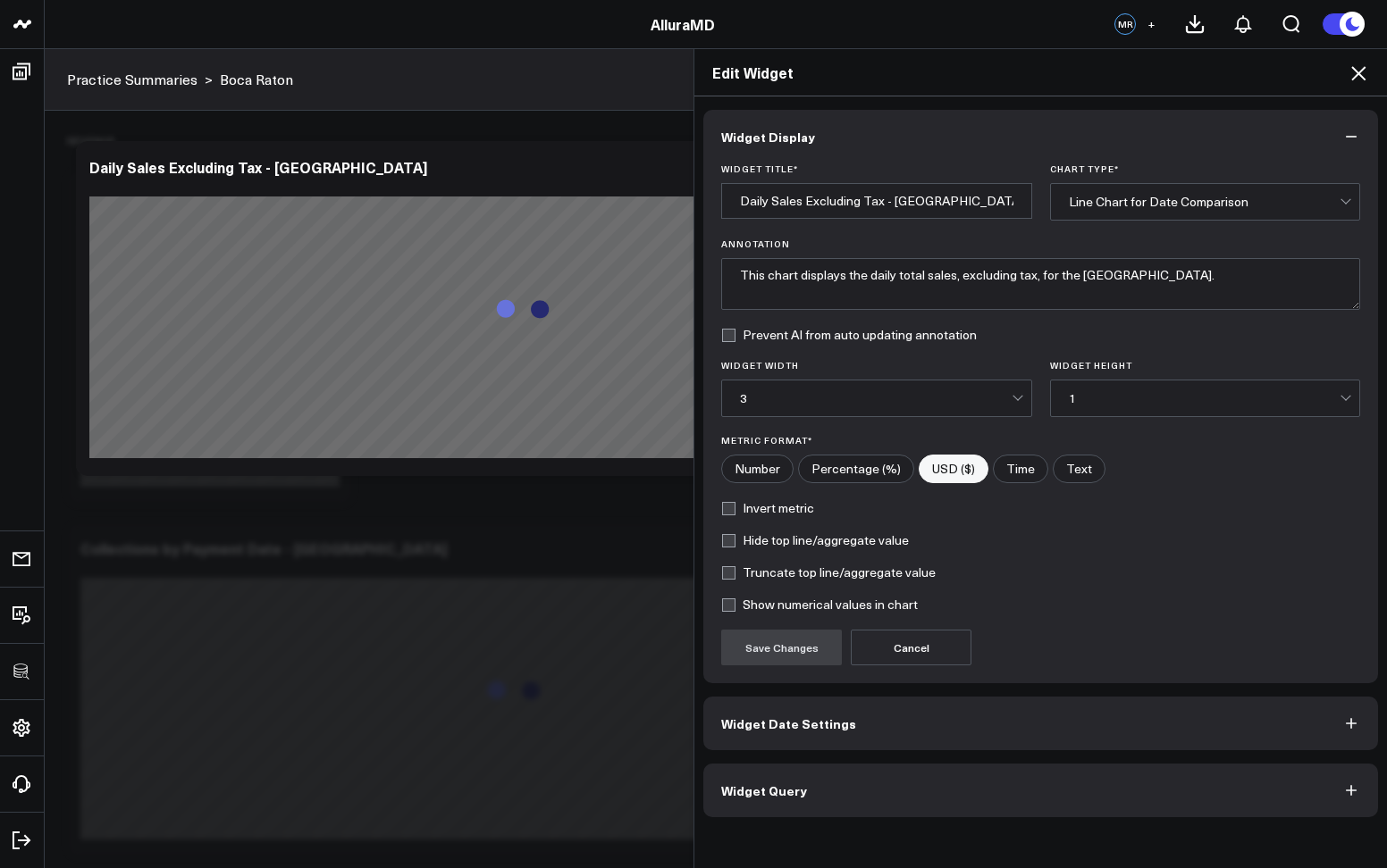
click at [761, 805] on button "Widget Query" at bounding box center [1041, 790] width 675 height 53
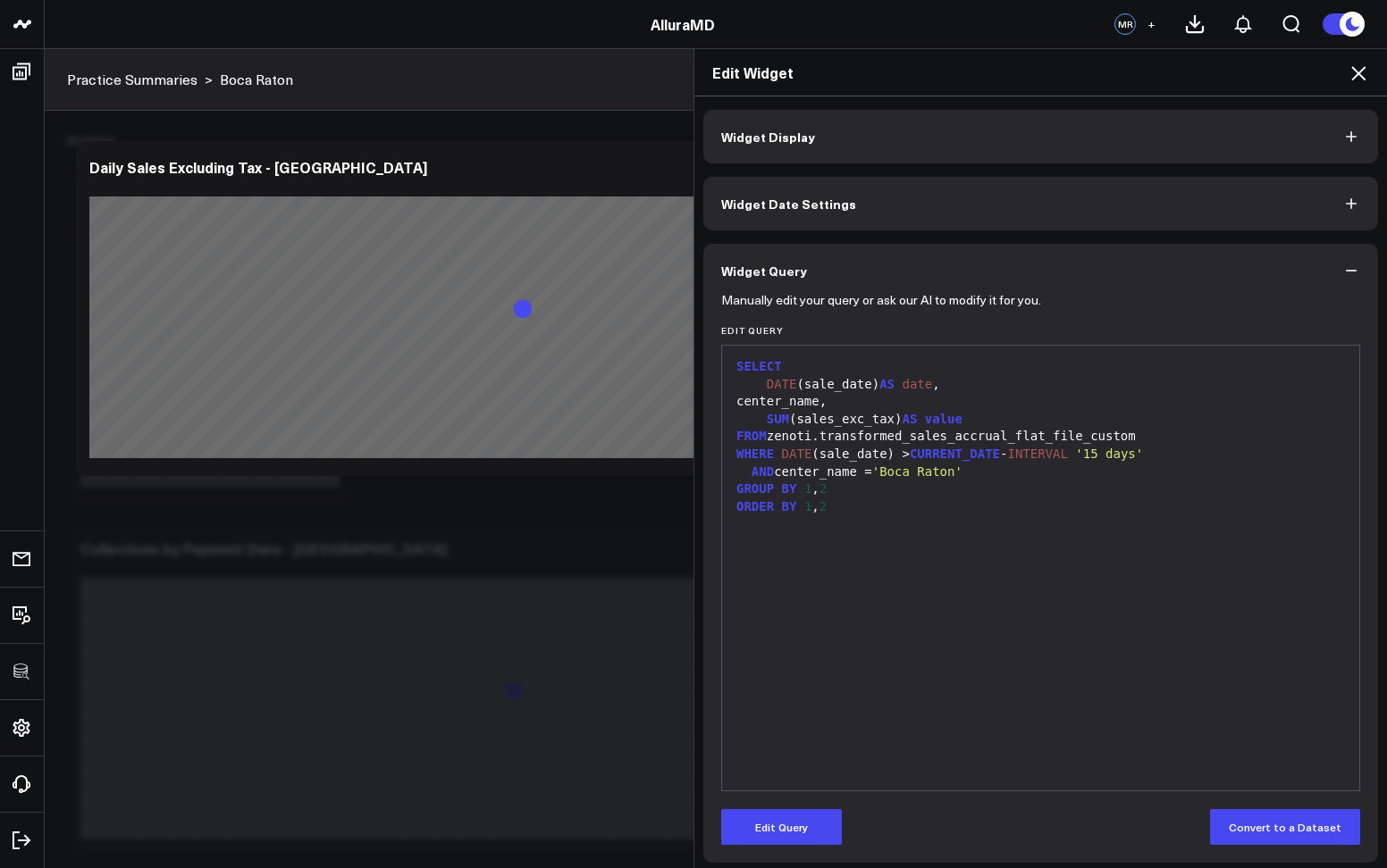
click at [1352, 72] on icon at bounding box center [1358, 73] width 22 height 22
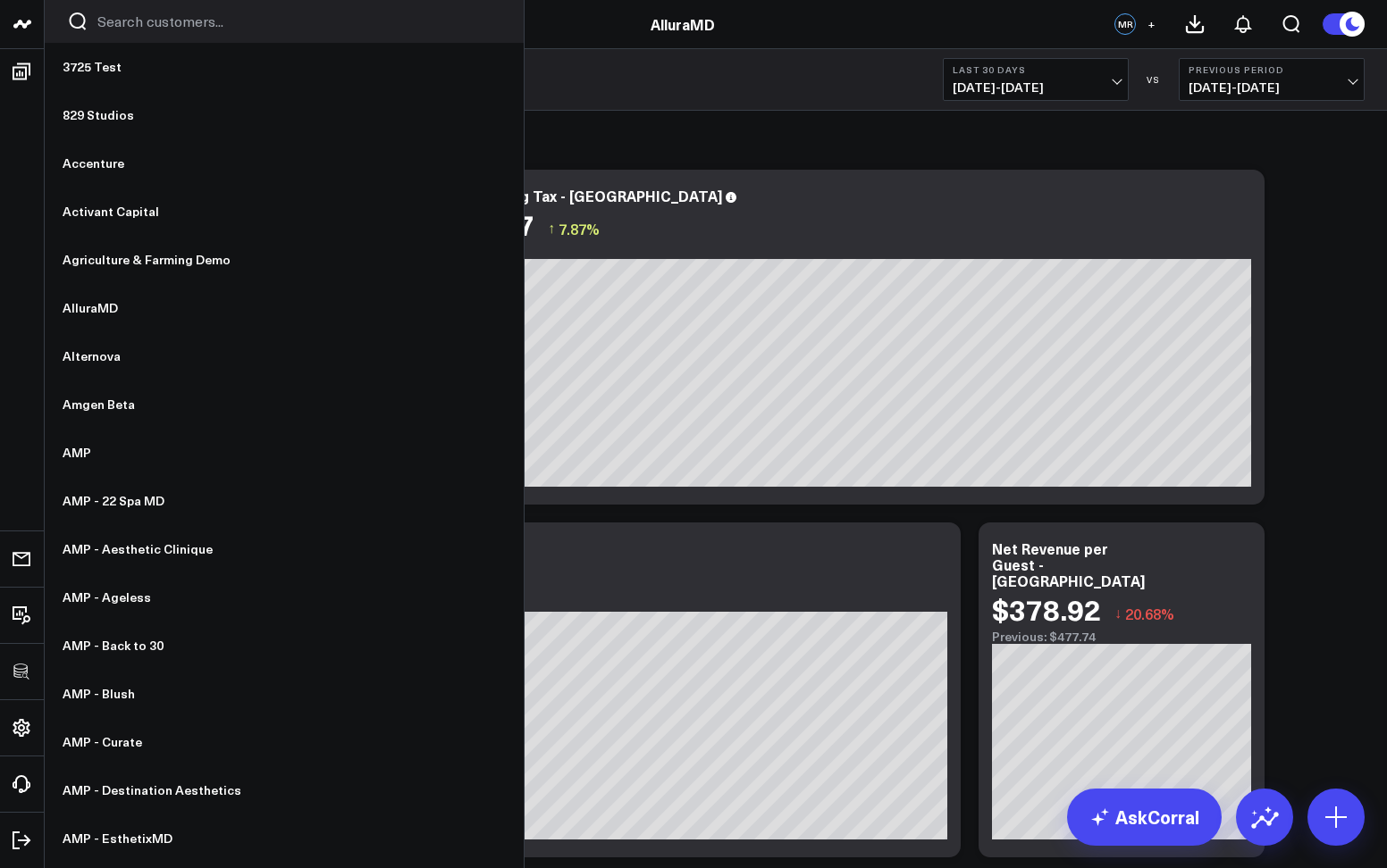
click at [107, 28] on input "Search customers input" at bounding box center [299, 22] width 404 height 20
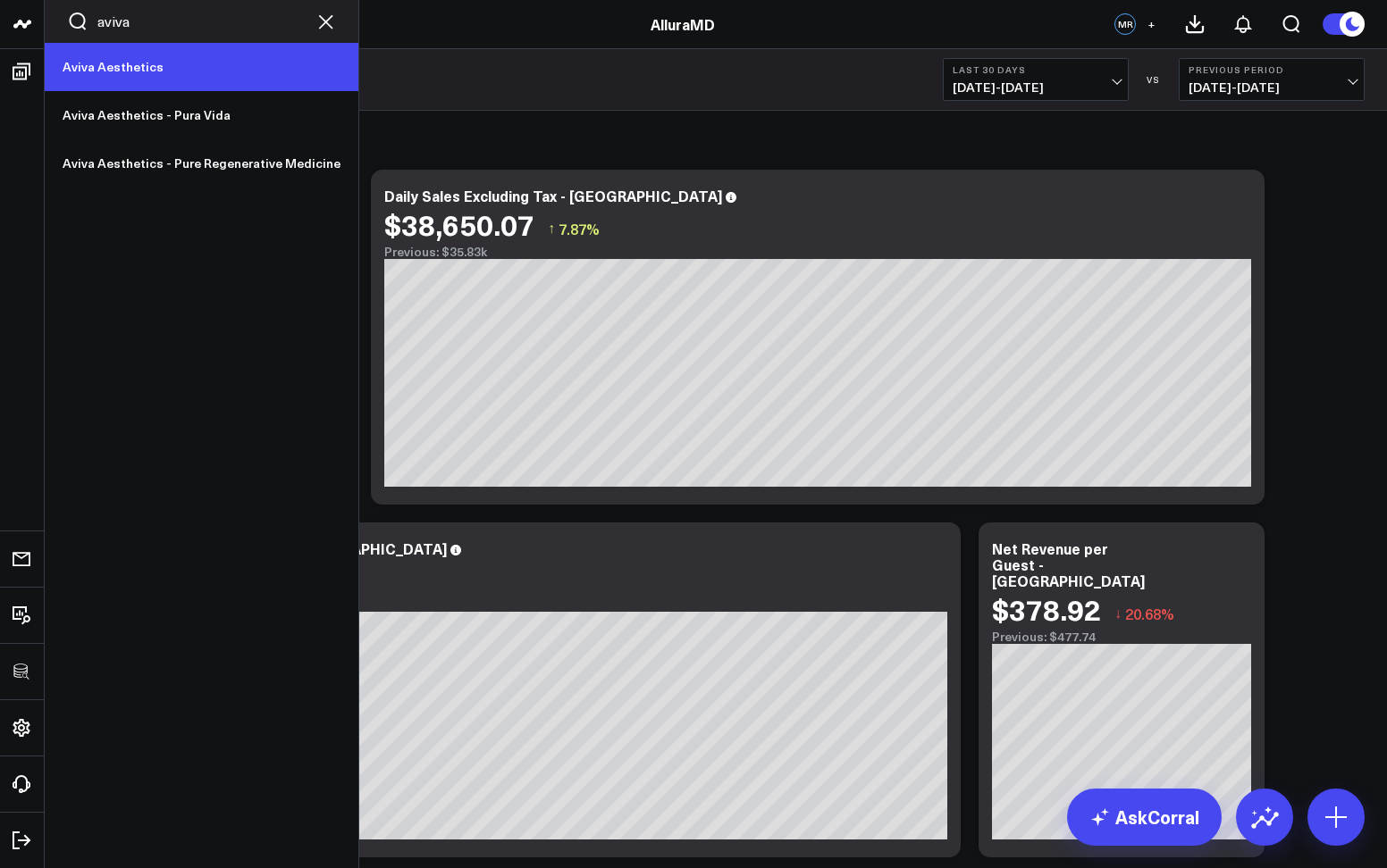
type input "aviva"
click at [91, 60] on link "Aviva Aesthetics" at bounding box center [202, 68] width 314 height 49
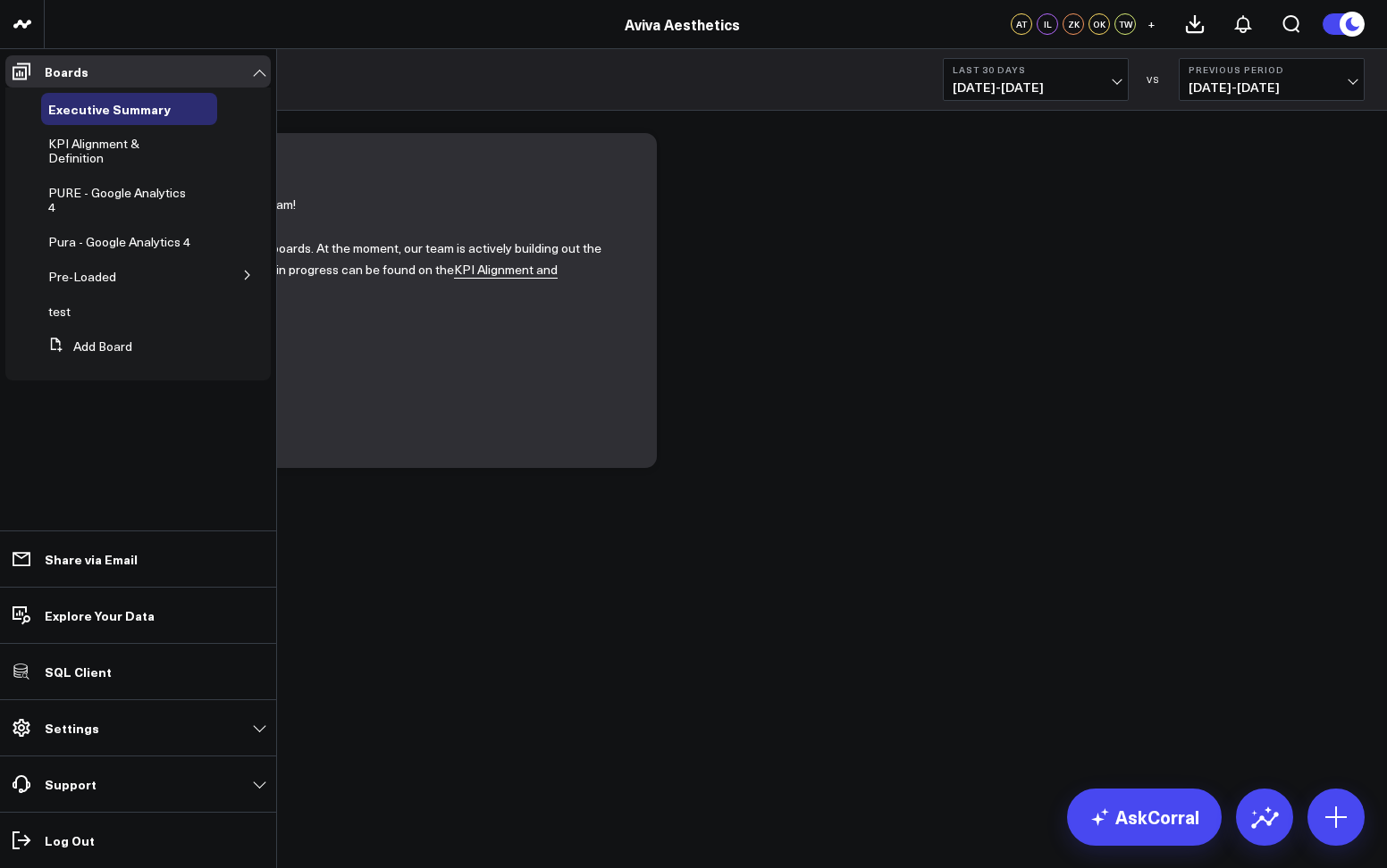
click at [237, 278] on button at bounding box center [248, 274] width 47 height 27
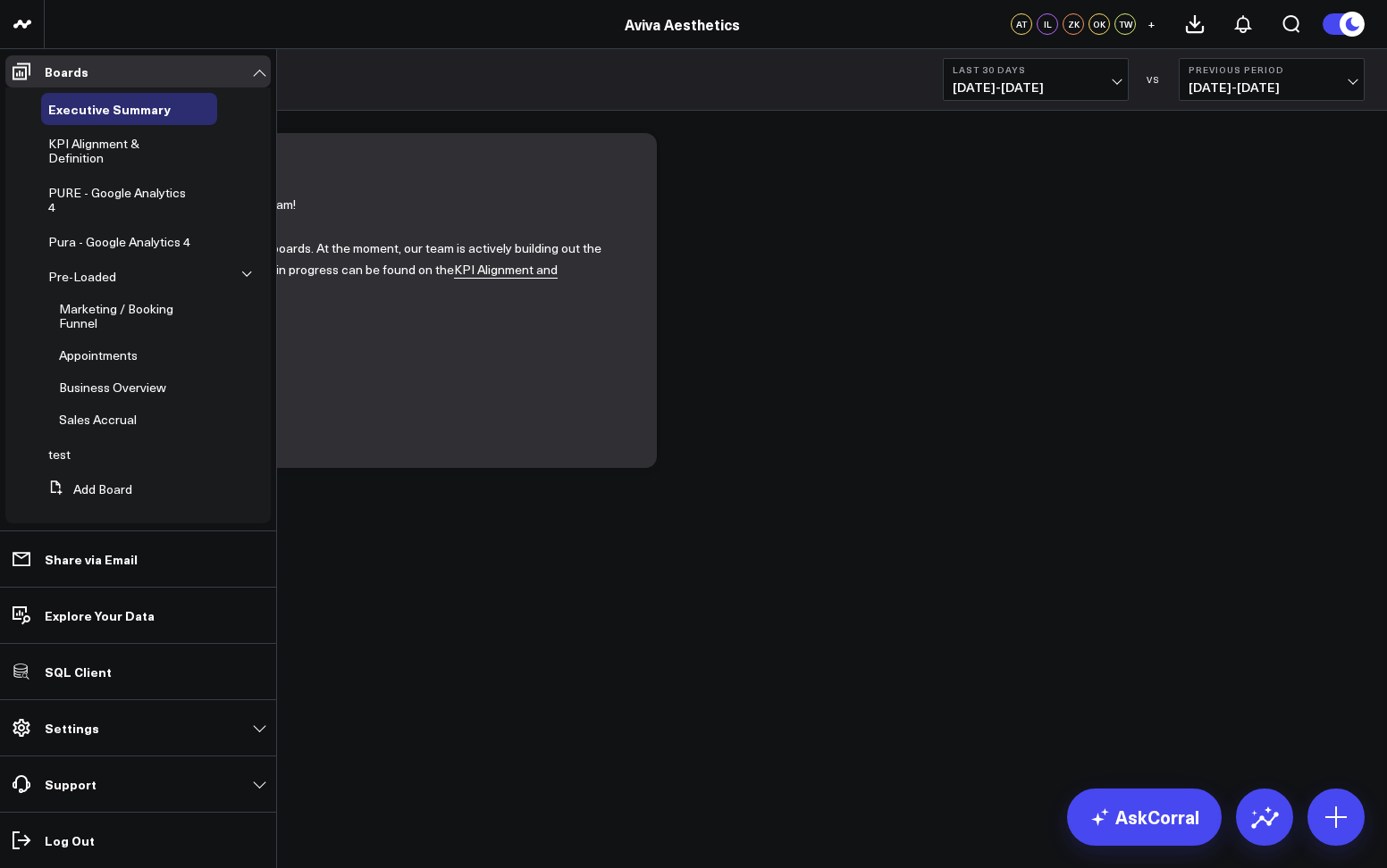
click at [239, 282] on button at bounding box center [248, 274] width 27 height 47
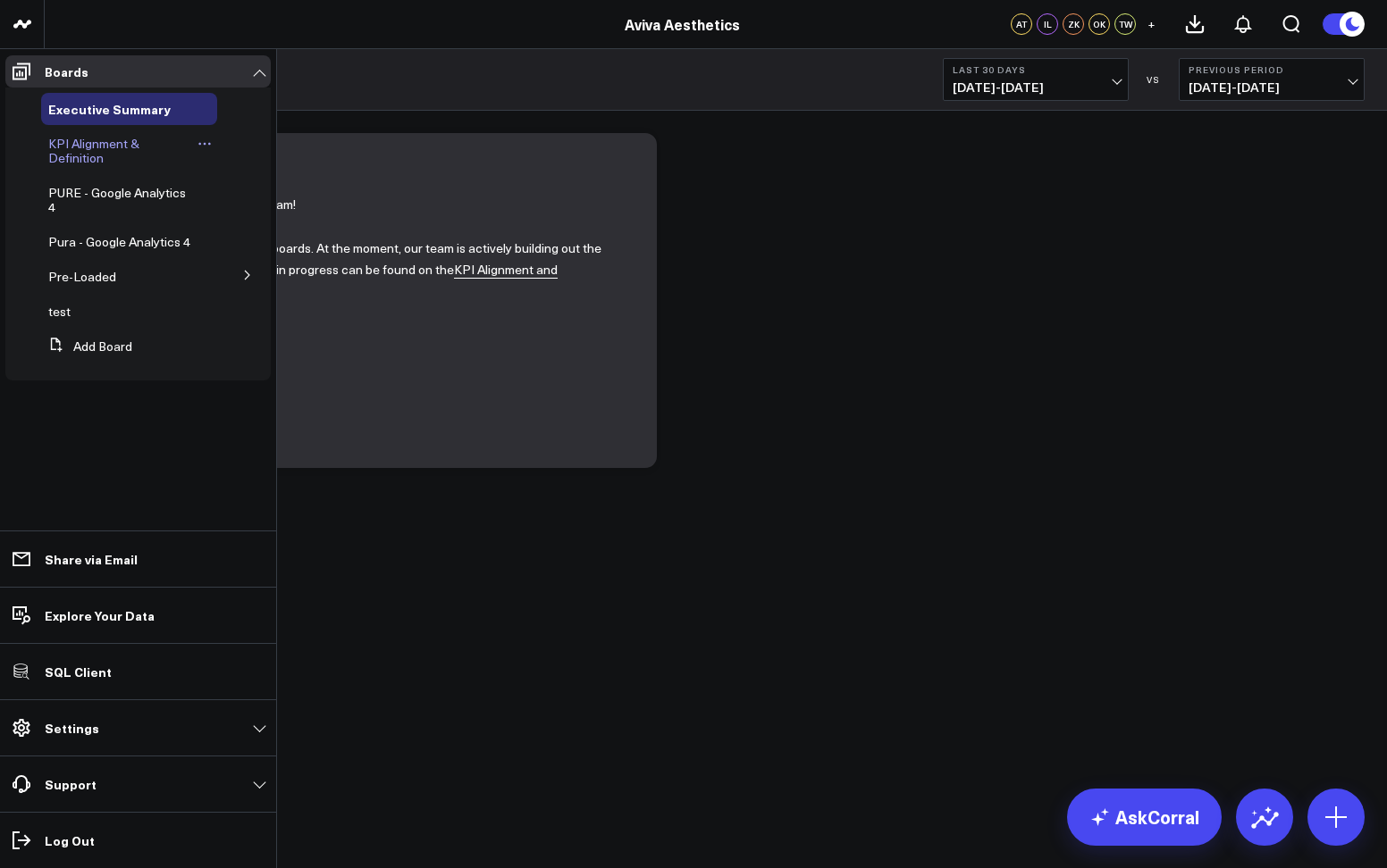
click at [84, 153] on span "KPI Alignment & Definition" at bounding box center [94, 151] width 91 height 32
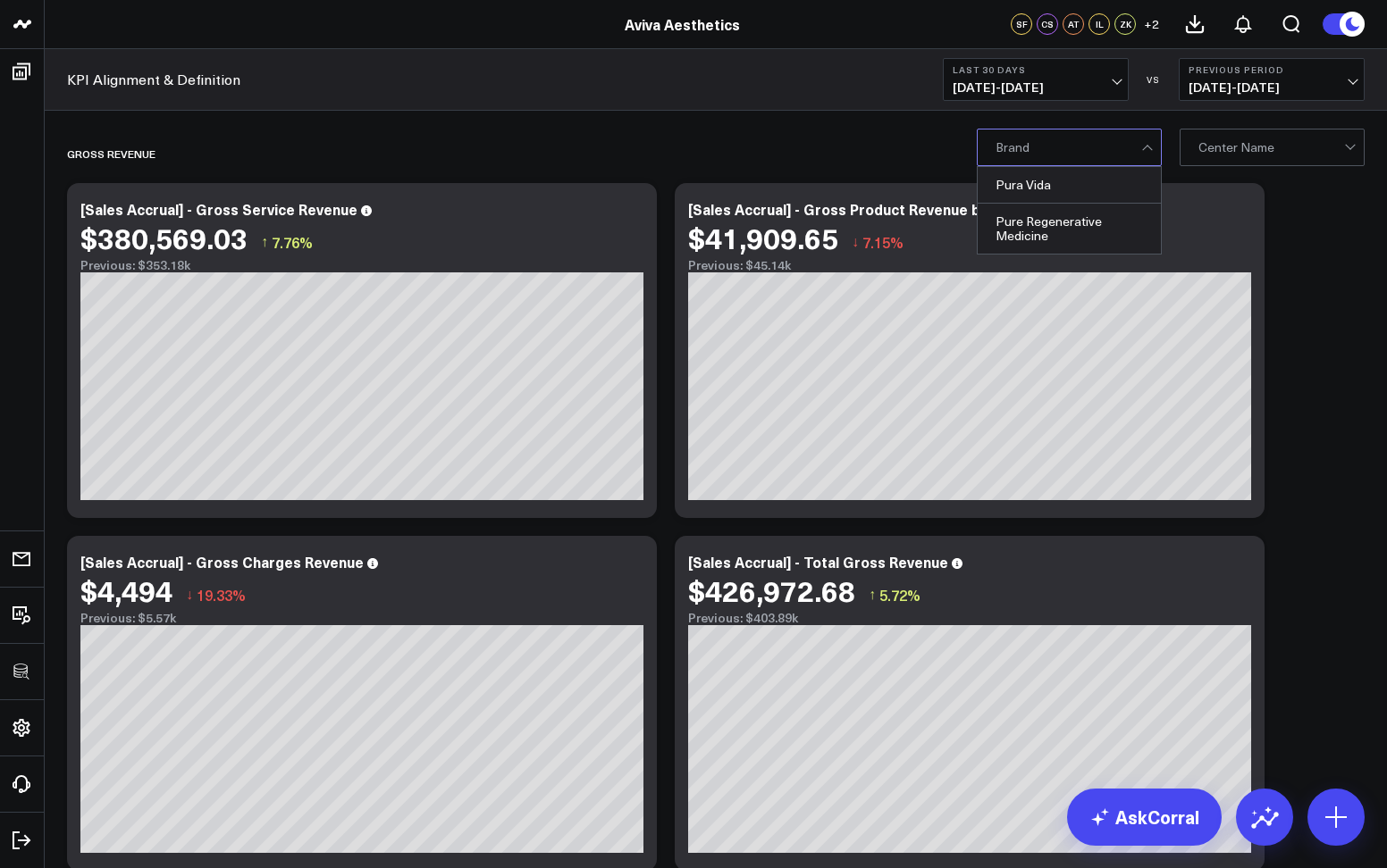
click at [1045, 146] on div at bounding box center [1069, 148] width 146 height 36
click at [1043, 180] on div "Pura Vida" at bounding box center [1069, 185] width 183 height 37
